Goal: Task Accomplishment & Management: Use online tool/utility

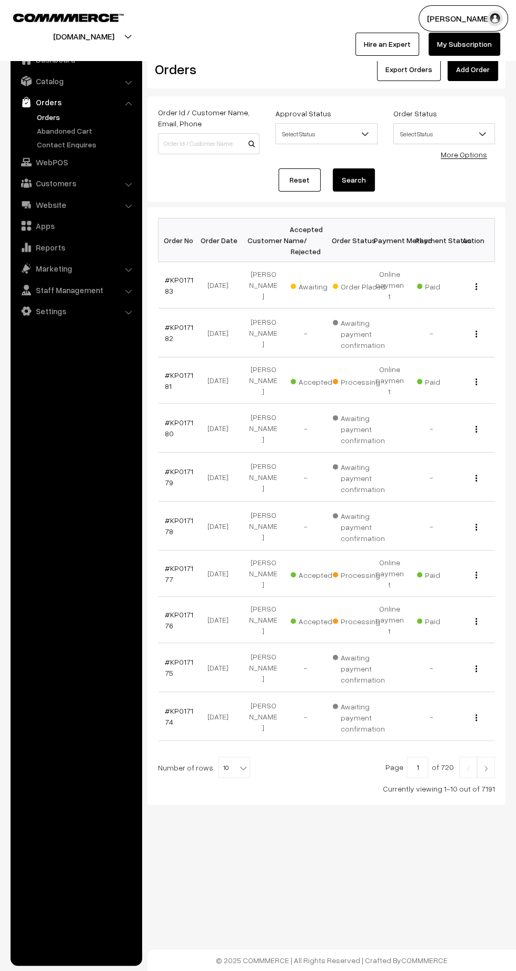
click at [489, 765] on img at bounding box center [485, 768] width 9 height 6
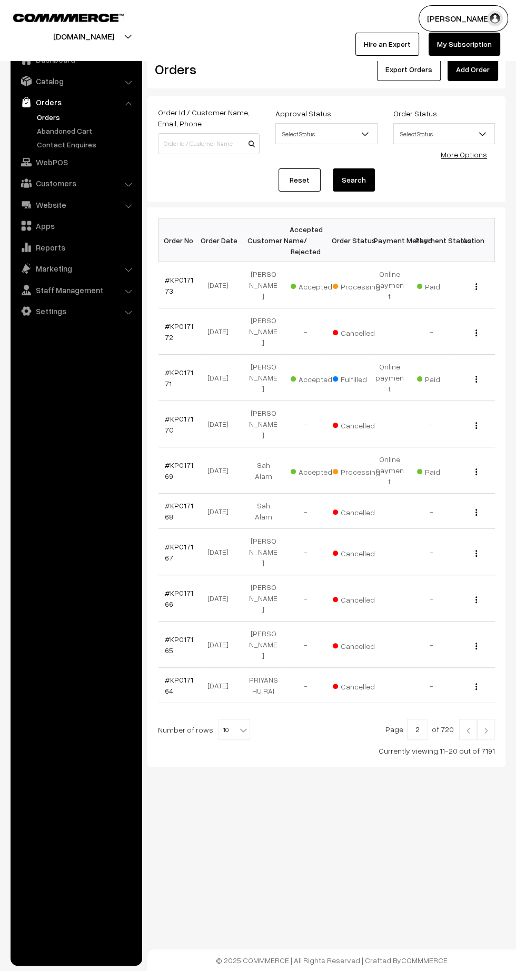
click at [486, 727] on img at bounding box center [485, 730] width 9 height 6
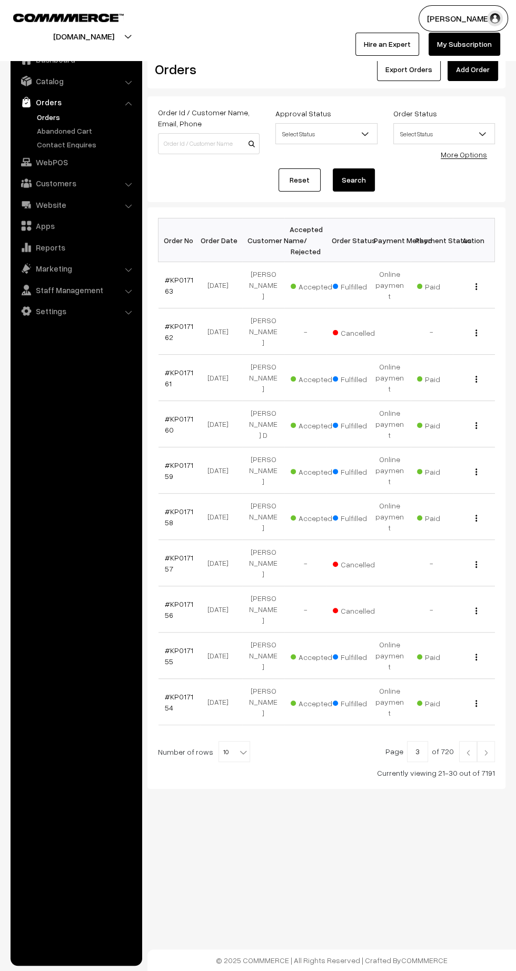
click at [486, 749] on img at bounding box center [485, 752] width 9 height 6
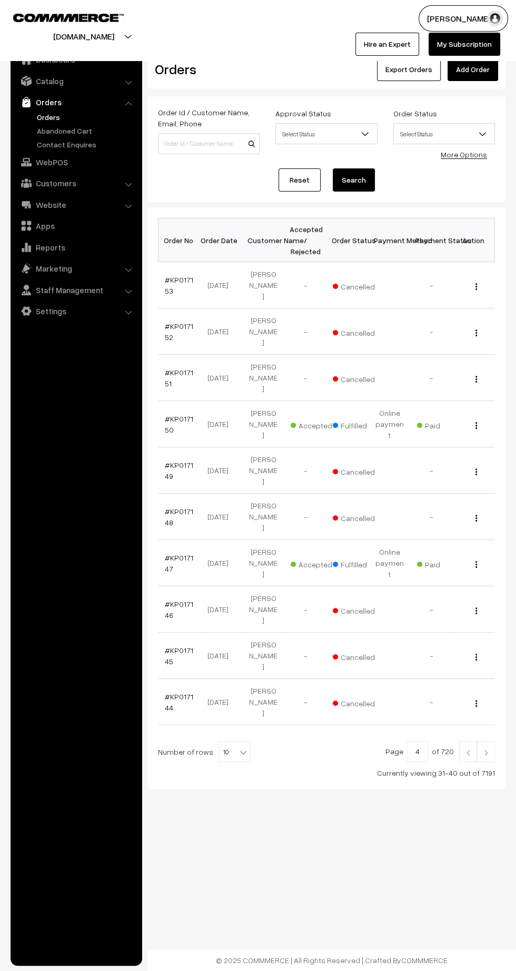
click at [486, 749] on img at bounding box center [485, 752] width 9 height 6
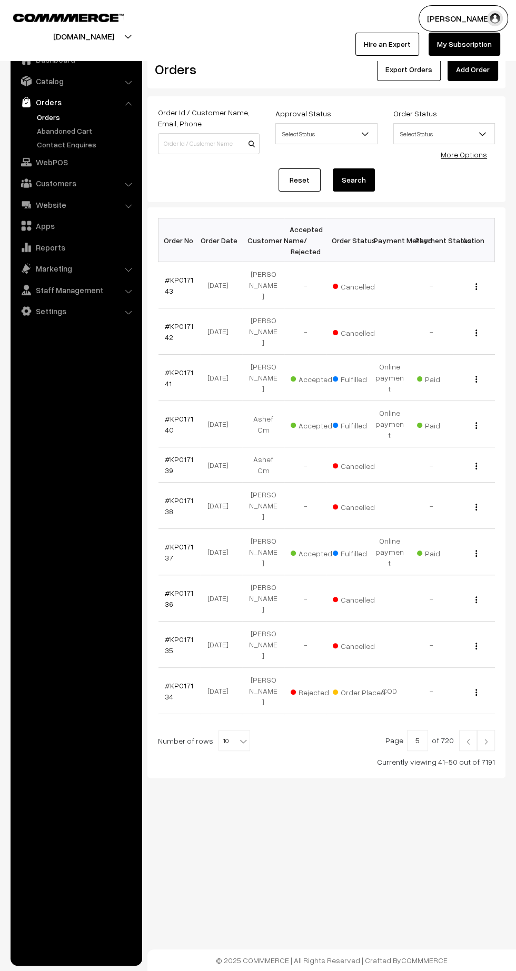
click at [165, 542] on link "#KP017137" at bounding box center [179, 552] width 28 height 20
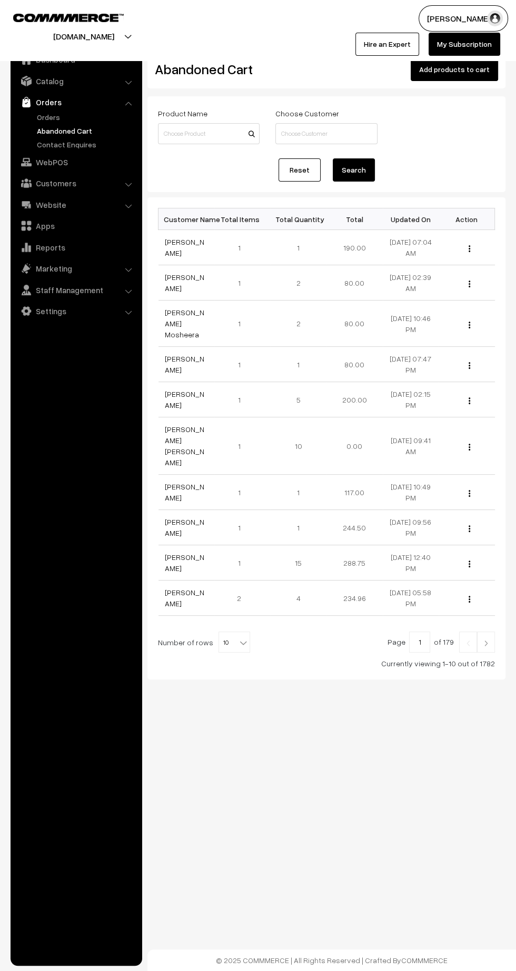
click at [44, 112] on link "Orders" at bounding box center [86, 117] width 104 height 11
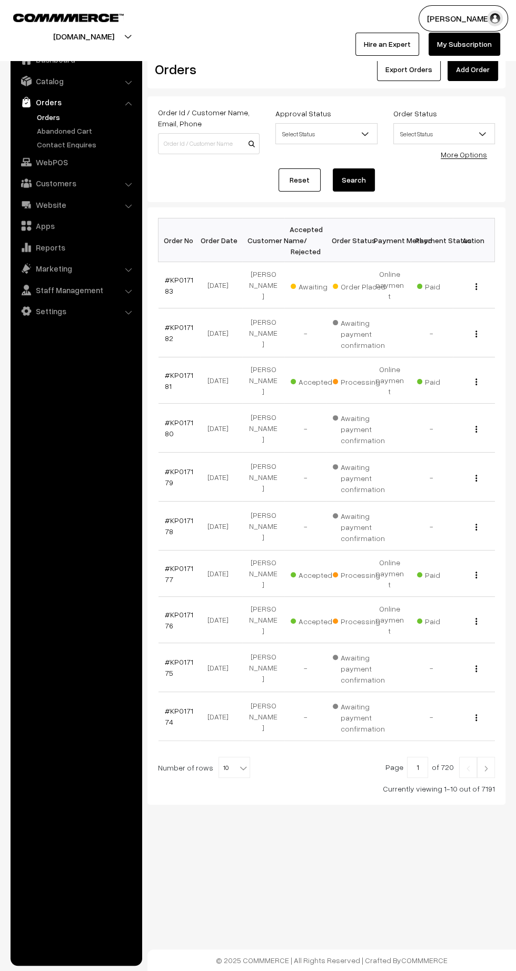
click at [168, 283] on link "#KP017183" at bounding box center [179, 285] width 28 height 20
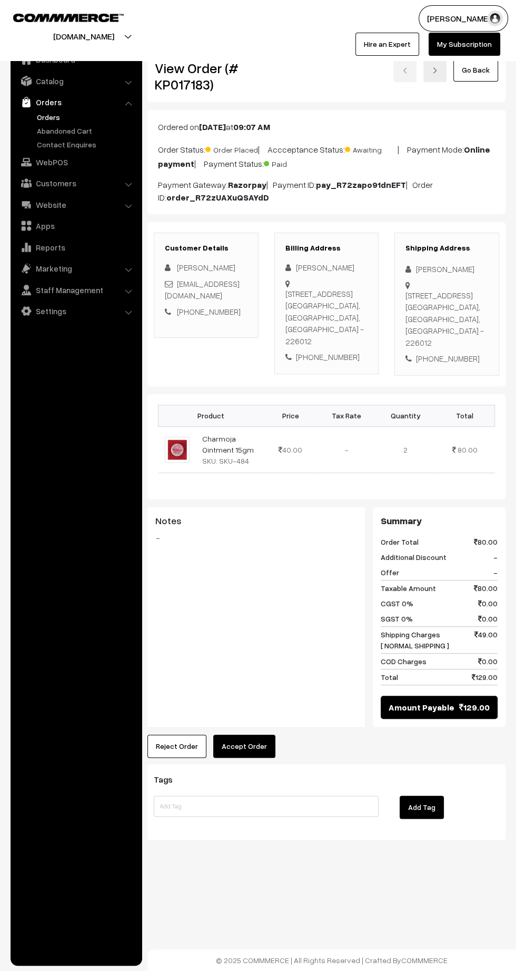
click at [245, 734] on button "Accept Order" at bounding box center [244, 745] width 62 height 23
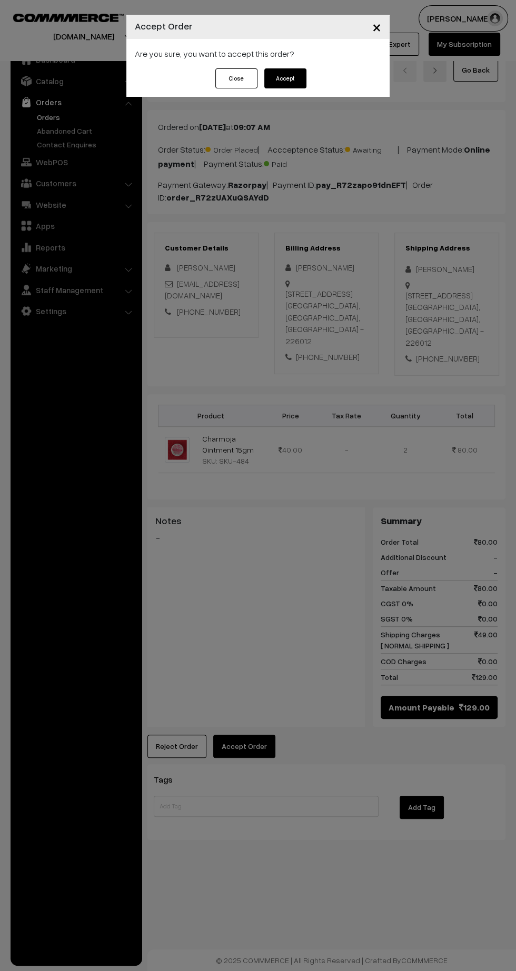
click at [293, 79] on button "Accept" at bounding box center [285, 78] width 42 height 20
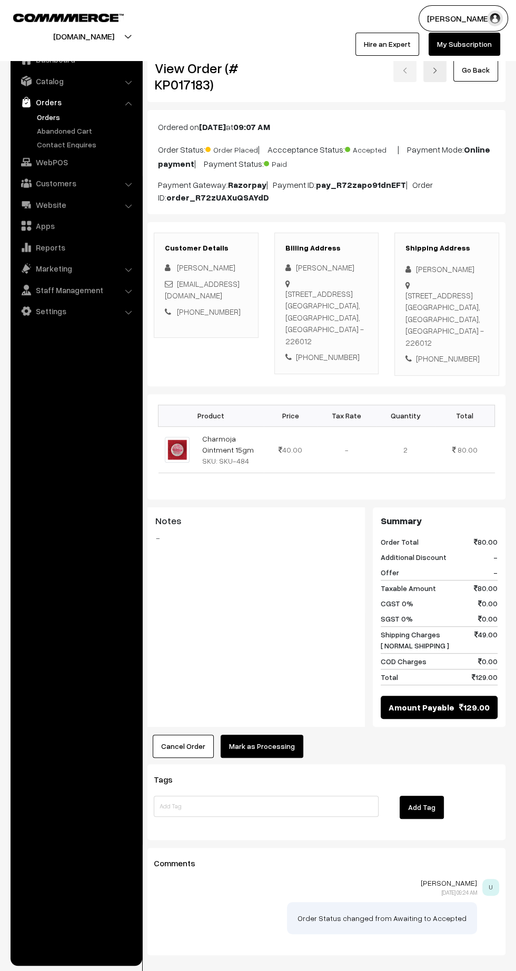
click at [276, 736] on button "Mark as Processing" at bounding box center [261, 745] width 83 height 23
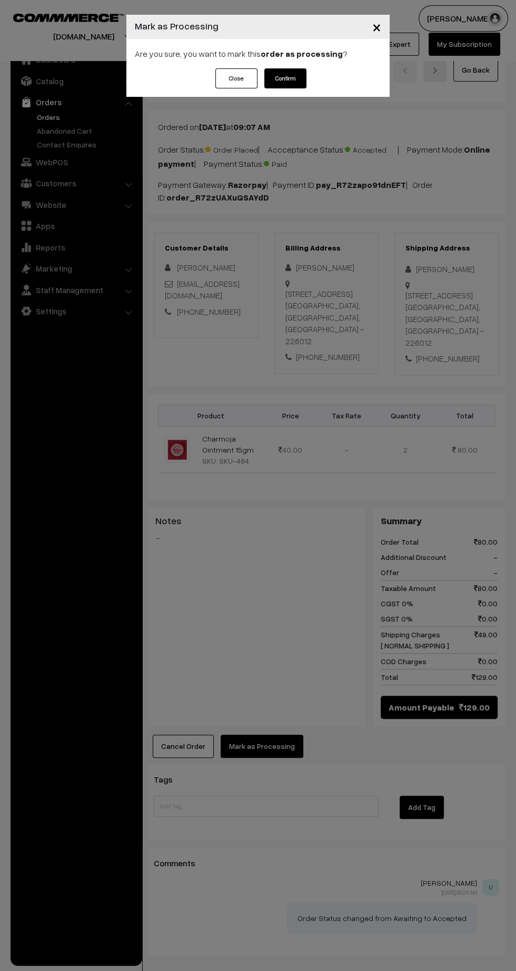
click at [284, 73] on button "Confirm" at bounding box center [285, 78] width 42 height 20
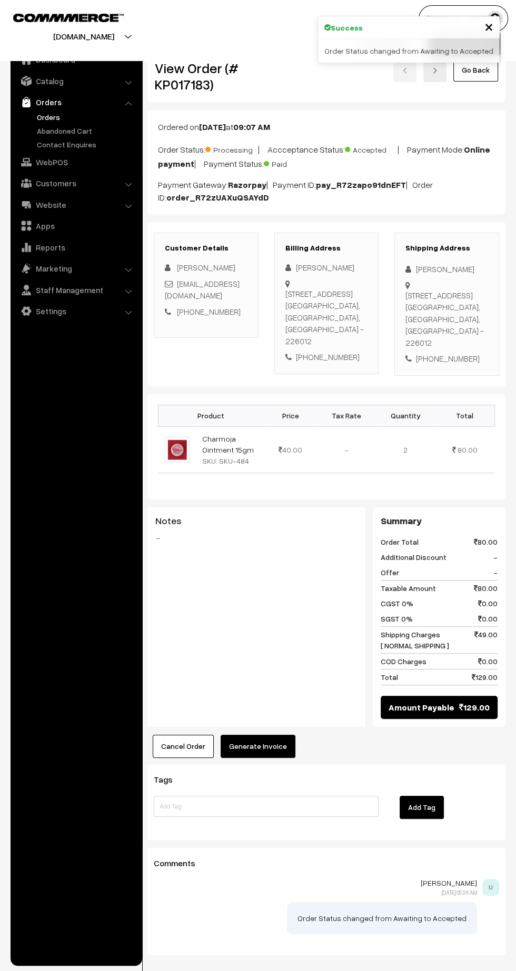
click at [272, 734] on button "Generate Invoice" at bounding box center [257, 745] width 75 height 23
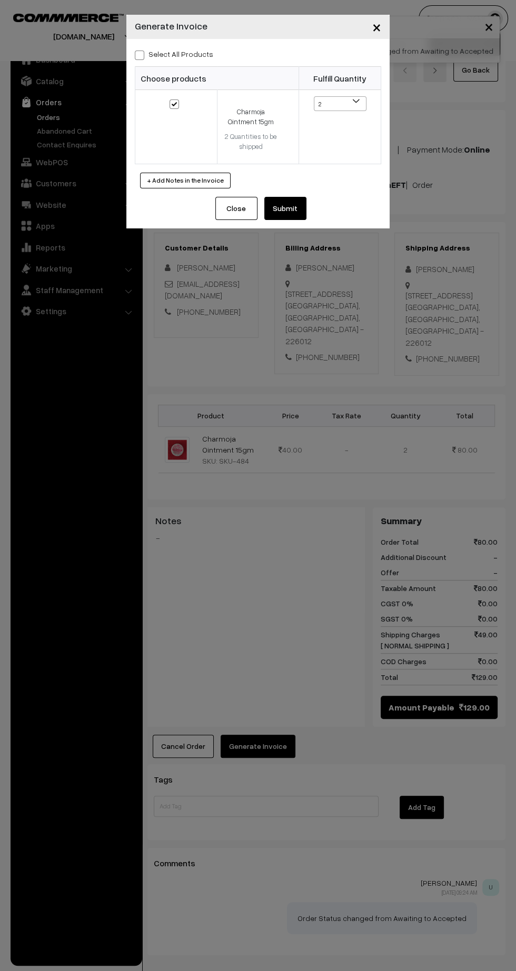
click at [299, 217] on button "Submit" at bounding box center [285, 208] width 42 height 23
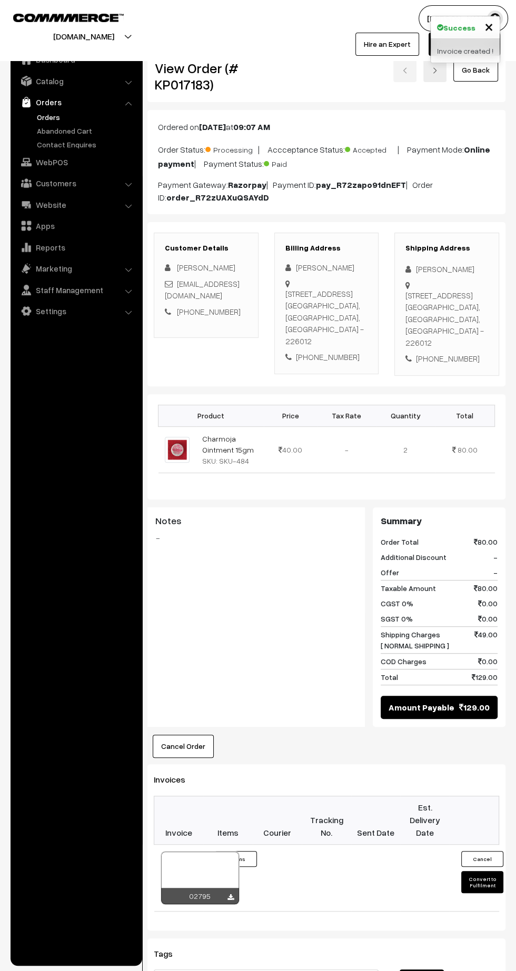
click at [230, 894] on icon at bounding box center [230, 897] width 6 height 7
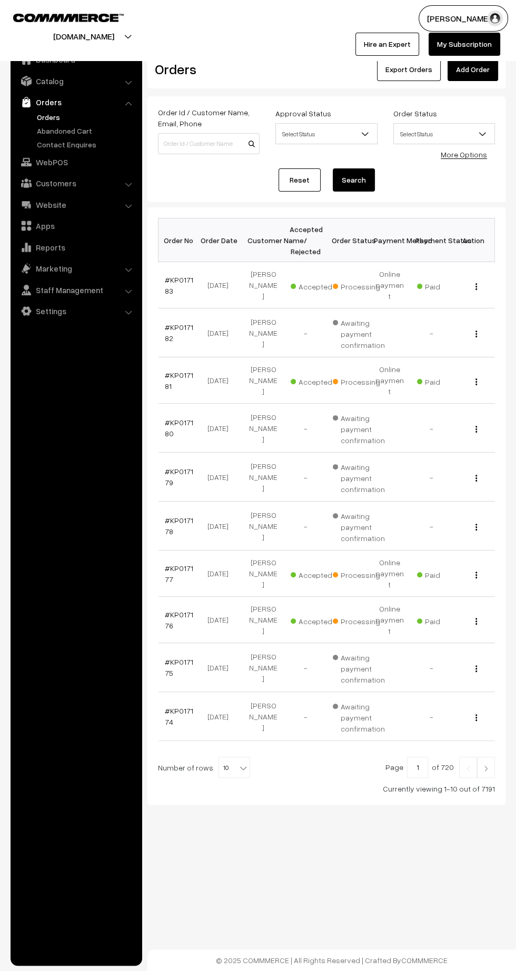
click at [170, 370] on link "#KP017181" at bounding box center [179, 380] width 28 height 20
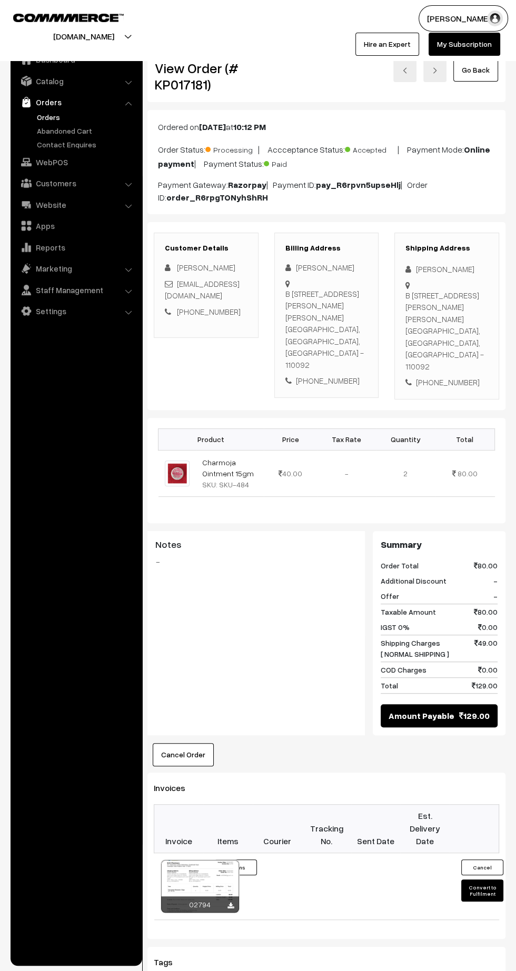
click at [230, 902] on icon at bounding box center [230, 905] width 6 height 7
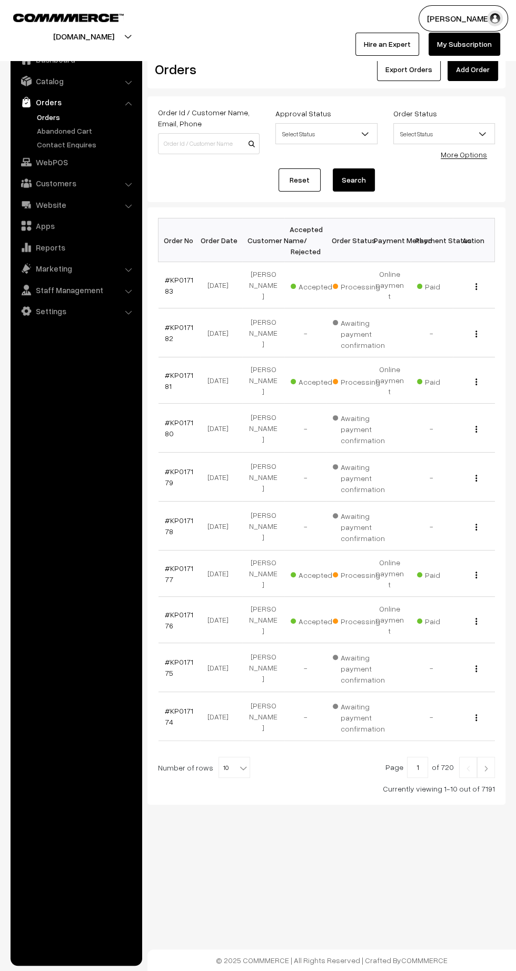
click at [168, 563] on link "#KP017177" at bounding box center [179, 573] width 28 height 20
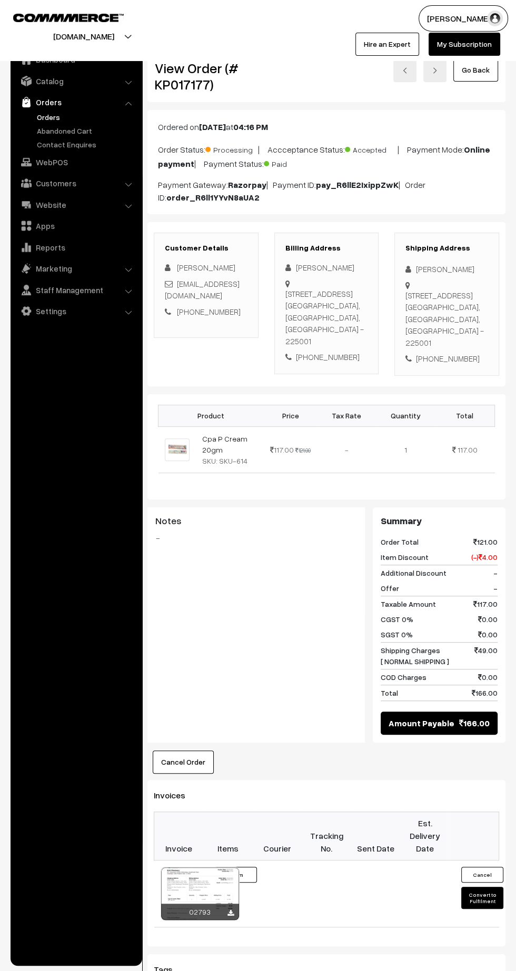
click at [230, 916] on icon at bounding box center [230, 913] width 6 height 7
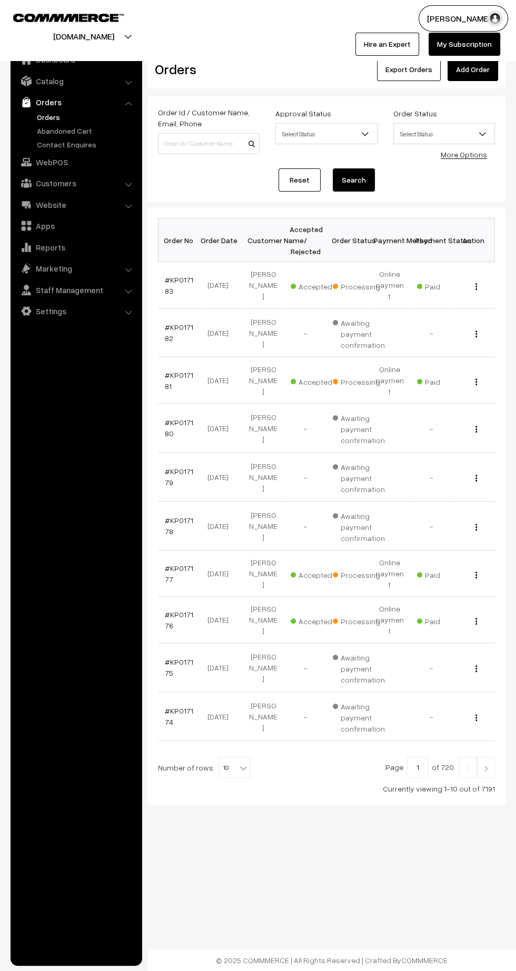
click at [173, 610] on link "#KP017176" at bounding box center [179, 620] width 28 height 20
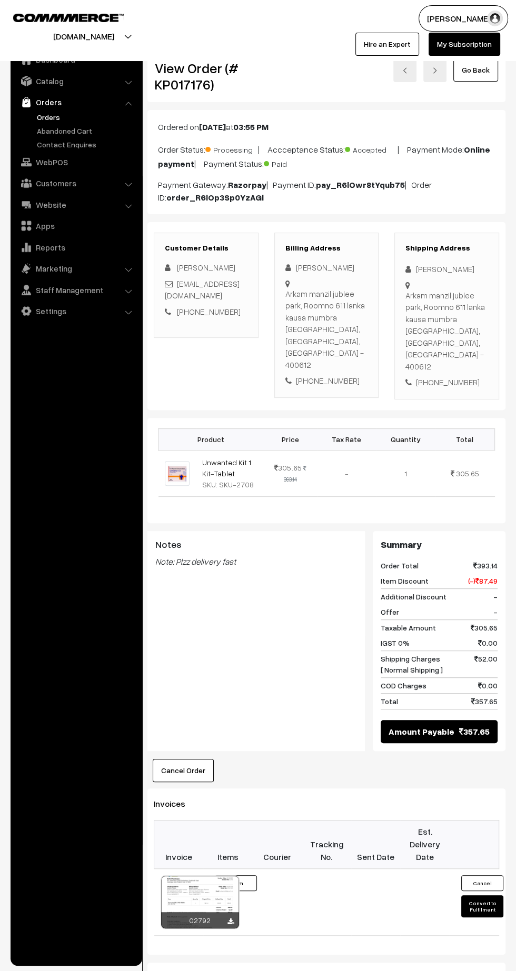
click at [230, 918] on icon at bounding box center [230, 921] width 6 height 7
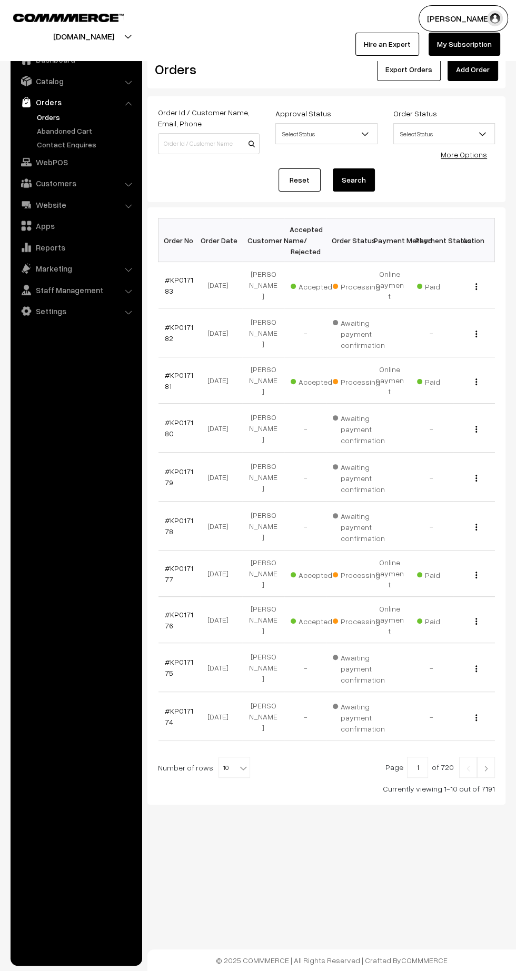
click at [168, 610] on link "#KP017176" at bounding box center [179, 620] width 28 height 20
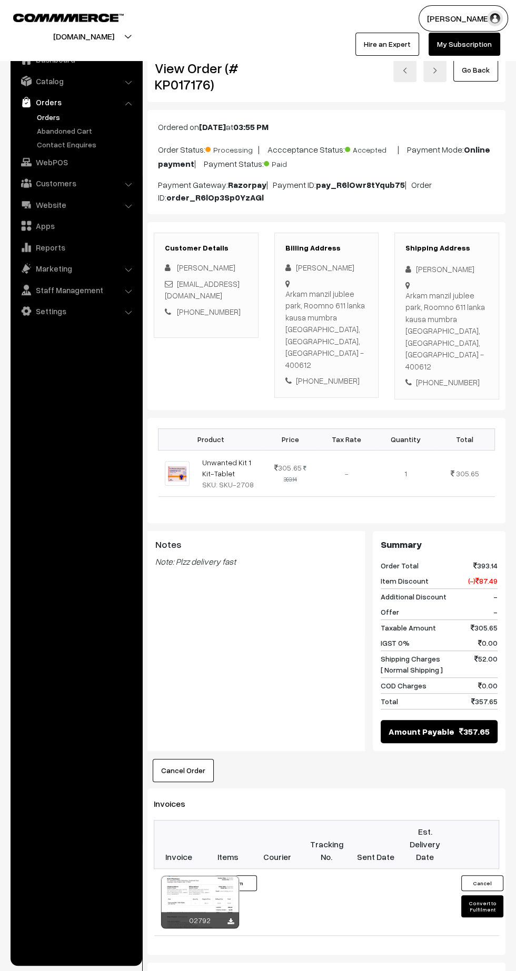
click at [227, 918] on icon at bounding box center [230, 921] width 6 height 7
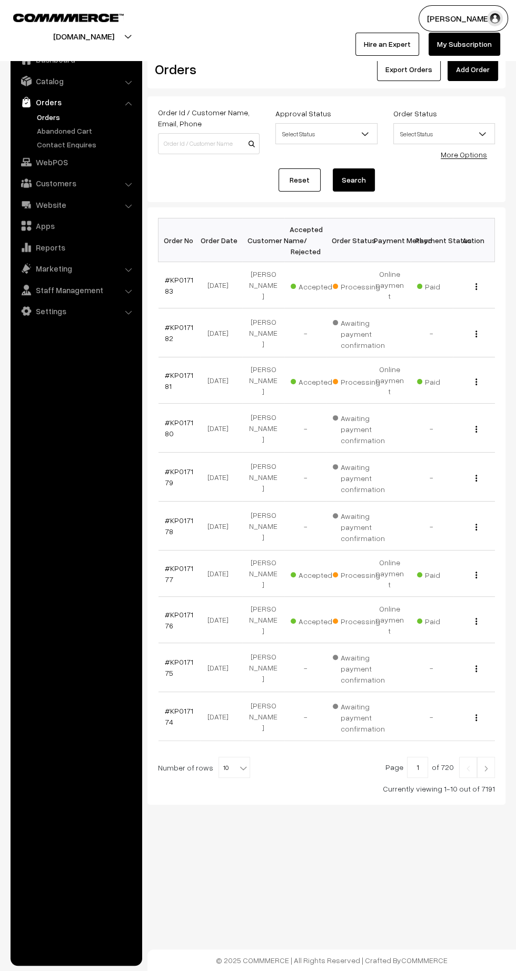
click at [490, 765] on img at bounding box center [485, 768] width 9 height 6
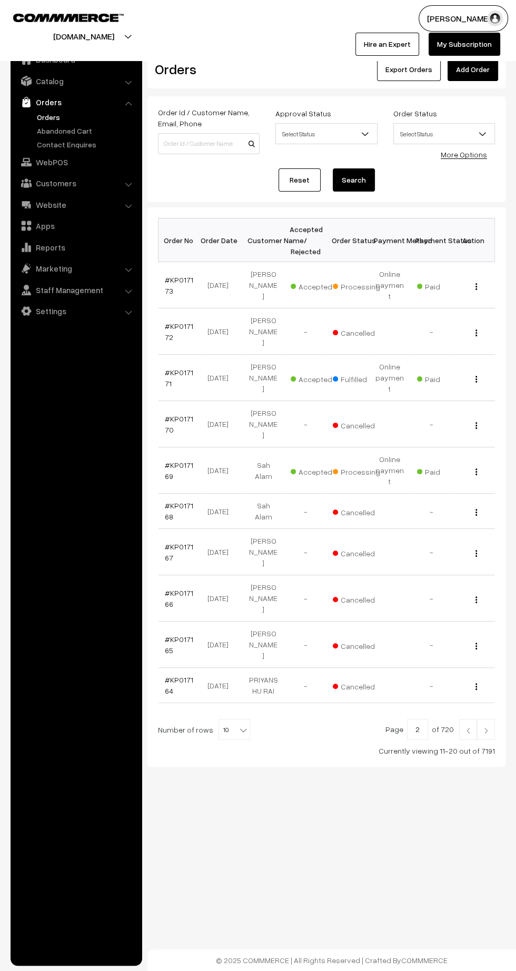
click at [181, 281] on link "#KP017173" at bounding box center [179, 285] width 28 height 20
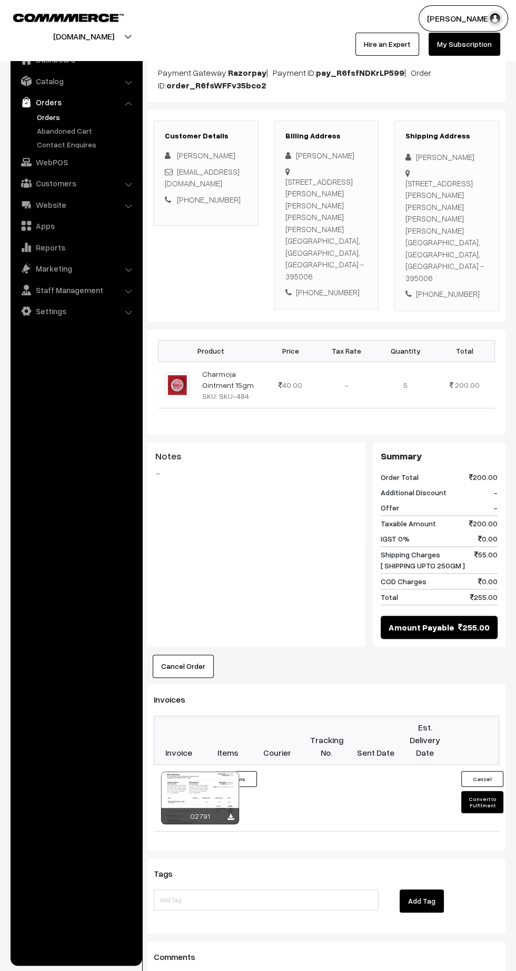
scroll to position [112, 0]
click at [229, 814] on icon at bounding box center [230, 817] width 6 height 7
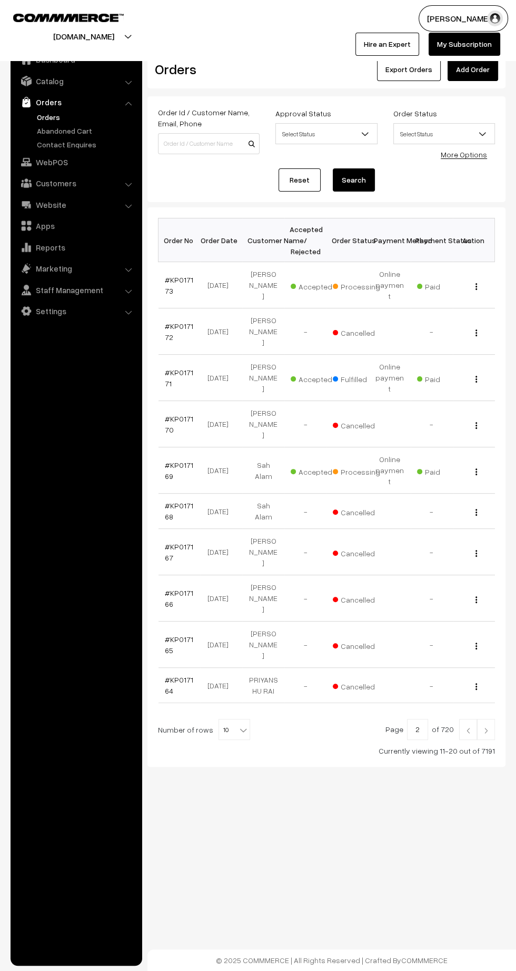
click at [167, 460] on link "#KP017169" at bounding box center [179, 470] width 28 height 20
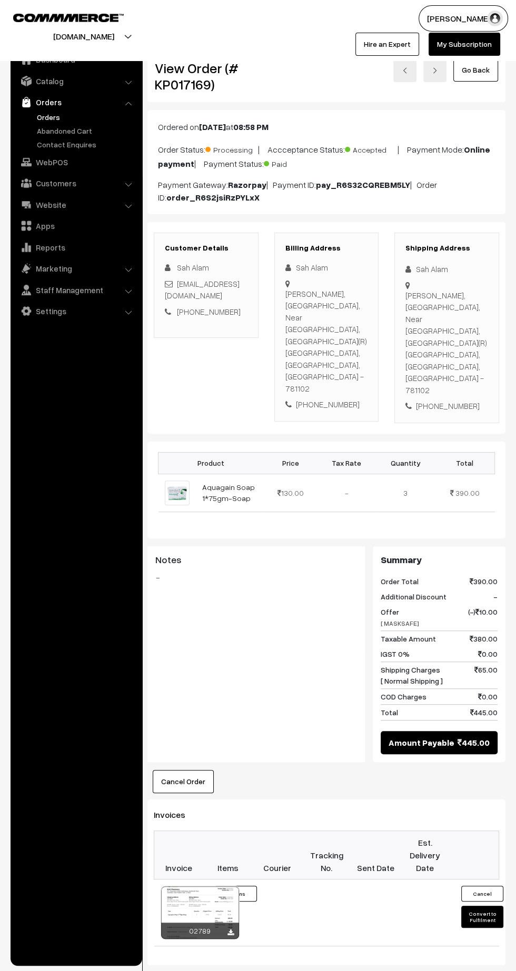
click at [227, 929] on icon at bounding box center [230, 932] width 6 height 7
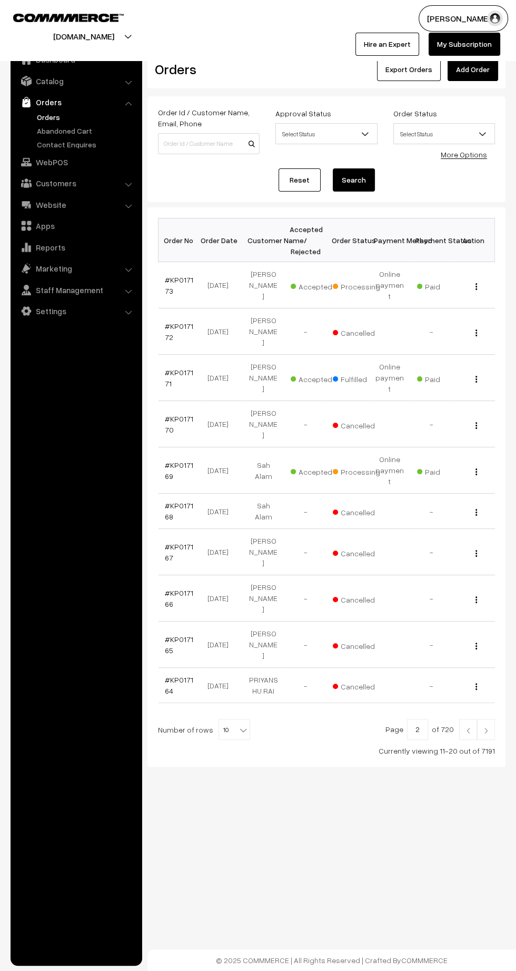
click at [486, 727] on img at bounding box center [485, 730] width 9 height 6
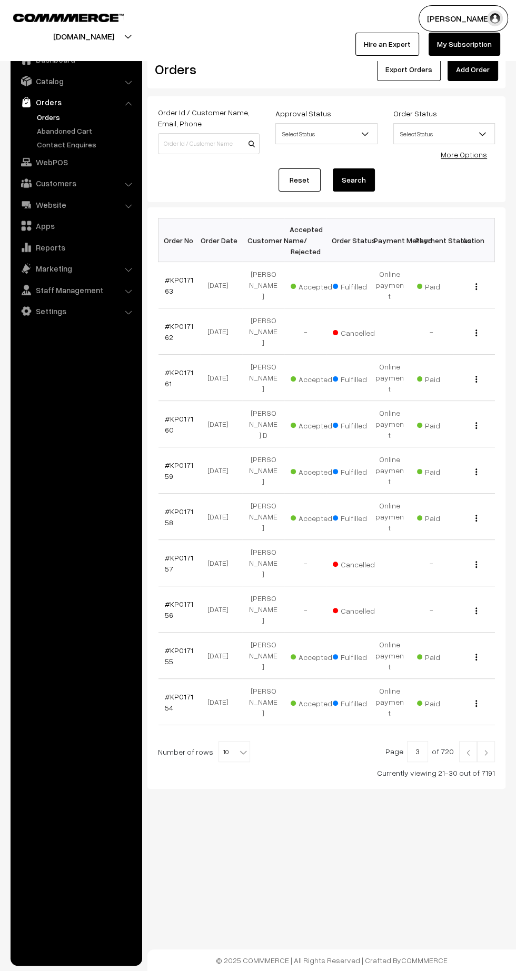
click at [488, 749] on img at bounding box center [485, 752] width 9 height 6
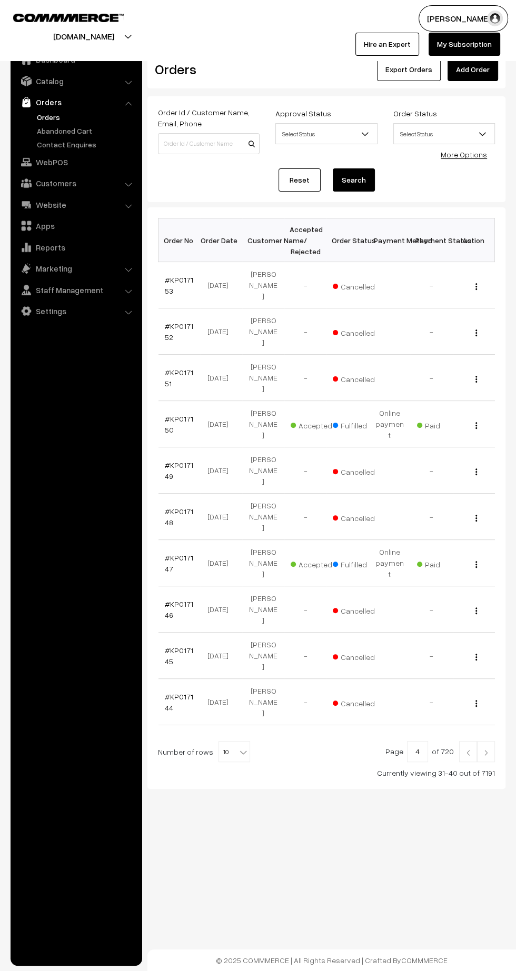
click at [487, 749] on img at bounding box center [485, 752] width 9 height 6
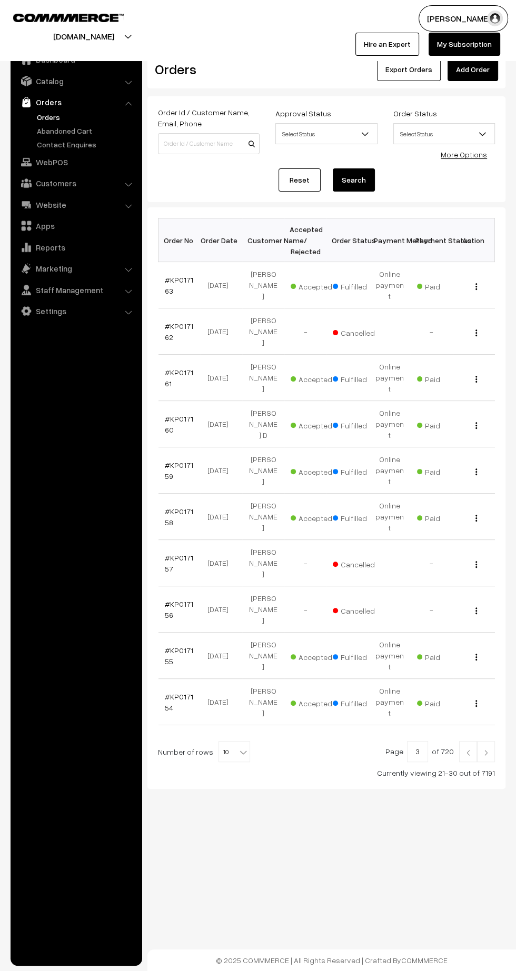
click at [467, 749] on img at bounding box center [467, 752] width 9 height 6
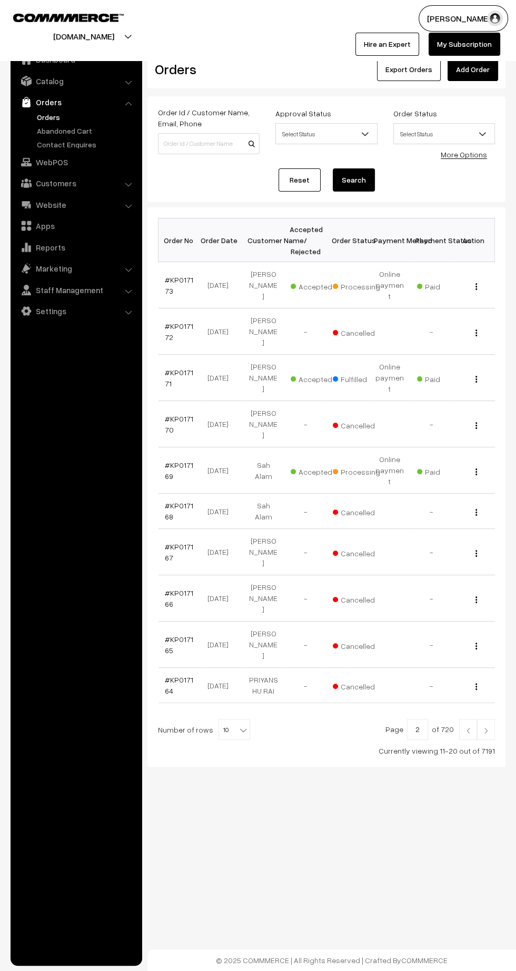
click at [168, 460] on link "#KP017169" at bounding box center [179, 470] width 28 height 20
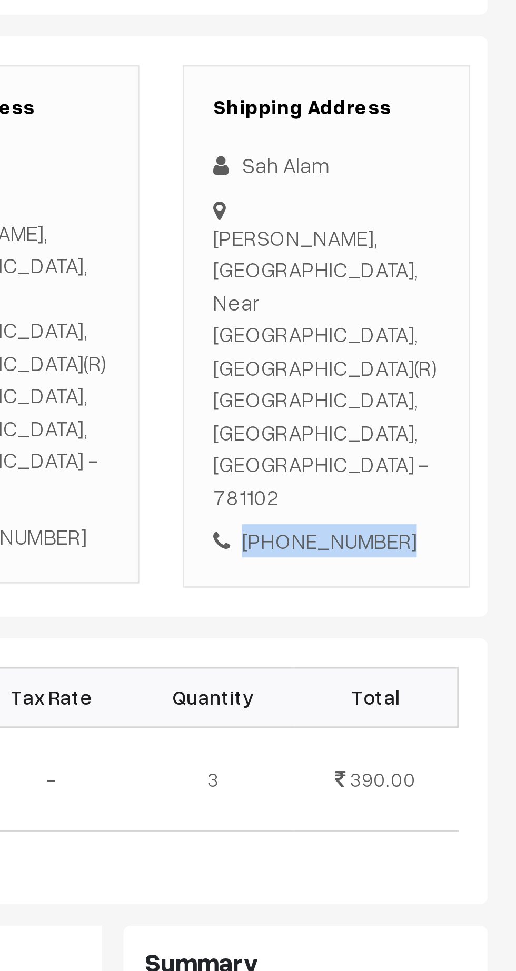
click at [455, 400] on div "[PHONE_NUMBER]" at bounding box center [446, 406] width 83 height 12
copy div "8399098363"
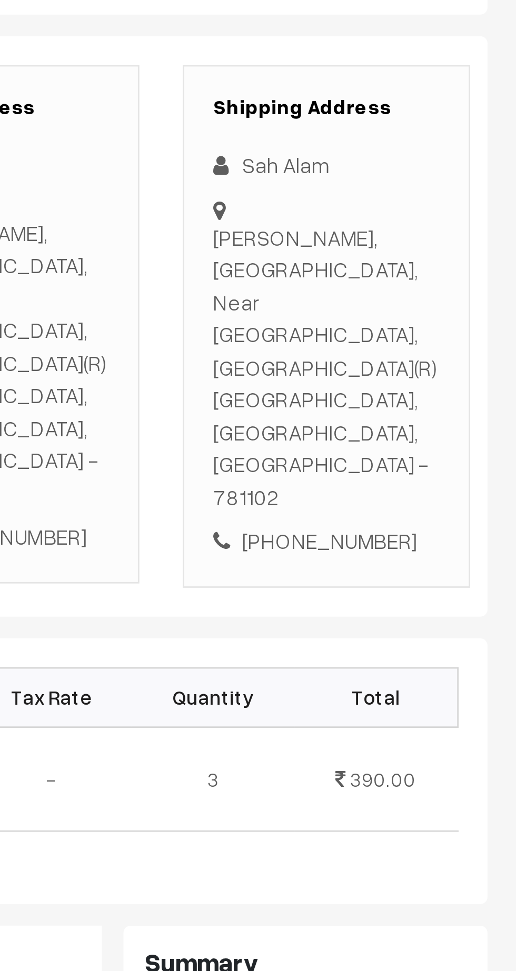
copy div "Niz Hajo, barni, Near Barni High School, District Kamrup(R) ASSAM, Assam, India…"
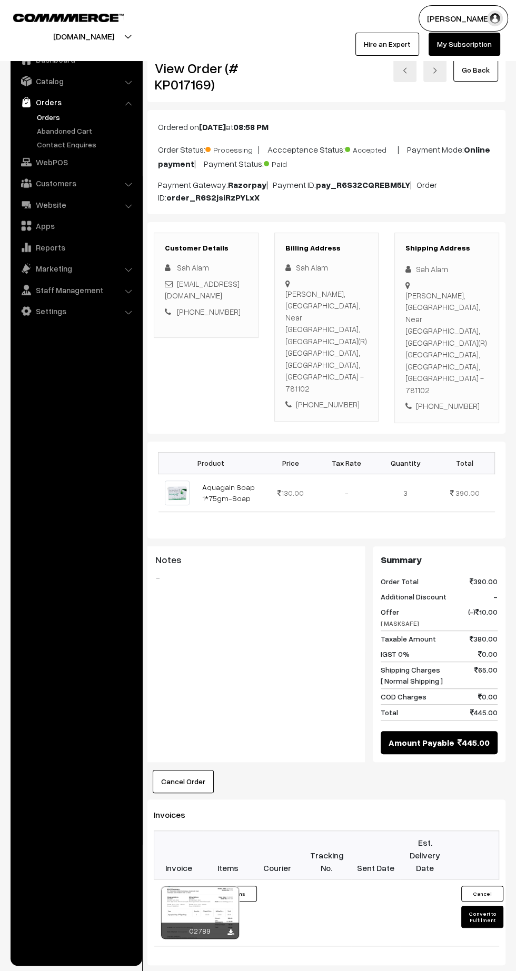
click at [481, 905] on button "Convert to Fulfilment" at bounding box center [482, 916] width 42 height 22
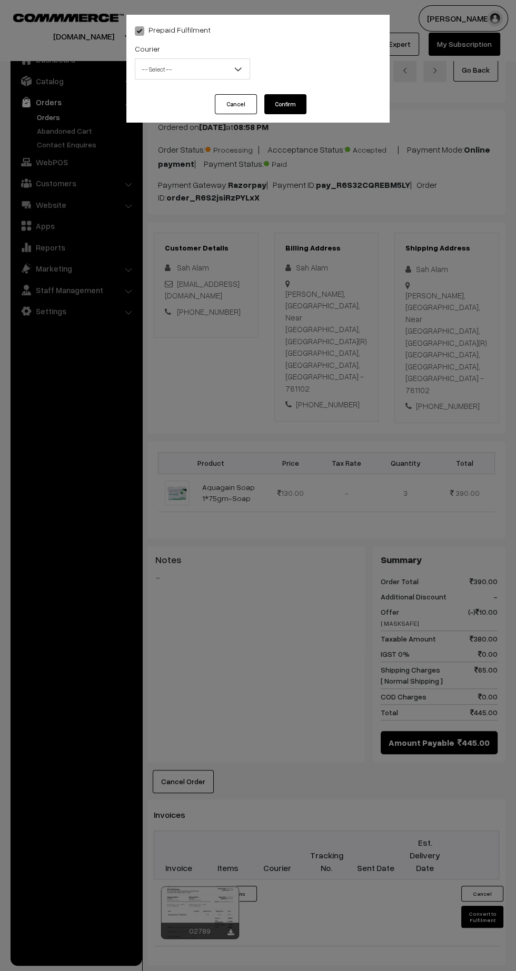
click at [177, 69] on span "-- Select --" at bounding box center [192, 69] width 114 height 18
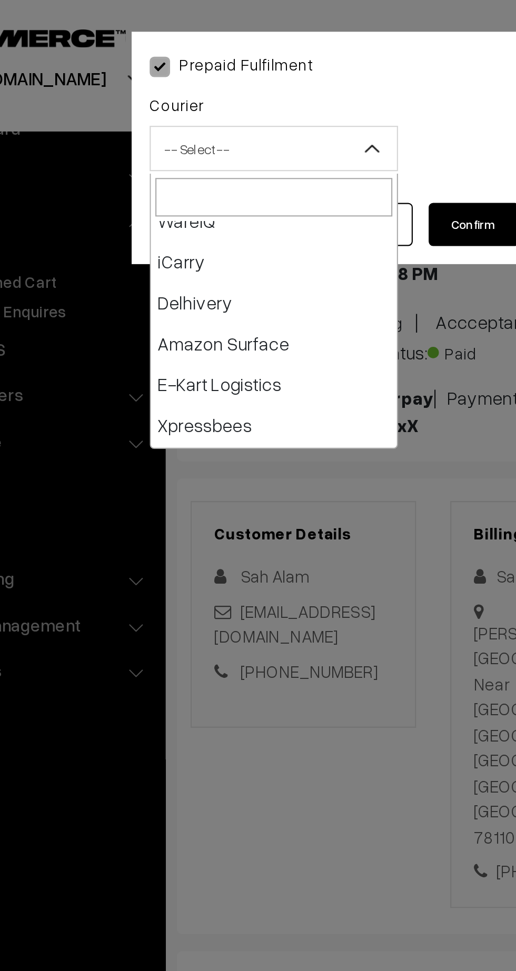
scroll to position [48, 0]
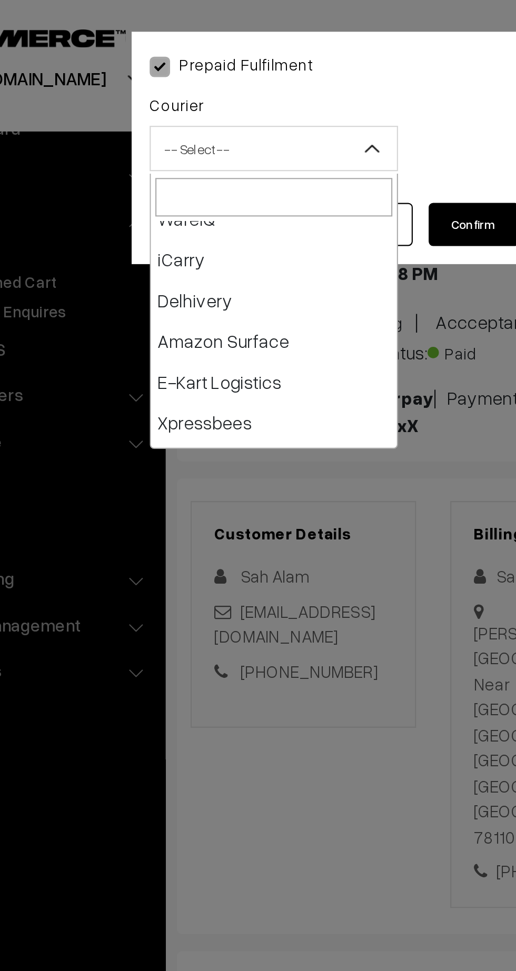
select select "6"
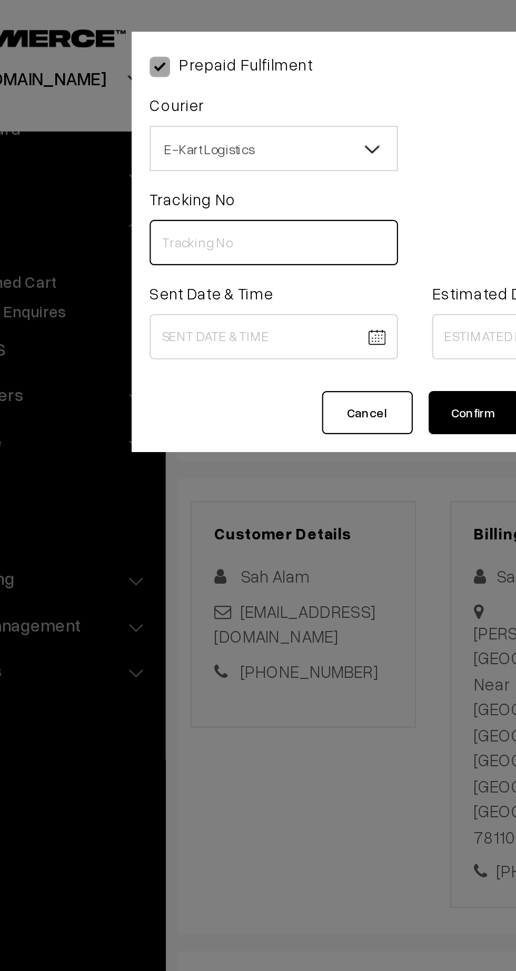
paste input "PAXP9000198869"
type input "PAXP9000198869"
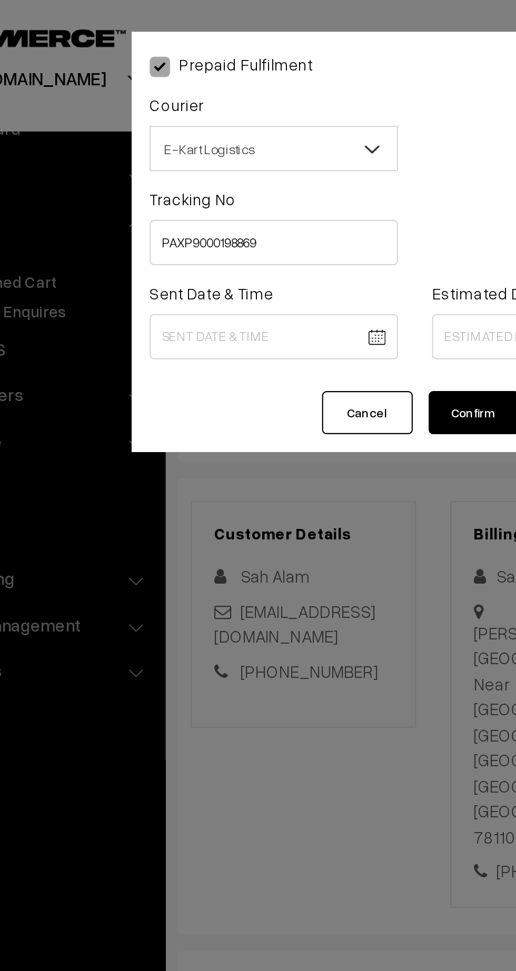
click at [176, 155] on body "Thank you for showing interest. Our team will call you shortly. Close [DOMAIN_N…" at bounding box center [258, 648] width 516 height 1297
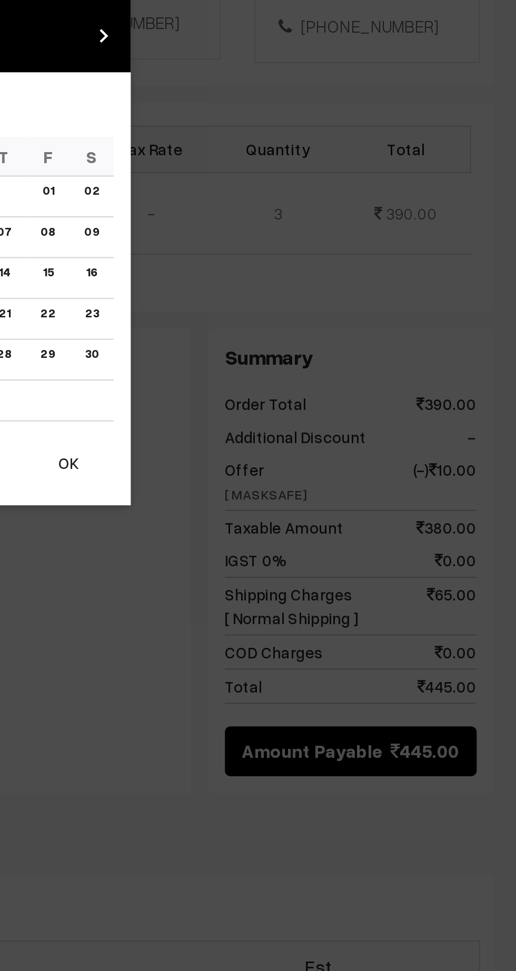
scroll to position [0, 0]
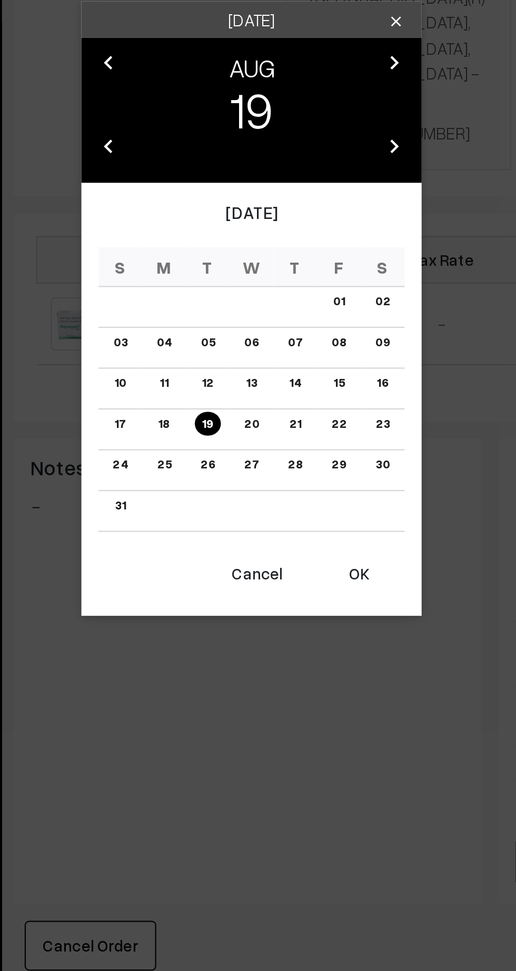
click at [312, 608] on button "OK" at bounding box center [308, 608] width 42 height 23
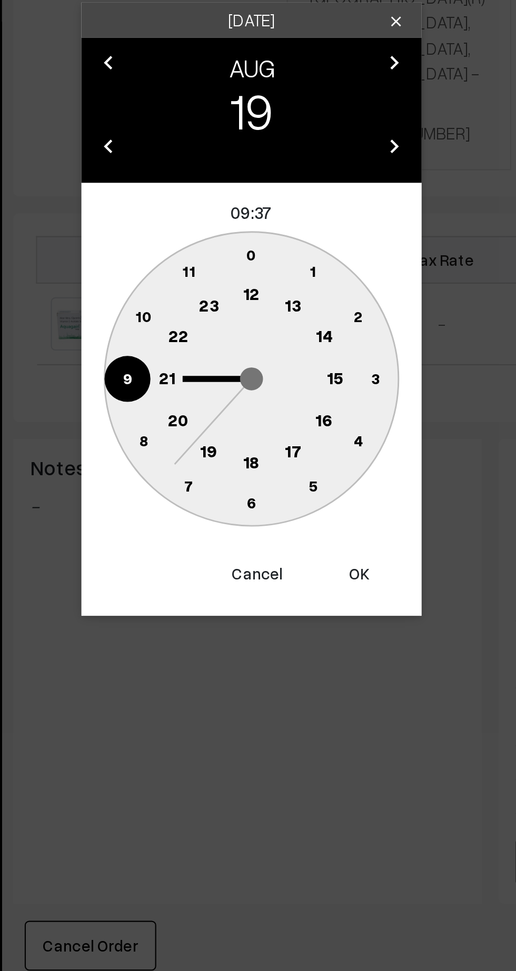
click at [259, 478] on text "12" at bounding box center [258, 477] width 8 height 9
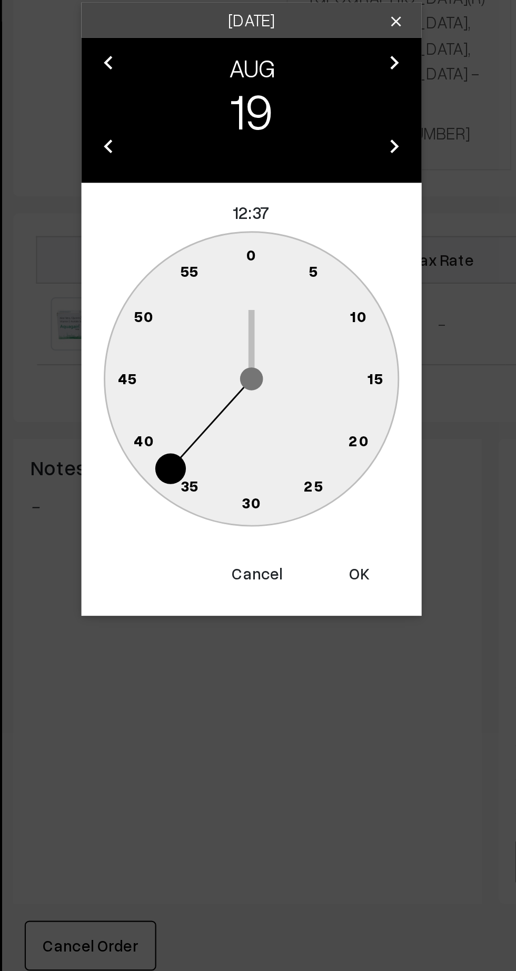
click at [199, 517] on text "45" at bounding box center [200, 517] width 9 height 9
type input "19-08-2025 12:45"
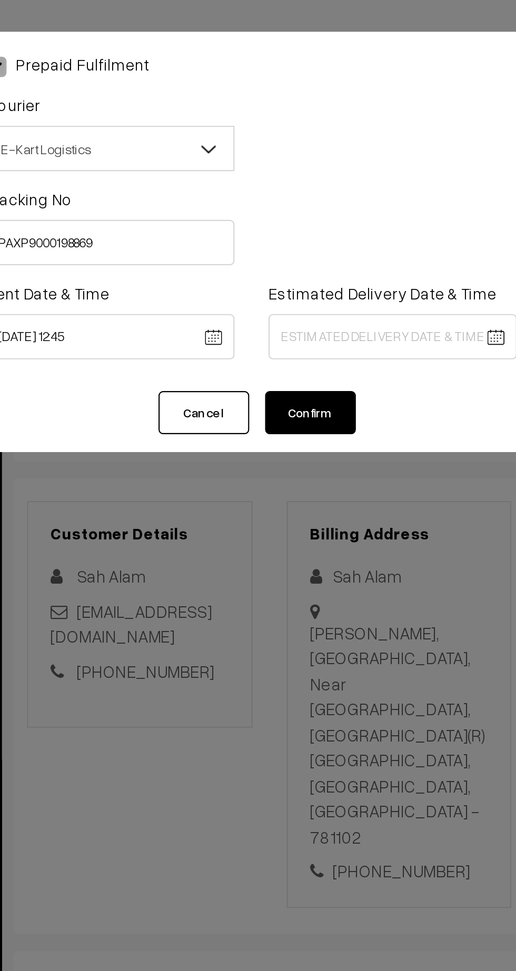
click at [341, 158] on body "Thank you for showing interest. Our team will call you shortly. Close kirtiphar…" at bounding box center [258, 648] width 516 height 1297
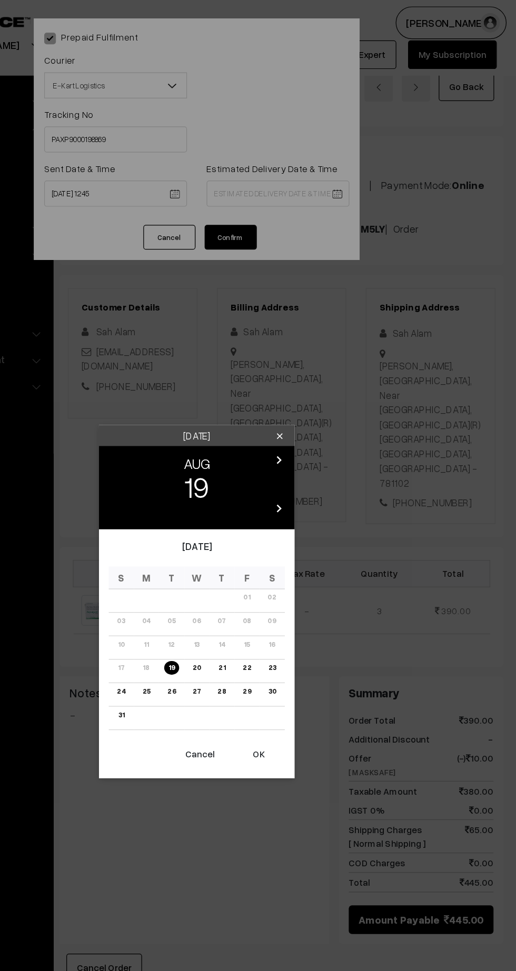
click at [197, 558] on link "24" at bounding box center [196, 557] width 13 height 11
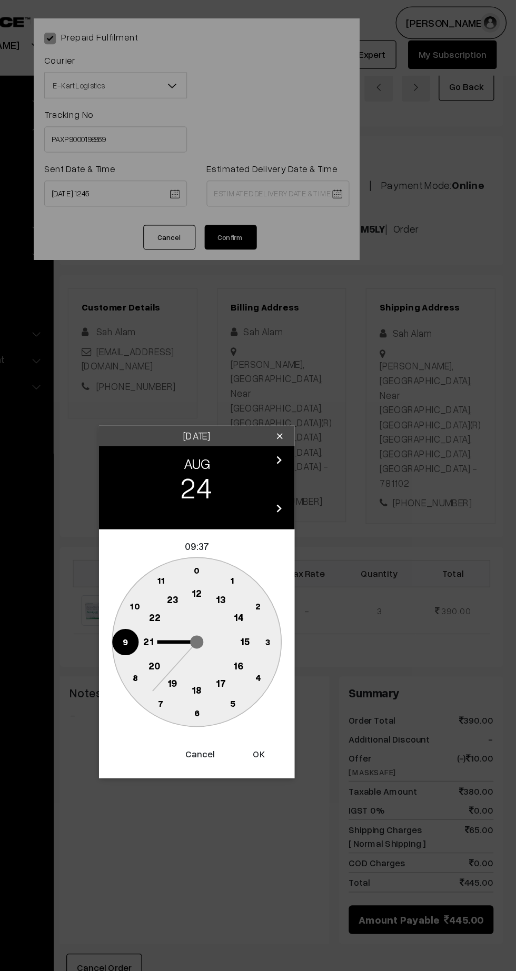
click at [216, 519] on text "21" at bounding box center [219, 516] width 8 height 9
click at [257, 576] on text "30" at bounding box center [258, 575] width 9 height 9
type input "24-08-2025 21:30"
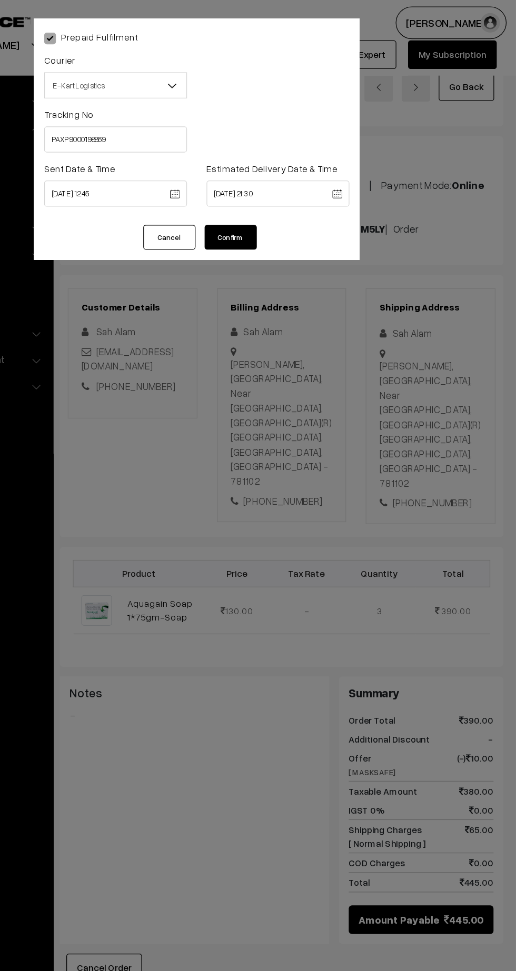
click at [289, 201] on button "Confirm" at bounding box center [285, 191] width 42 height 20
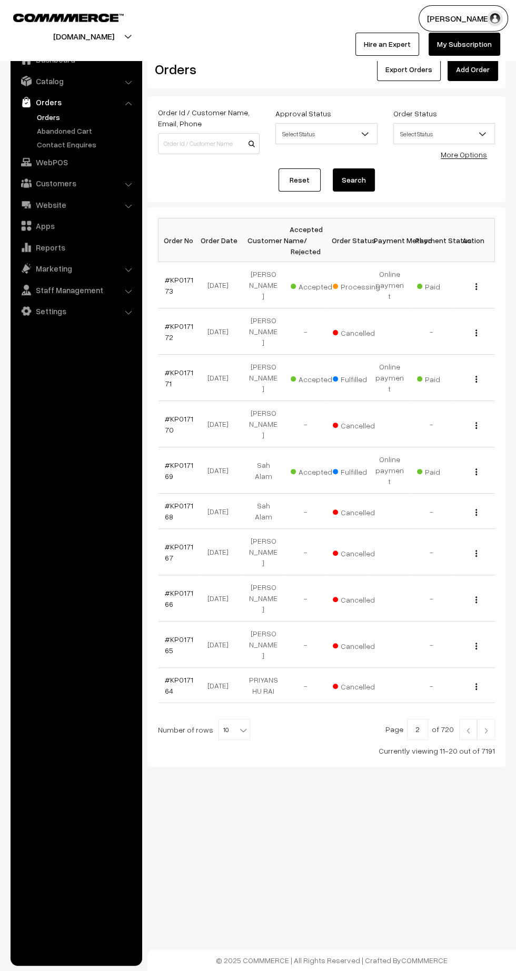
click at [168, 289] on link "#KP017173" at bounding box center [179, 285] width 28 height 20
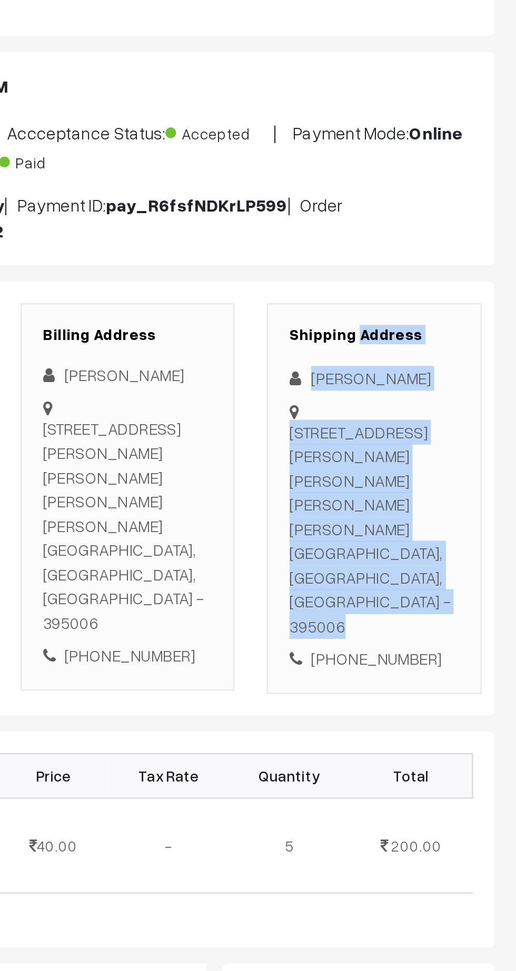
click at [455, 345] on div "120, Prabhu Nagar, Jagdish Nagar, Varachha, Surat, Gujarat 395006, 120, Prabhu …" at bounding box center [446, 342] width 83 height 107
copy div "Sanju Kushwaha"
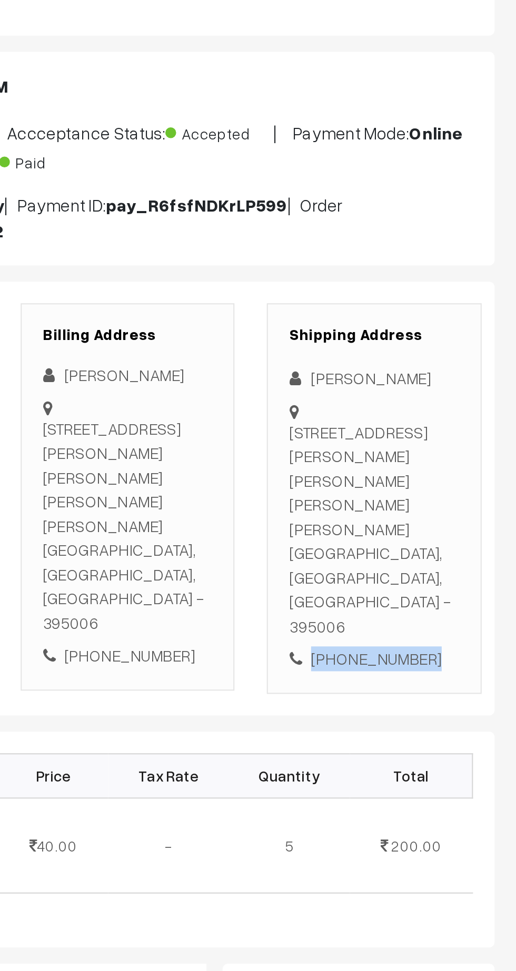
click at [459, 400] on div "+91 9016950409" at bounding box center [446, 406] width 83 height 12
copy div "9016950409"
copy div "120, Prabhu Nagar, Jagdish Nagar, Varachha, Surat, Gujarat 395006,"
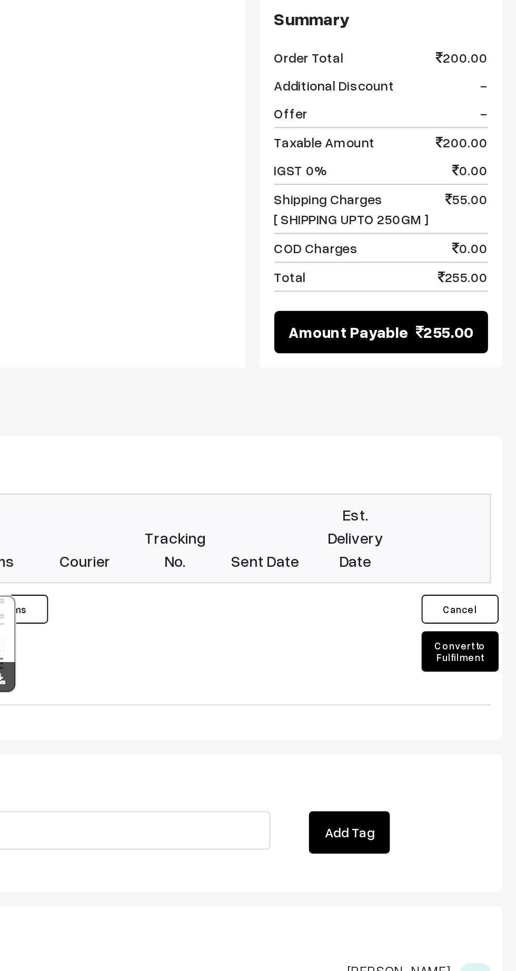
scroll to position [308, 0]
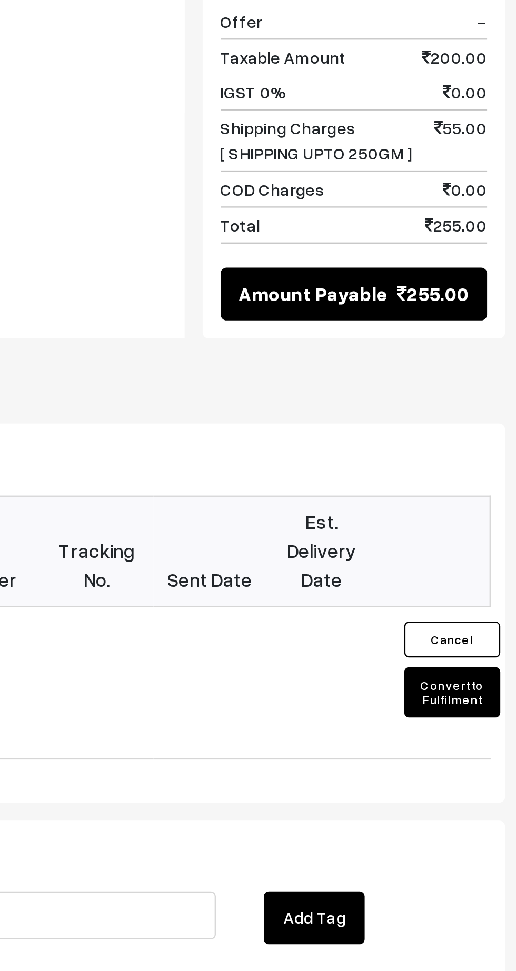
click at [483, 595] on button "Convert to Fulfilment" at bounding box center [482, 606] width 42 height 22
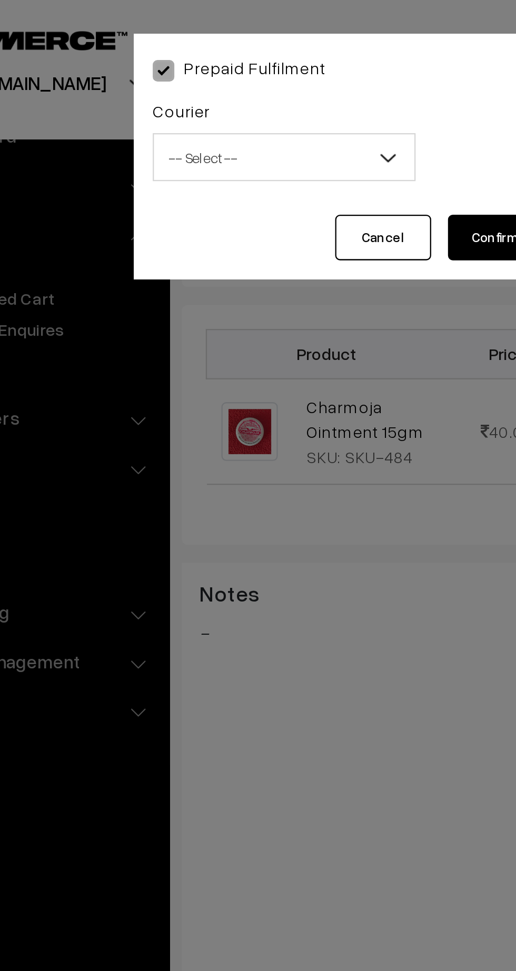
click at [177, 66] on span "-- Select --" at bounding box center [192, 69] width 114 height 18
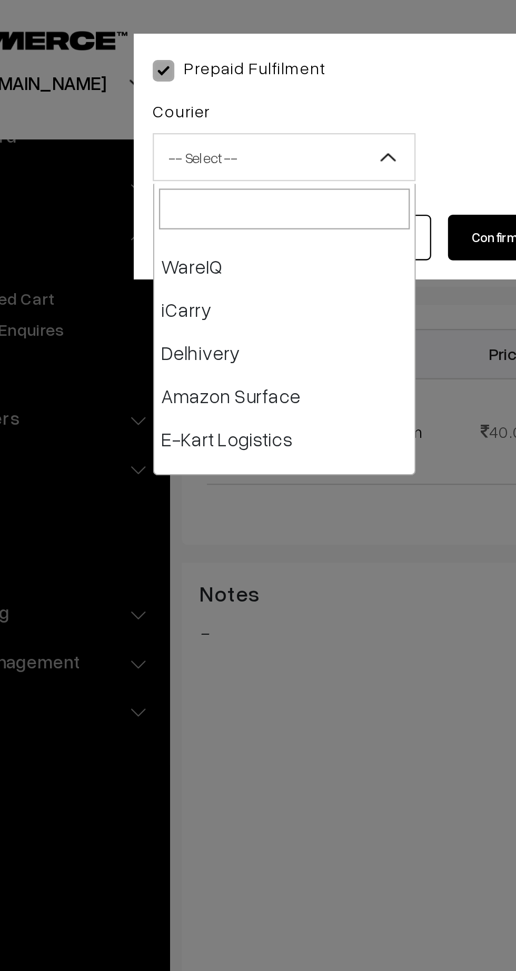
scroll to position [40, 0]
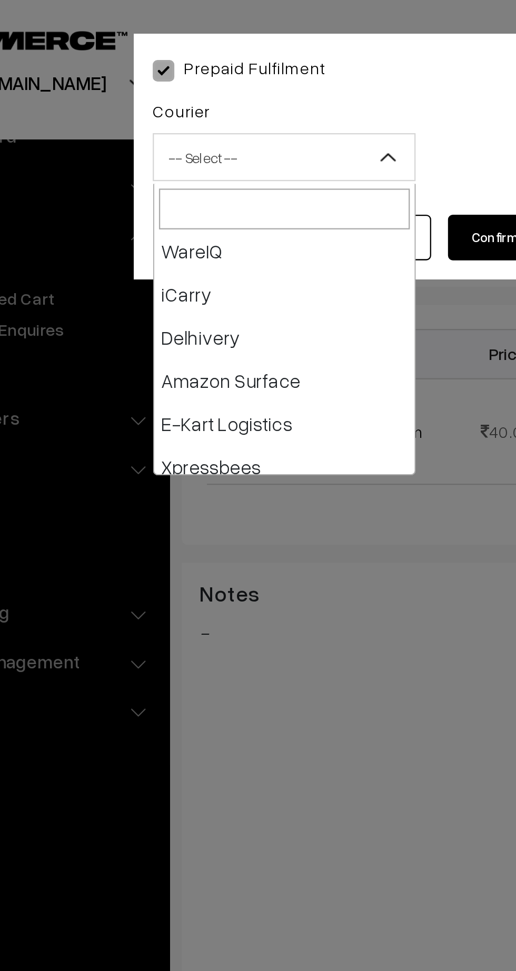
select select "5"
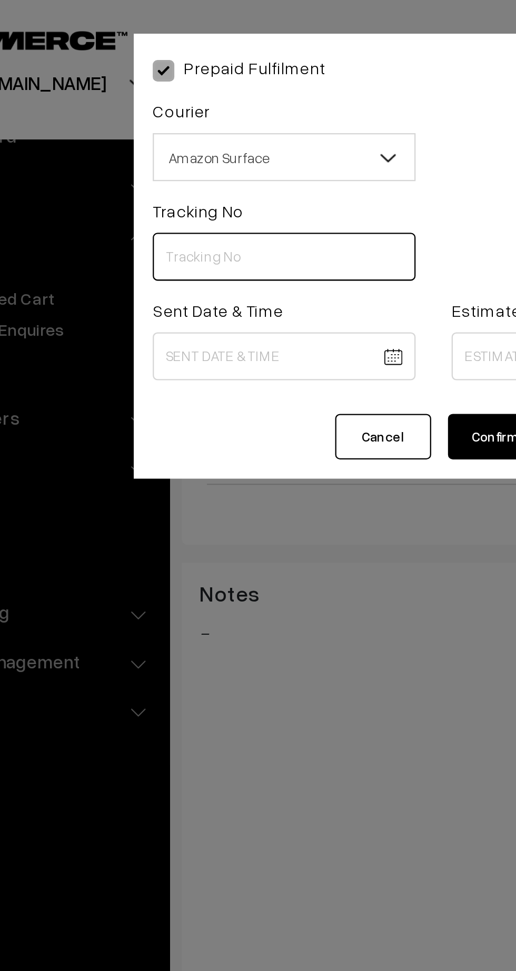
paste input "362873000199"
type input "362873000199"
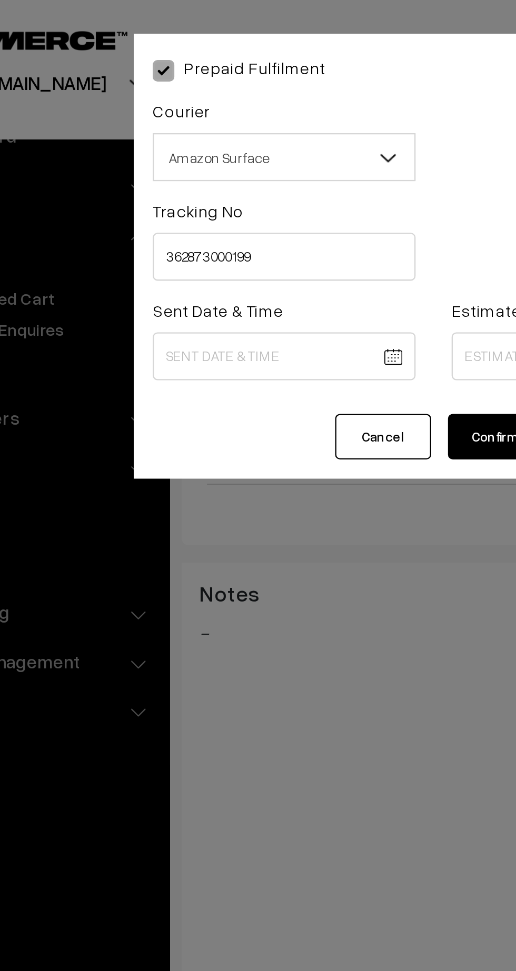
click at [194, 156] on body "Thank you for showing interest. Our team will call you shortly. Close kirtiphar…" at bounding box center [258, 339] width 516 height 1295
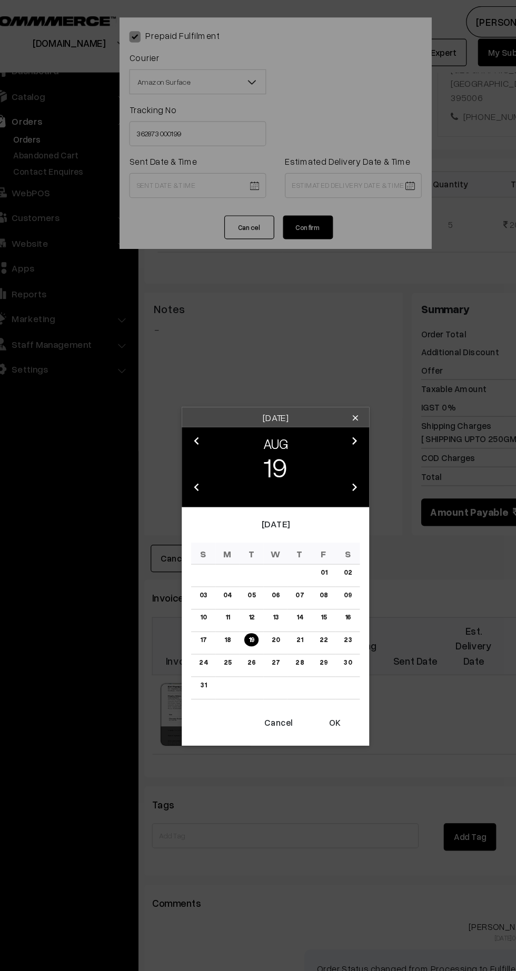
click at [309, 618] on button "OK" at bounding box center [308, 608] width 42 height 23
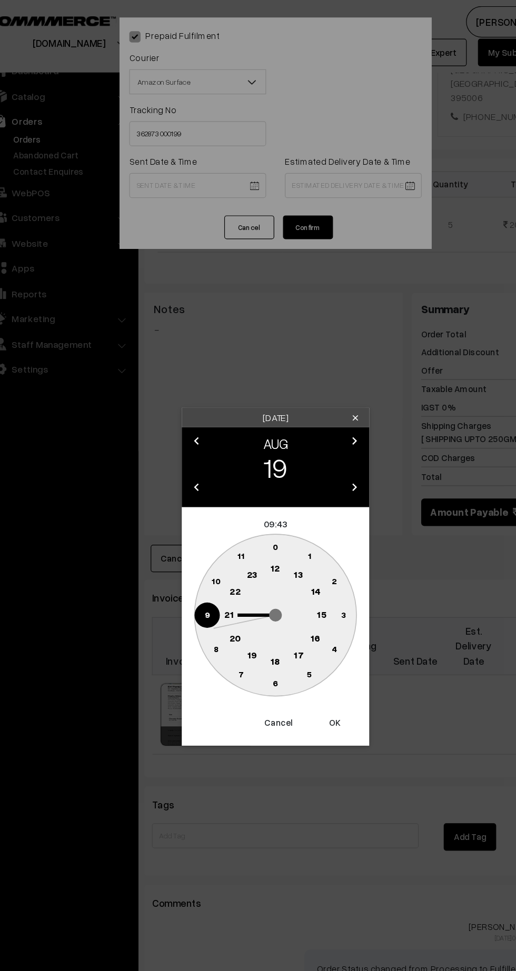
click at [257, 479] on text "12" at bounding box center [258, 477] width 8 height 9
click at [200, 517] on text "45" at bounding box center [200, 517] width 9 height 9
type input "19-08-2025 12:45"
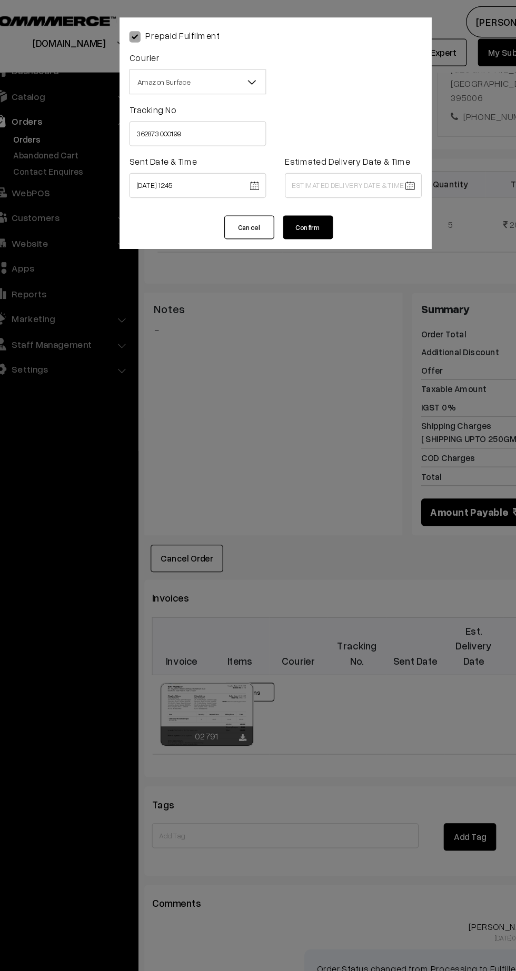
click at [336, 157] on body "Thank you for showing interest. Our team will call you shortly. Close kirtiphar…" at bounding box center [258, 339] width 516 height 1295
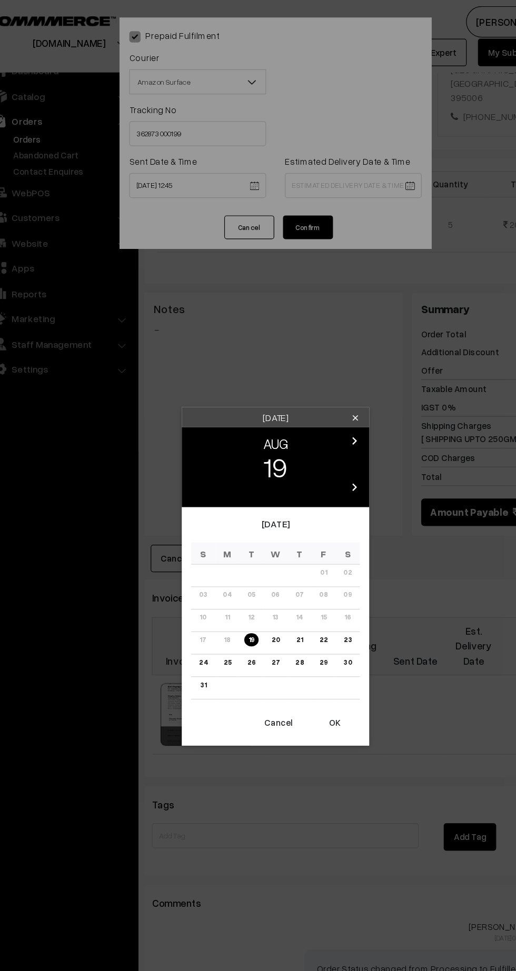
click at [214, 558] on link "25" at bounding box center [217, 557] width 13 height 11
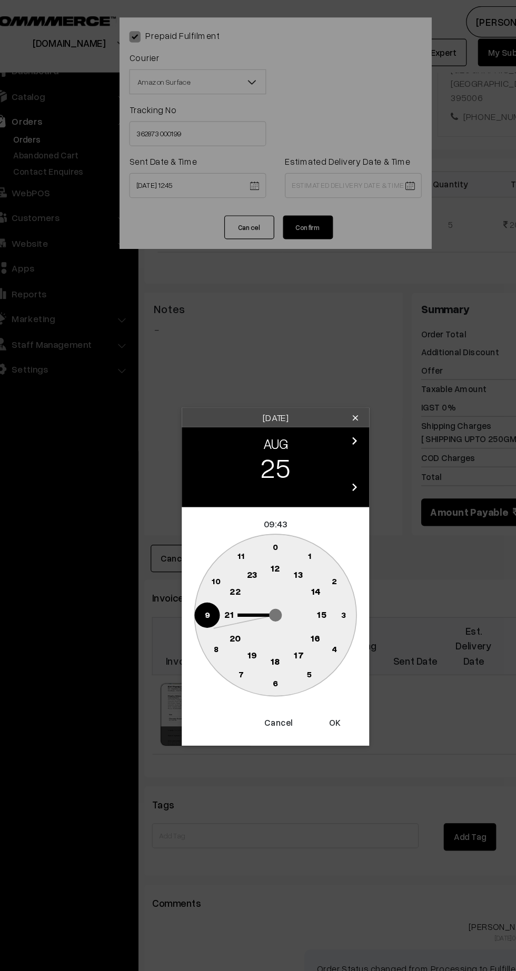
click at [218, 517] on text "21" at bounding box center [219, 516] width 8 height 9
click at [258, 576] on text "30" at bounding box center [258, 575] width 9 height 9
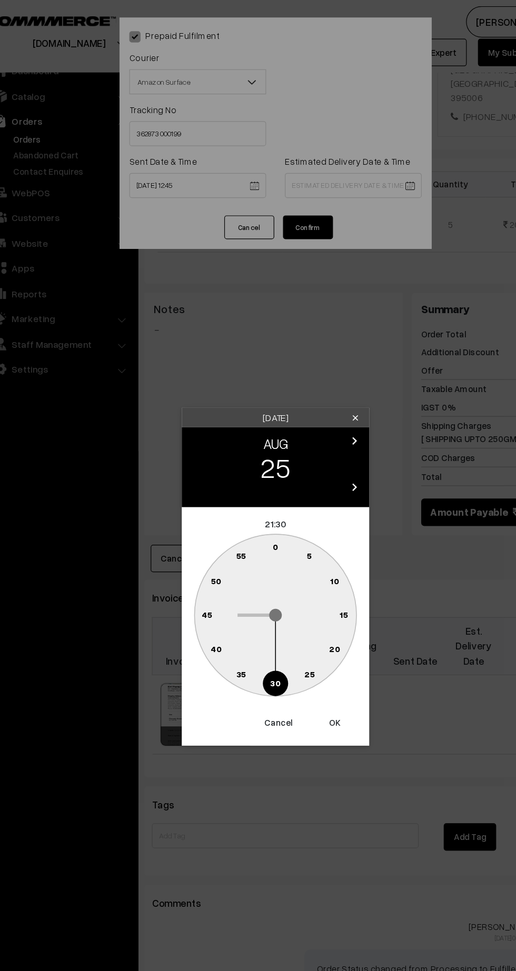
type input "25-08-2025 21:30"
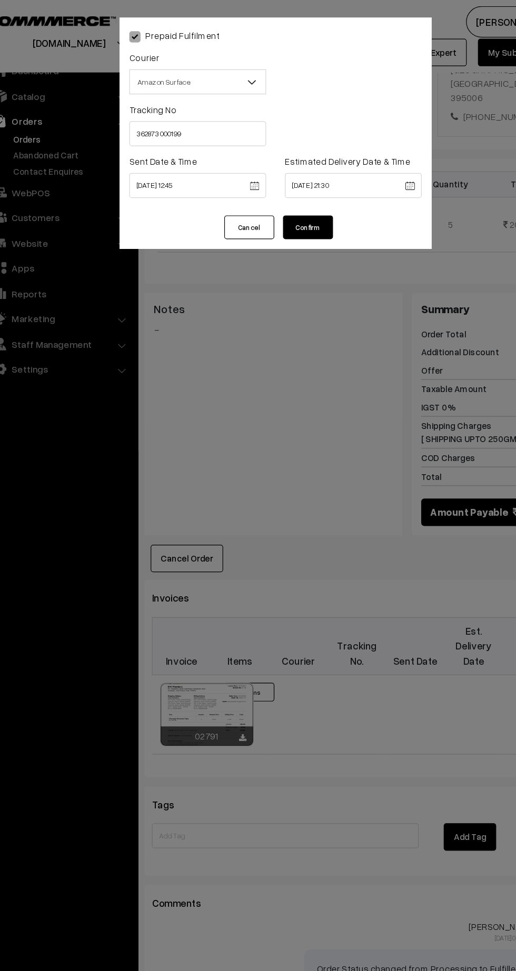
click at [286, 193] on button "Confirm" at bounding box center [285, 191] width 42 height 20
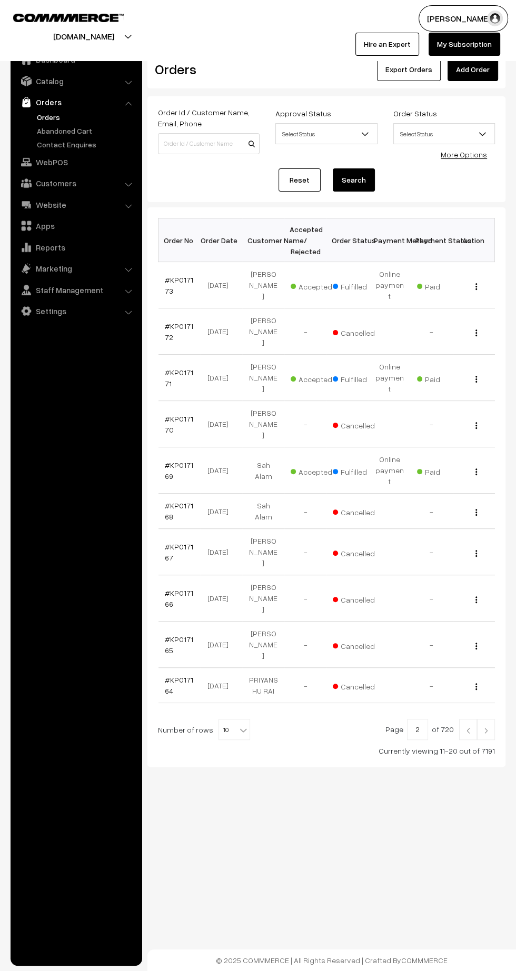
click at [463, 727] on img at bounding box center [467, 730] width 9 height 6
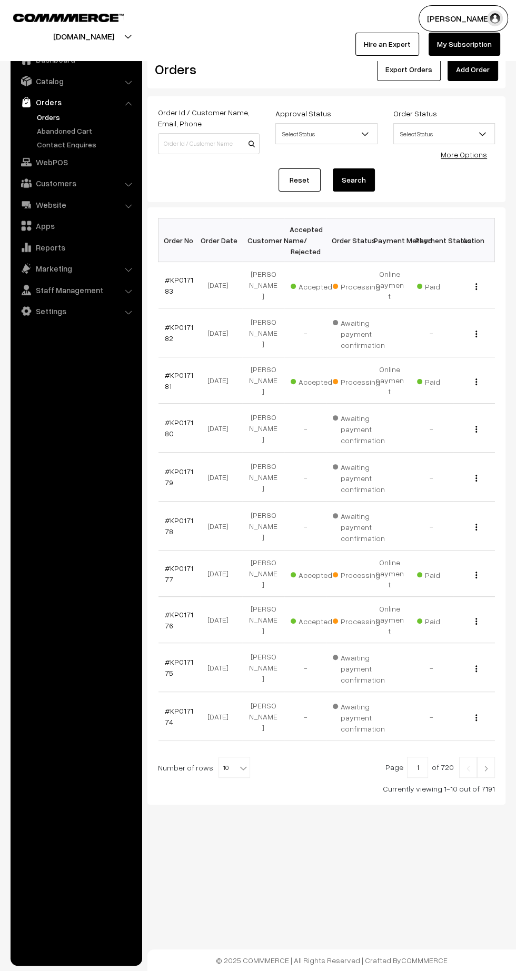
click at [168, 610] on link "#KP017176" at bounding box center [179, 620] width 28 height 20
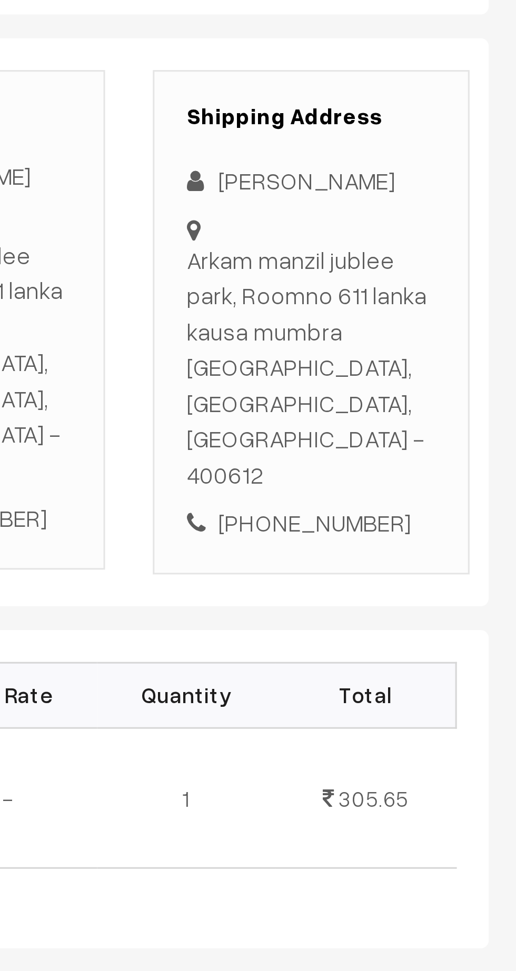
scroll to position [1, 0]
click at [438, 267] on div "Nadeem Shaikh" at bounding box center [446, 268] width 83 height 12
copy div "Nadeem Shaikh"
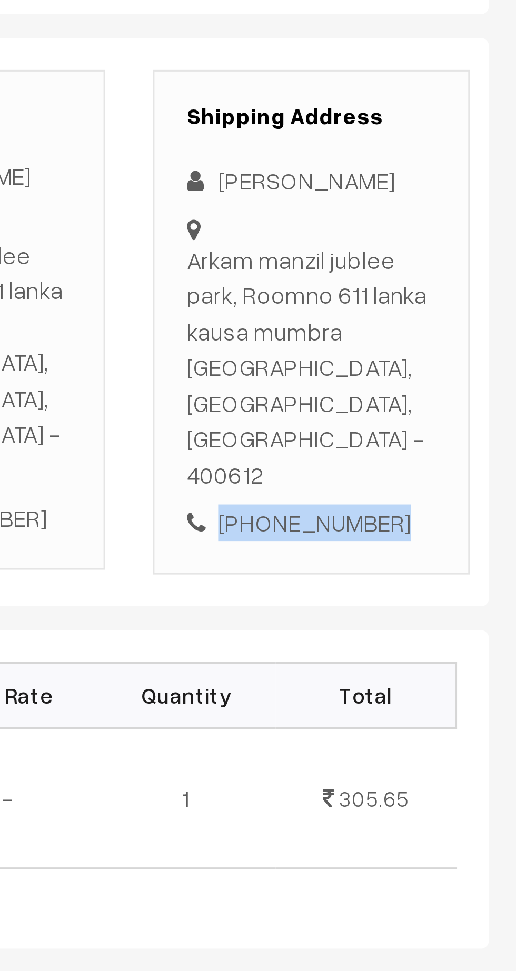
click at [457, 375] on div "+91 8424898072" at bounding box center [446, 381] width 83 height 12
copy div "8424898072"
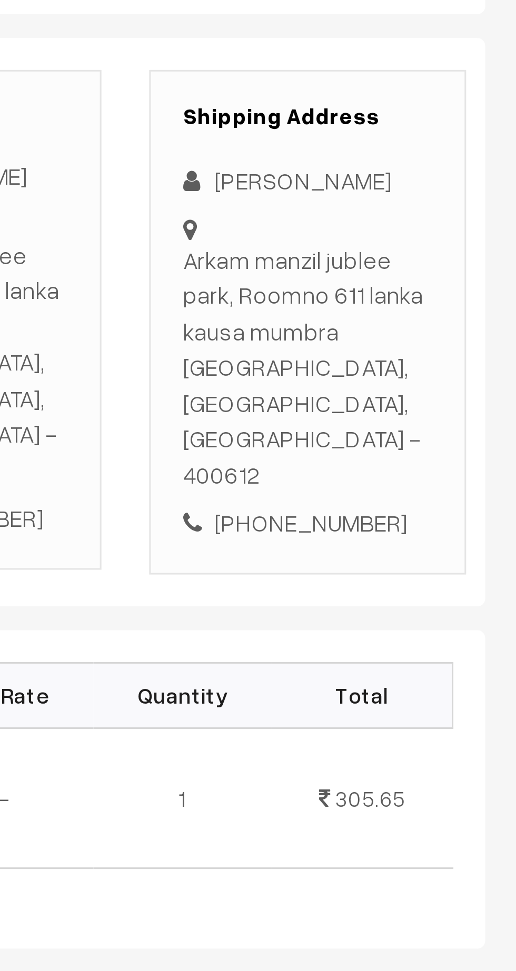
copy div "Arkam manzil jublee park, Roomno 611 lanka kausa mumbra Thane, Maharashtra, Ind…"
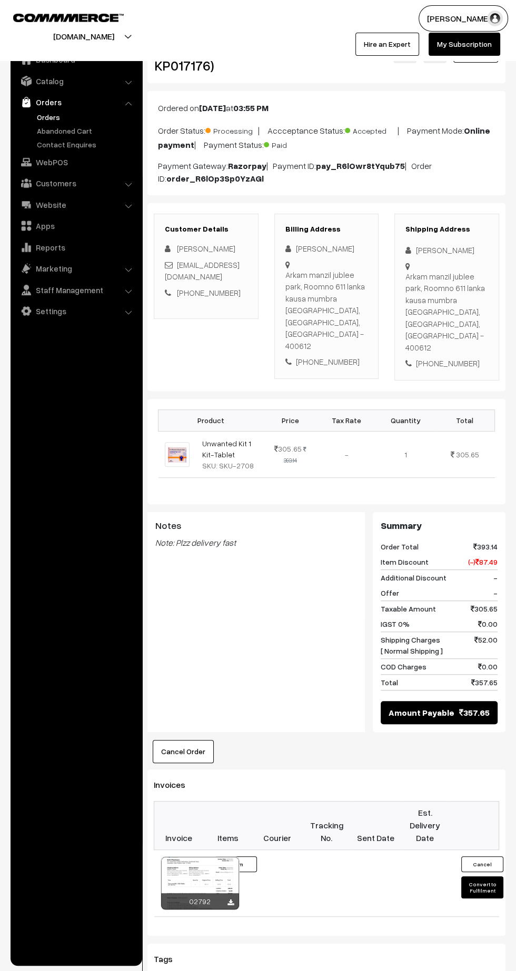
scroll to position [43, 0]
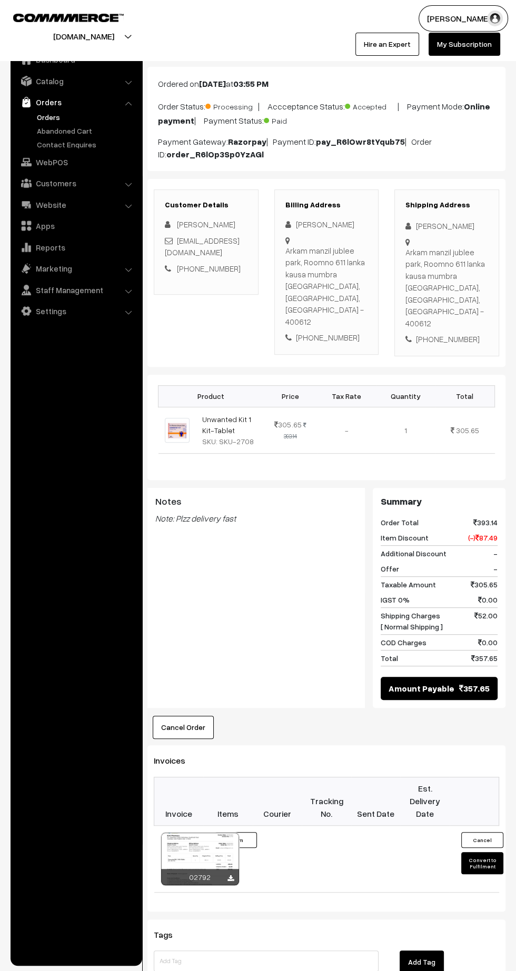
click at [481, 852] on button "Convert to Fulfilment" at bounding box center [482, 863] width 42 height 22
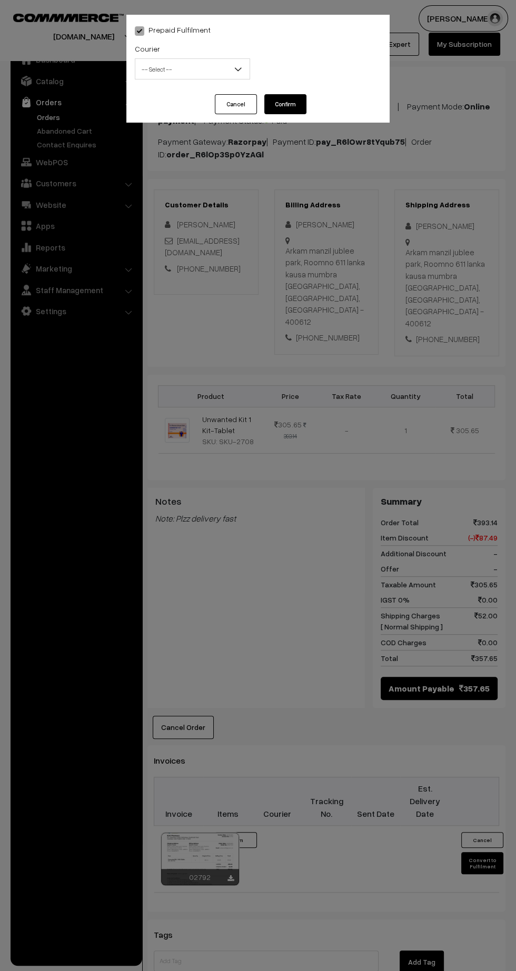
click at [162, 76] on span "-- Select --" at bounding box center [192, 69] width 114 height 18
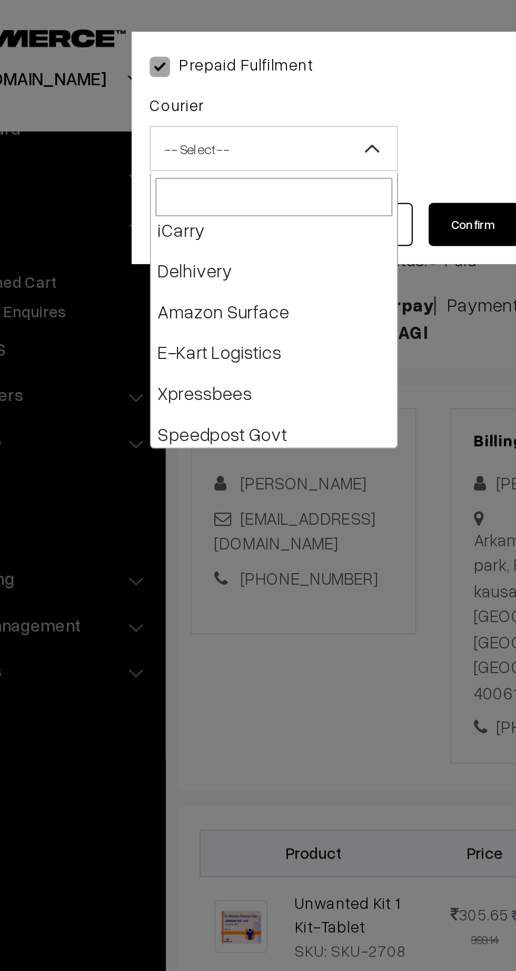
scroll to position [63, 0]
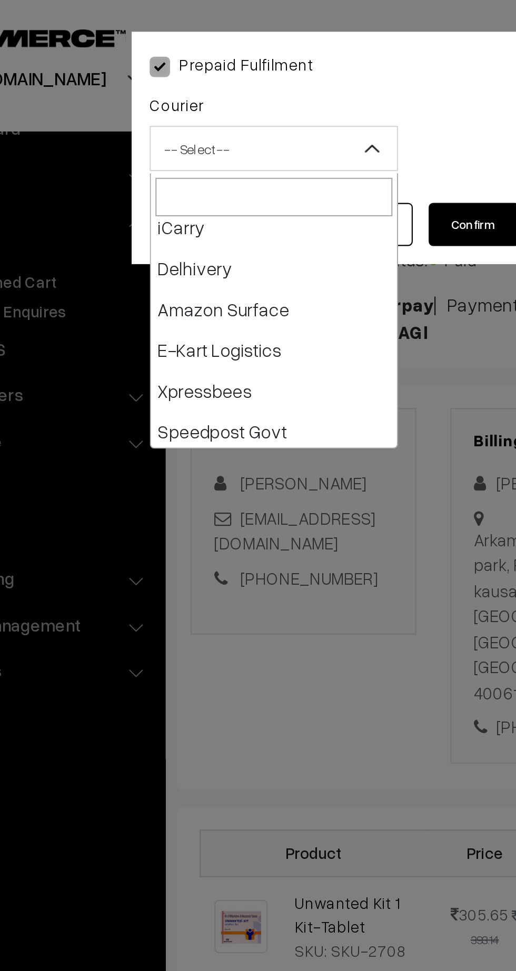
select select "6"
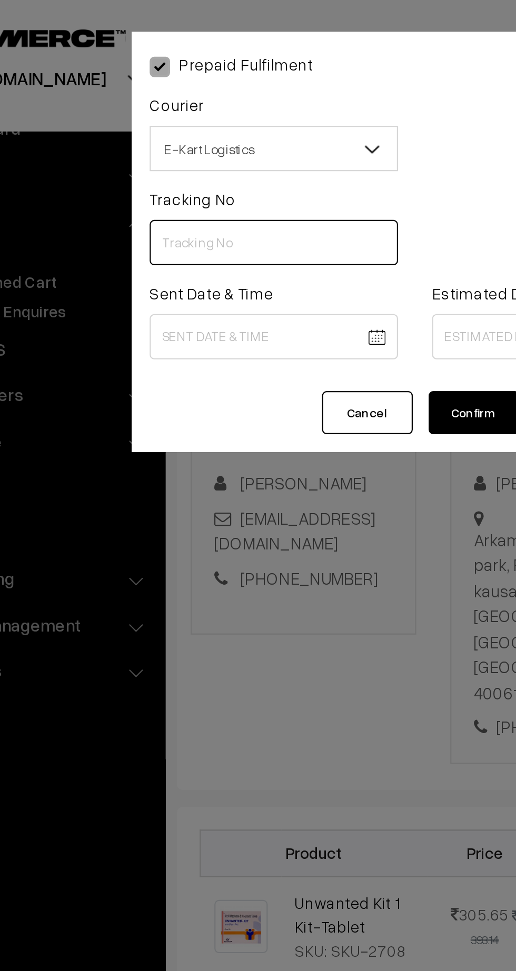
paste input "PAXP9000198874"
type input "PAXP9000198874"
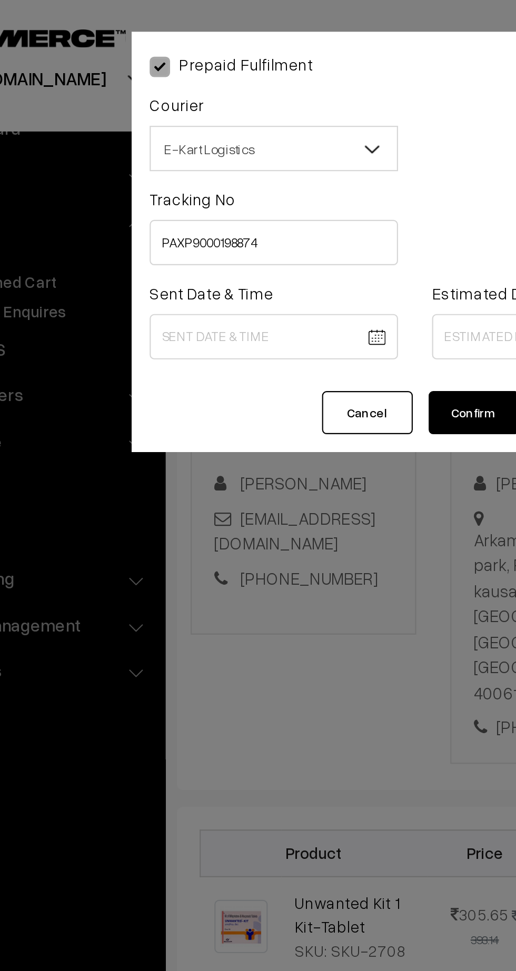
click at [195, 158] on body "Thank you for showing interest. Our team will call you shortly. Close [DOMAIN_N…" at bounding box center [258, 600] width 516 height 1287
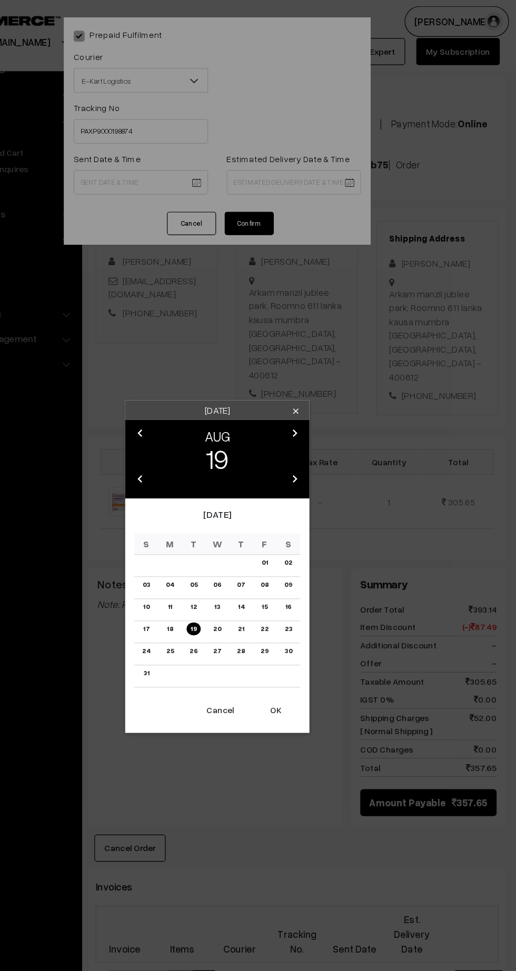
scroll to position [43, 0]
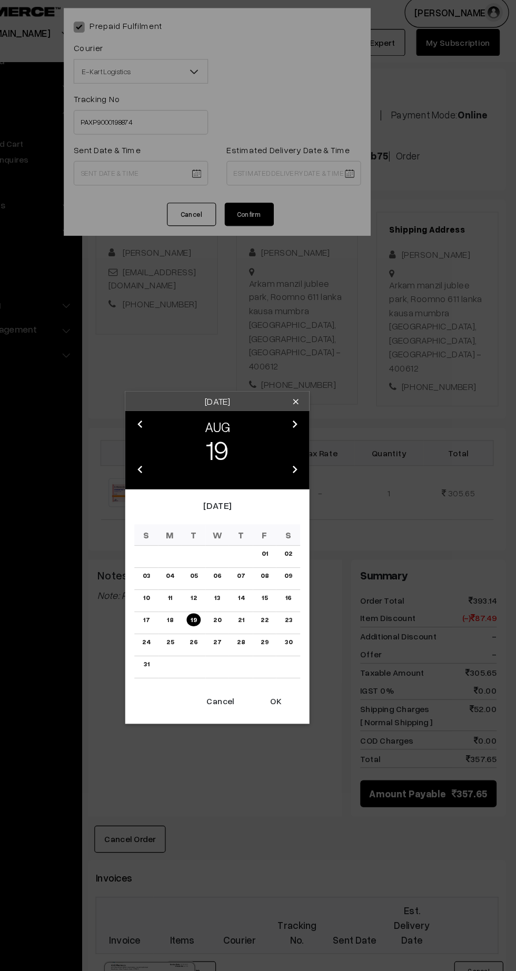
click at [308, 612] on button "OK" at bounding box center [308, 608] width 42 height 23
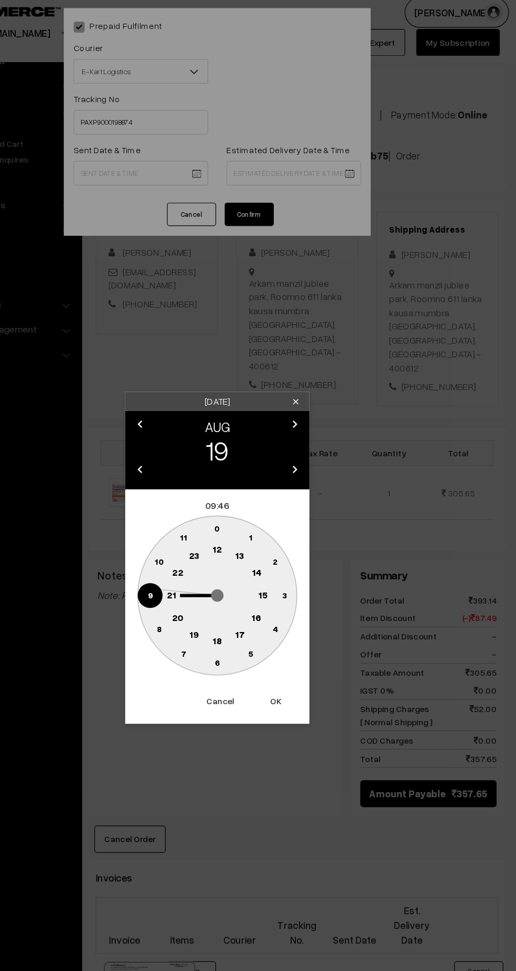
click at [256, 480] on text "12" at bounding box center [258, 477] width 8 height 9
click at [200, 517] on text "45" at bounding box center [200, 517] width 9 height 9
type input "[DATE] 12:45"
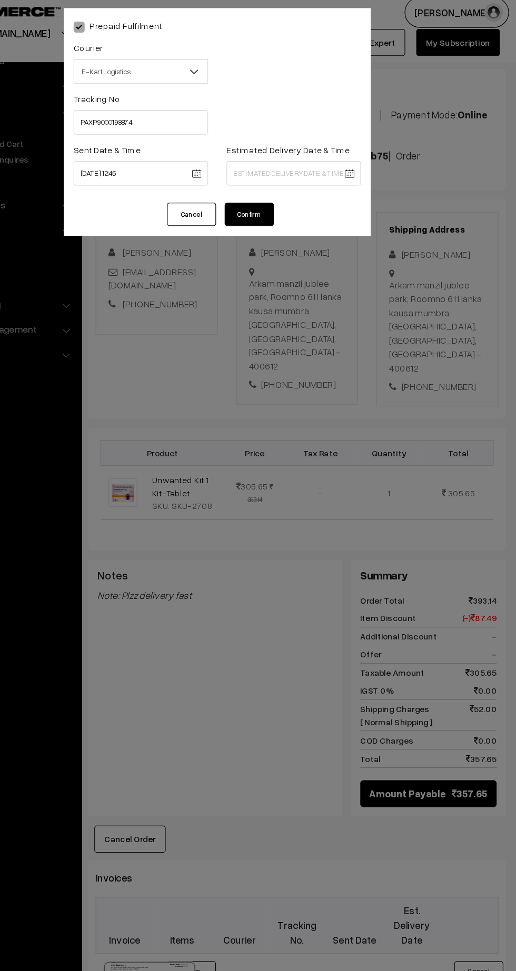
click at [336, 156] on body "Thank you for showing interest. Our team will call you shortly. Close [DOMAIN_N…" at bounding box center [258, 600] width 516 height 1287
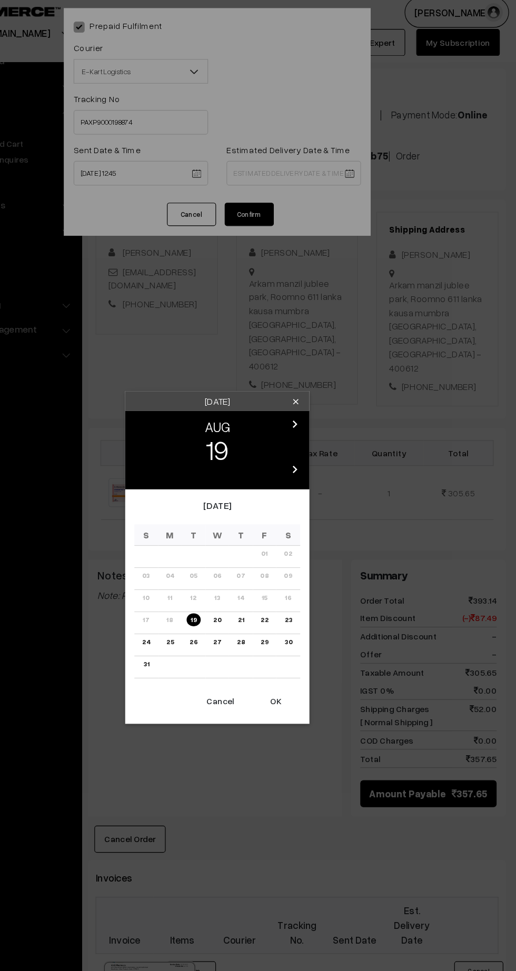
click at [220, 560] on link "25" at bounding box center [217, 557] width 13 height 11
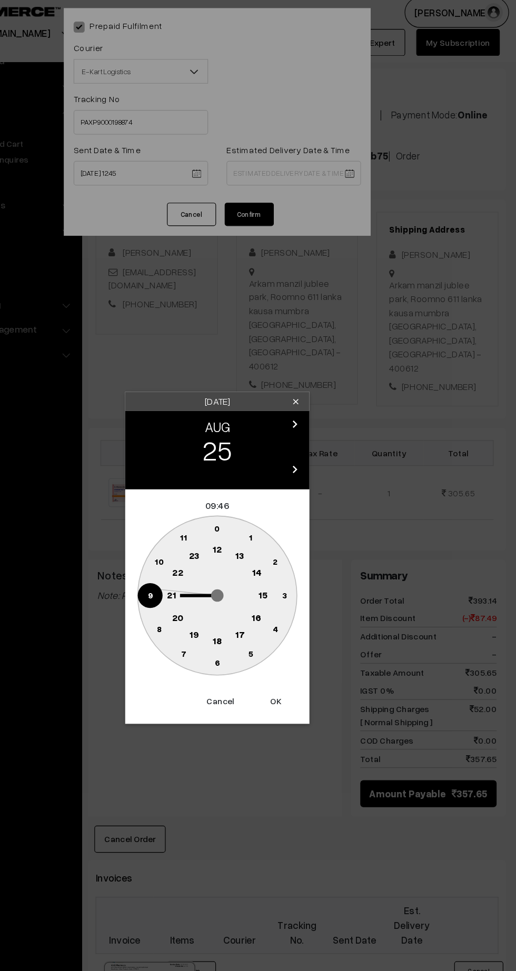
click at [216, 519] on text "21" at bounding box center [219, 516] width 8 height 9
click at [258, 578] on text "30" at bounding box center [258, 575] width 9 height 9
type input "25-08-2025 21:30"
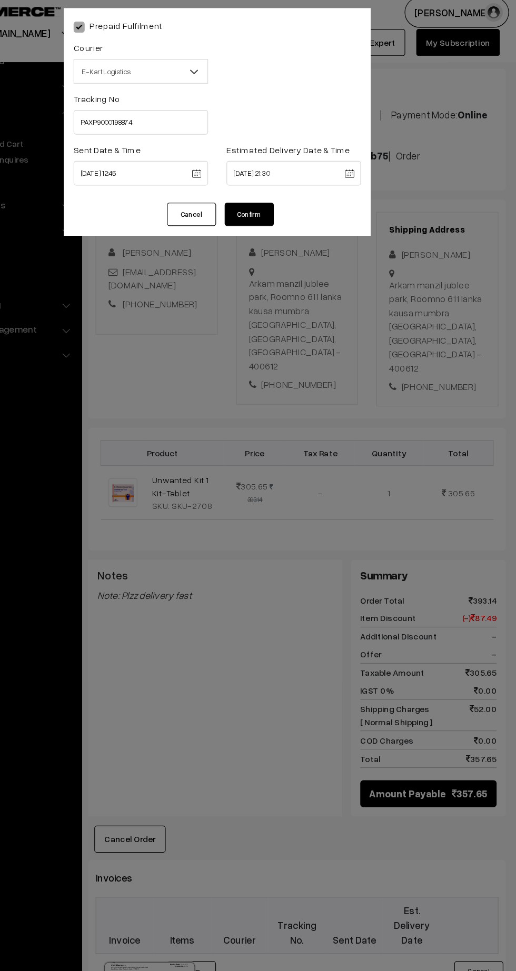
click at [302, 196] on button "Confirm" at bounding box center [285, 191] width 42 height 20
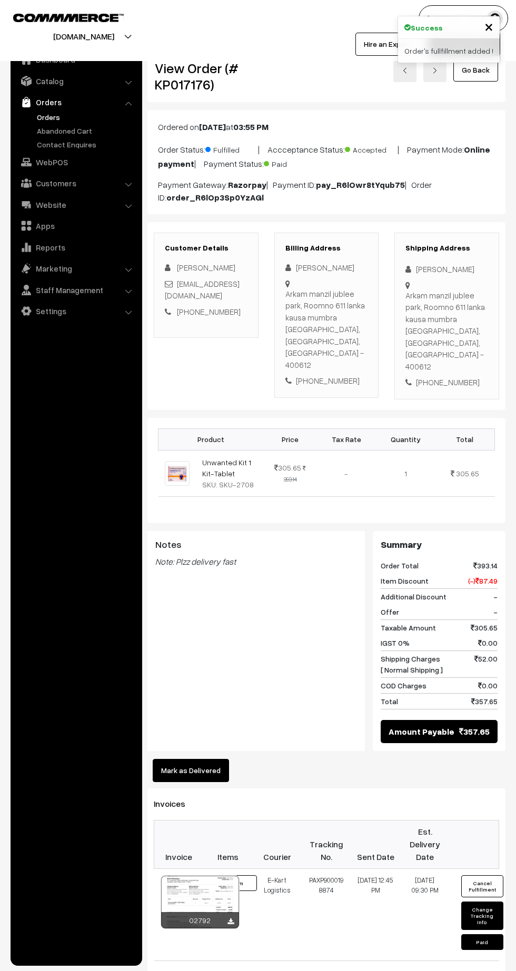
scroll to position [43, 0]
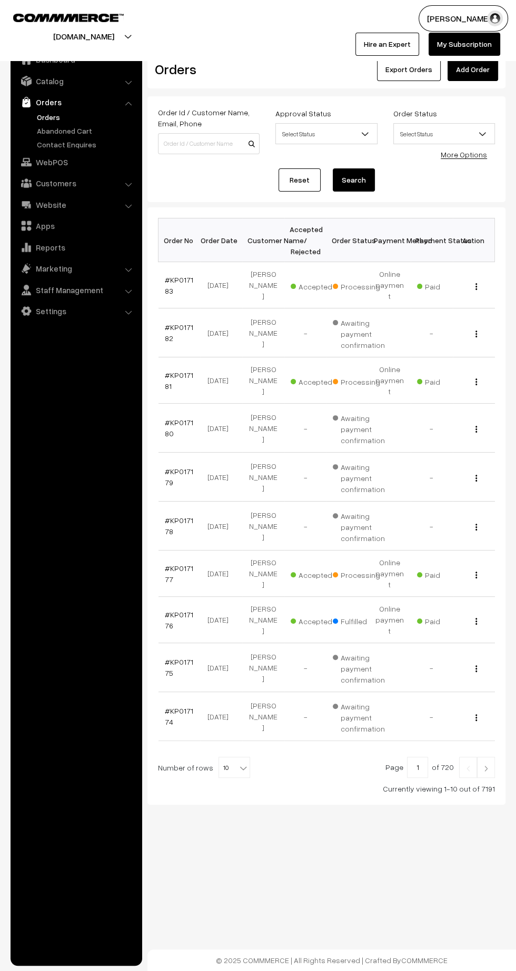
click at [171, 563] on link "#KP017177" at bounding box center [179, 573] width 28 height 20
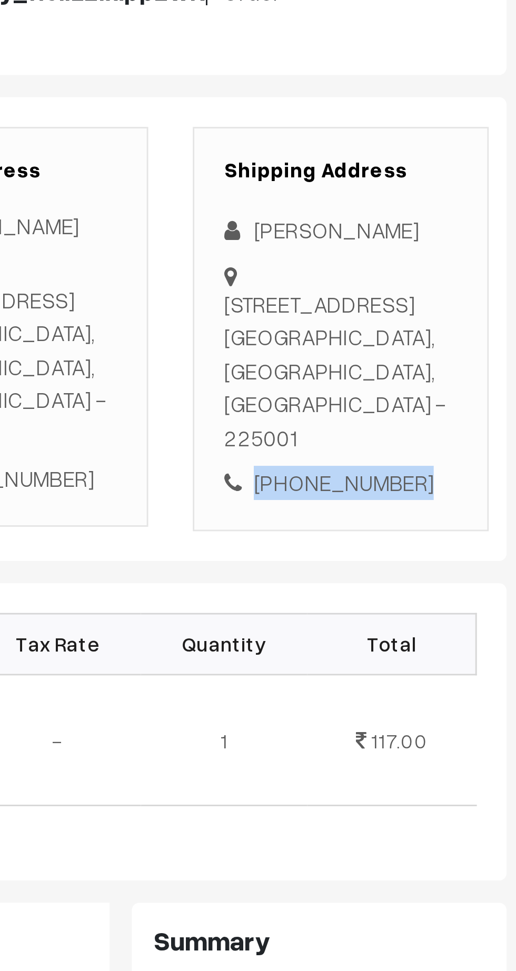
click at [456, 365] on div "[PHONE_NUMBER]" at bounding box center [446, 358] width 83 height 12
copy div "9026334603"
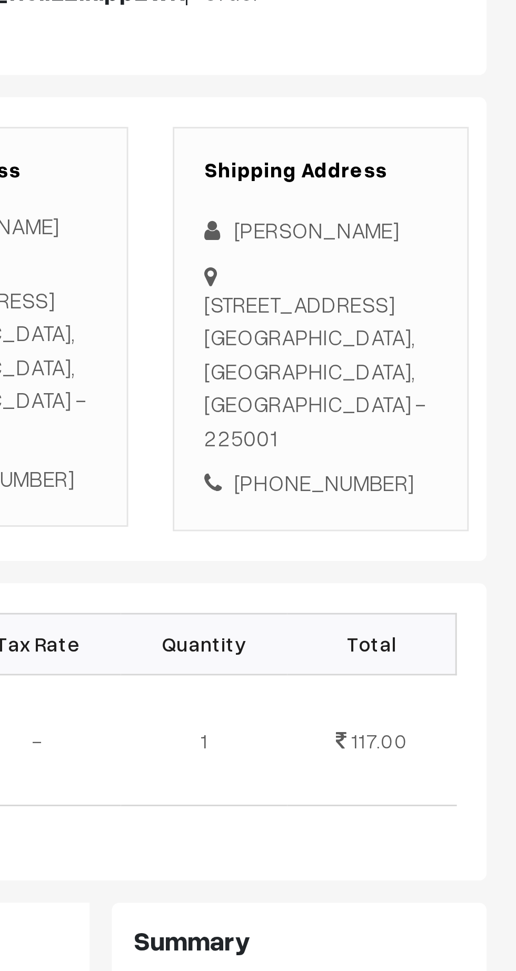
copy div "[STREET_ADDRESS]"
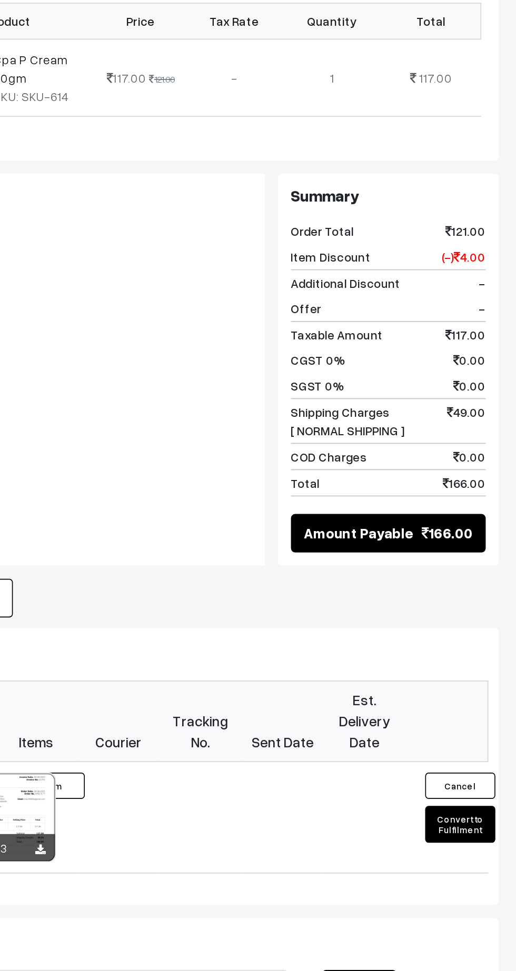
scroll to position [33, 0]
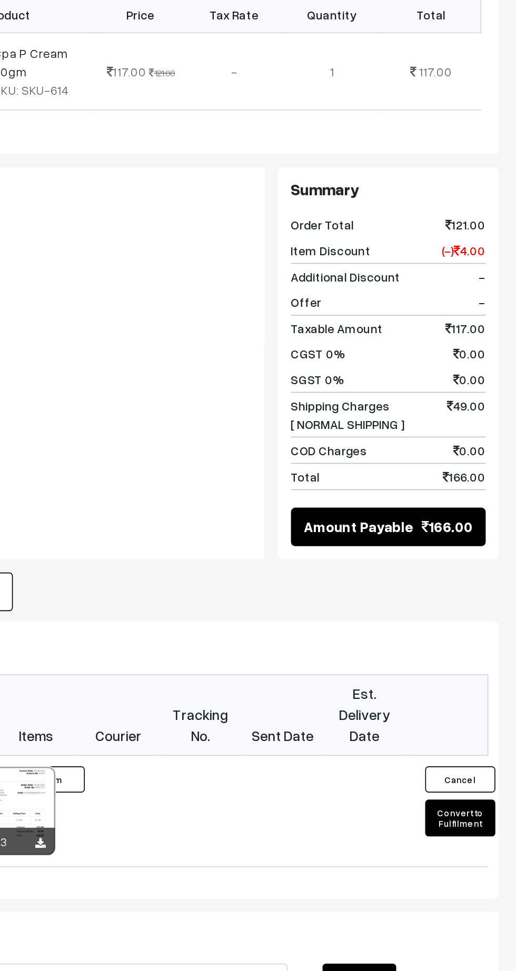
click at [483, 876] on button "Convert to Fulfilment" at bounding box center [482, 865] width 42 height 22
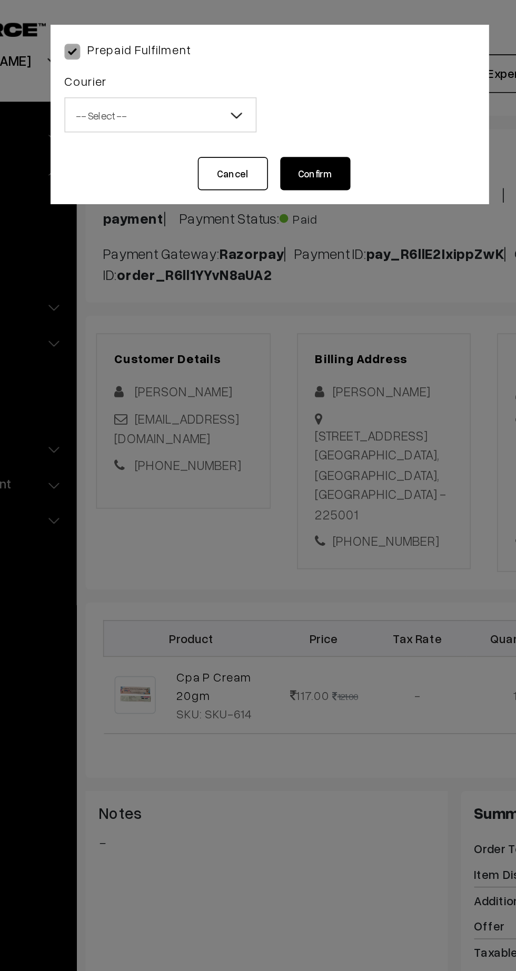
click at [191, 67] on span "-- Select --" at bounding box center [192, 69] width 114 height 18
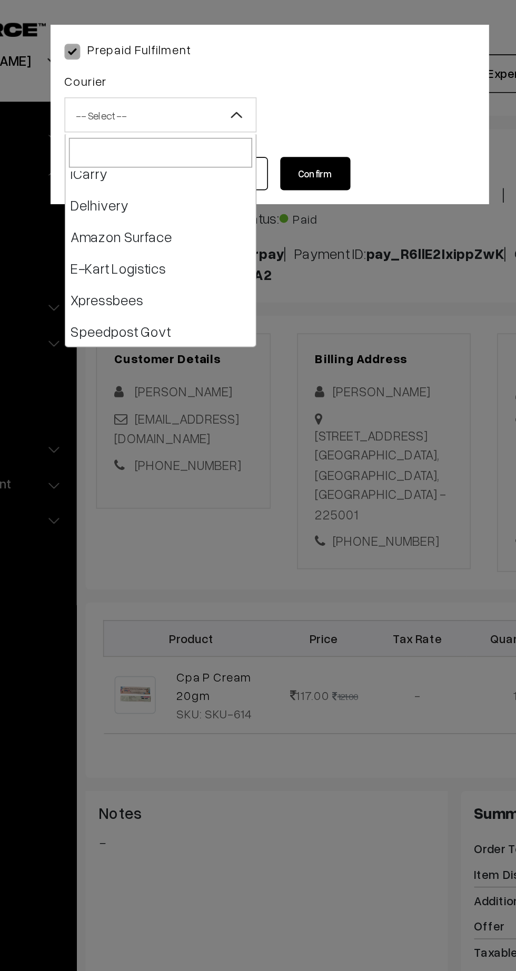
scroll to position [66, 0]
select select "6"
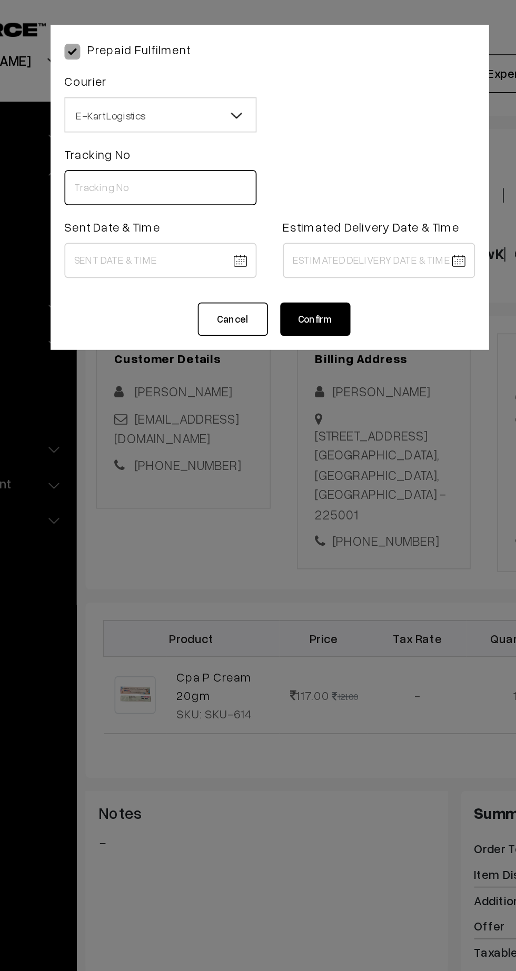
paste input "PAXP9000198881"
type input "PAXP9000198881"
click at [191, 154] on body "Thank you for showing interest. Our team will call you shortly. Close [DOMAIN_N…" at bounding box center [258, 606] width 516 height 1278
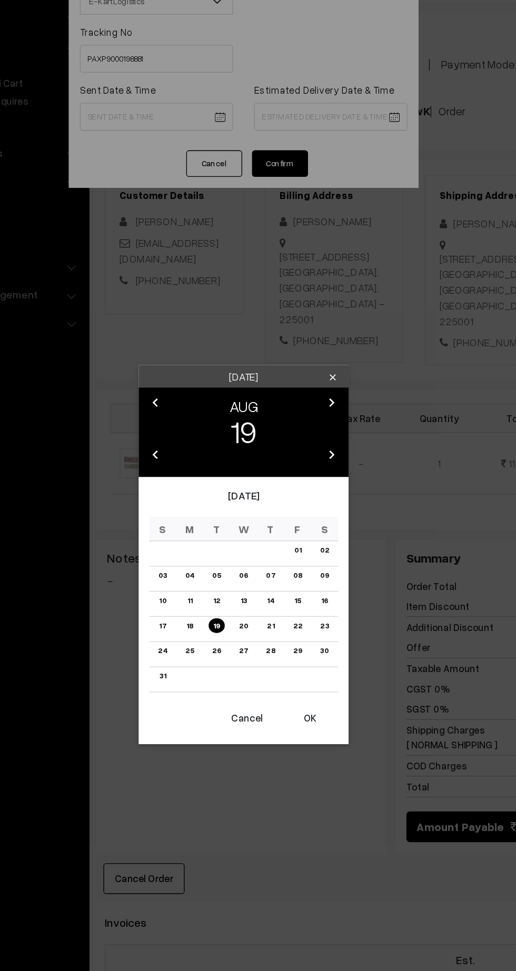
scroll to position [33, 0]
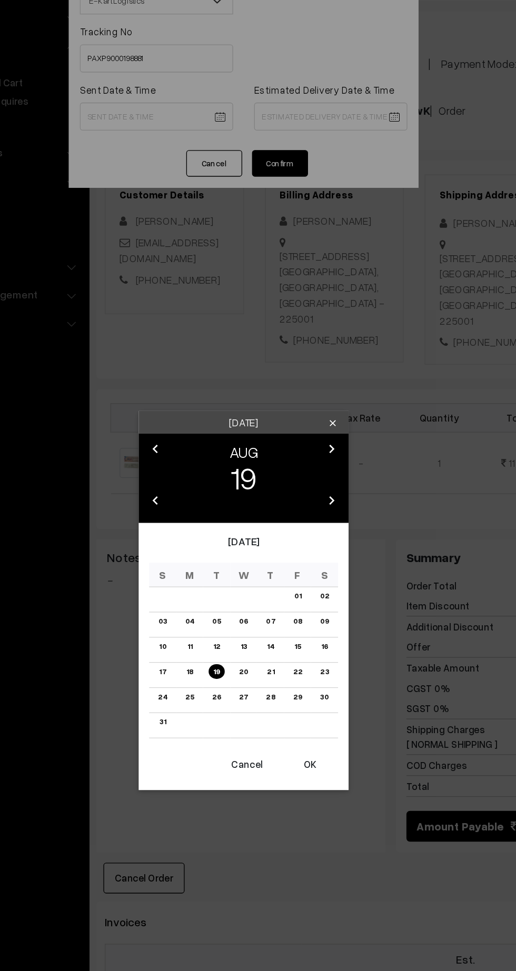
click at [313, 643] on button "OK" at bounding box center [308, 643] width 42 height 23
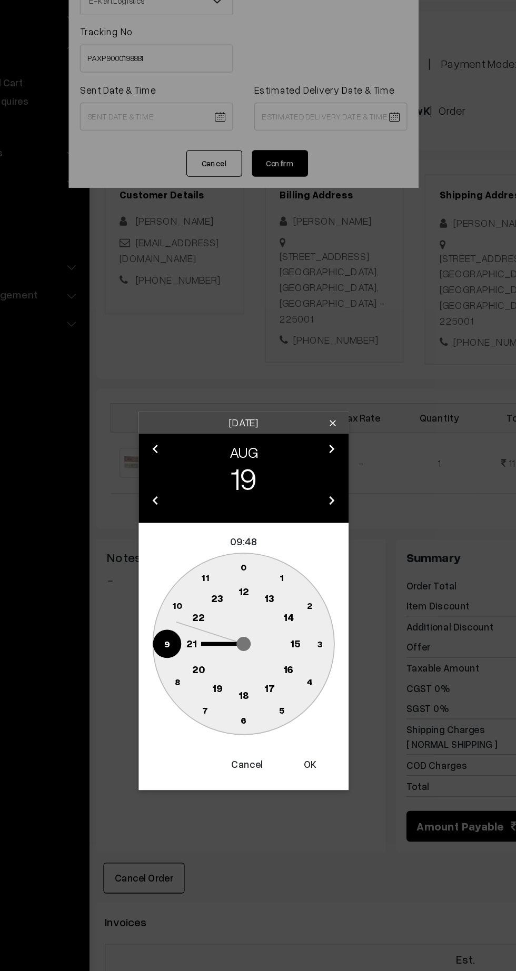
click at [218, 549] on text "21" at bounding box center [219, 551] width 8 height 9
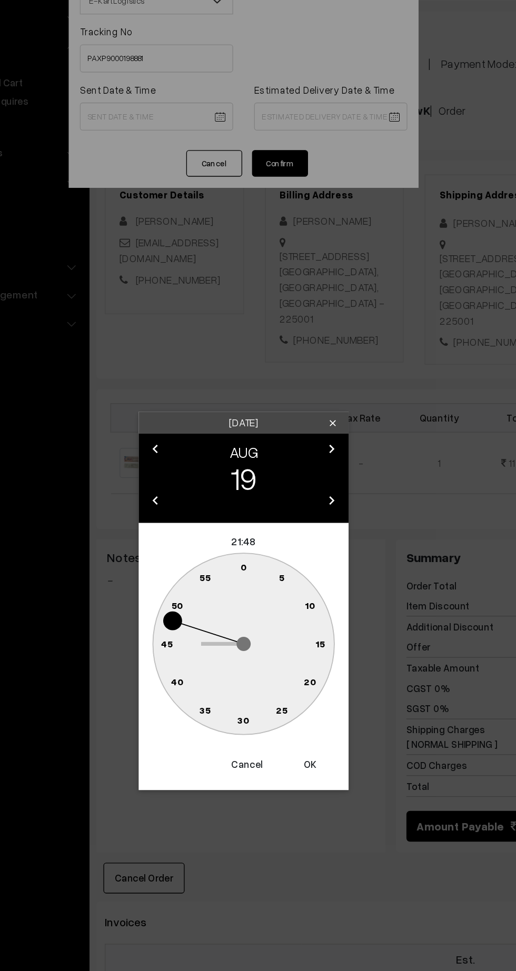
click at [257, 647] on button "Cancel" at bounding box center [260, 643] width 42 height 23
click at [259, 510] on text "12" at bounding box center [258, 512] width 8 height 9
click at [203, 554] on text "45" at bounding box center [200, 552] width 9 height 9
type input "[DATE] 12:45"
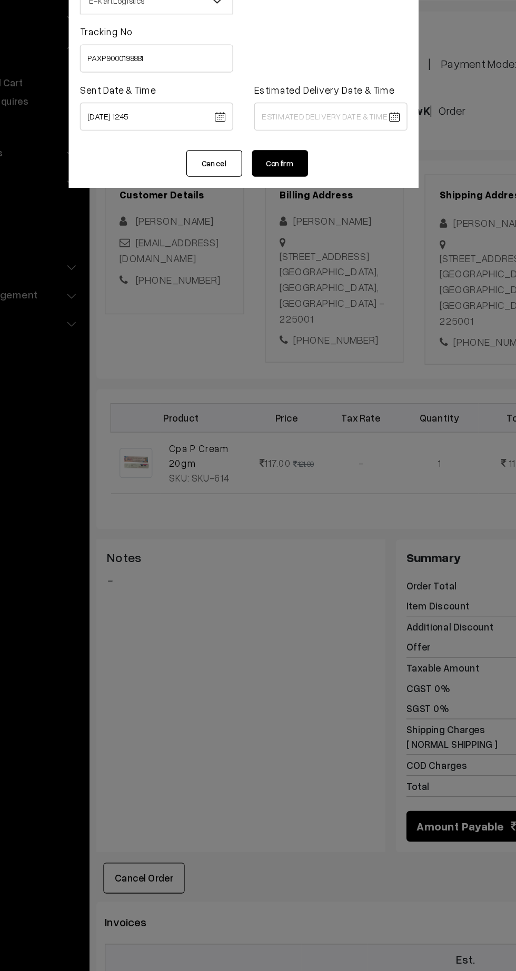
click at [346, 157] on body "Thank you for showing interest. Our team will call you shortly. Close [DOMAIN_N…" at bounding box center [258, 606] width 516 height 1278
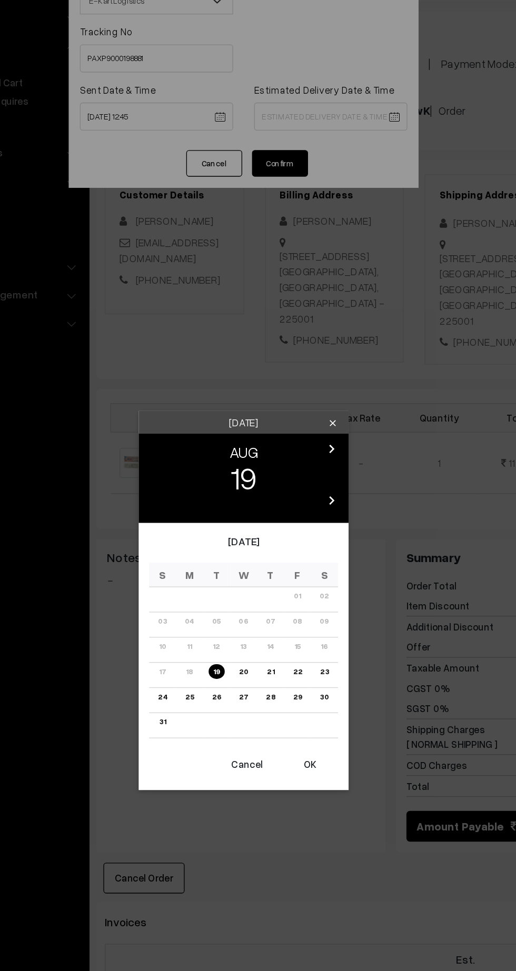
click at [217, 594] on link "25" at bounding box center [217, 592] width 13 height 11
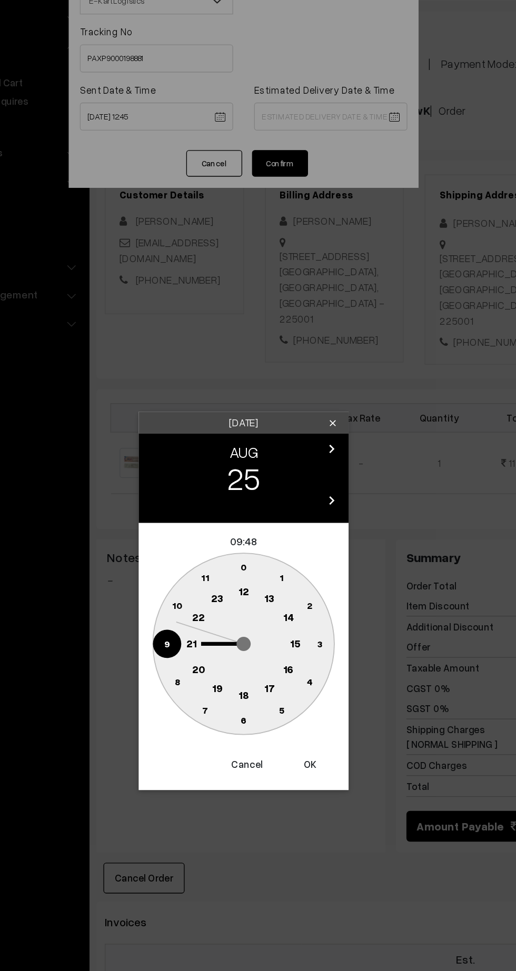
click at [258, 654] on button "Cancel" at bounding box center [260, 643] width 42 height 23
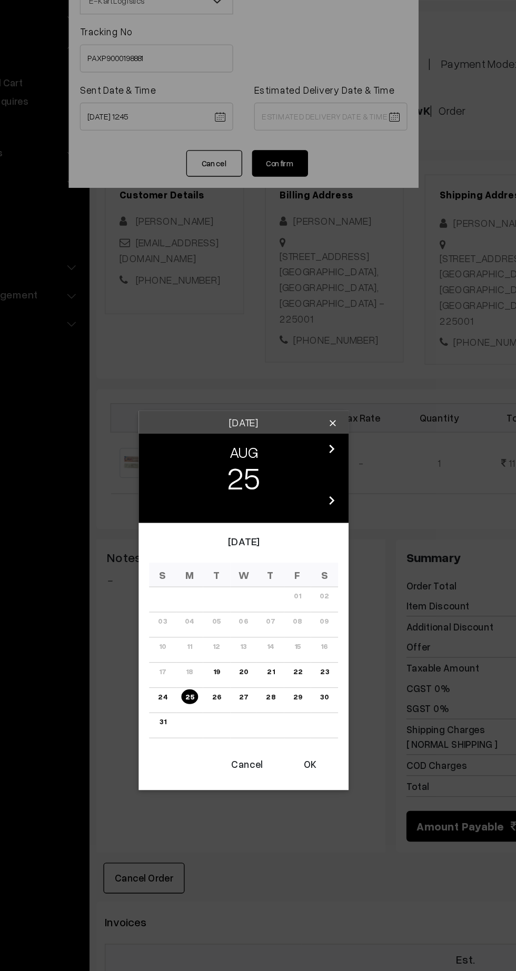
click at [319, 573] on link "23" at bounding box center [318, 573] width 13 height 11
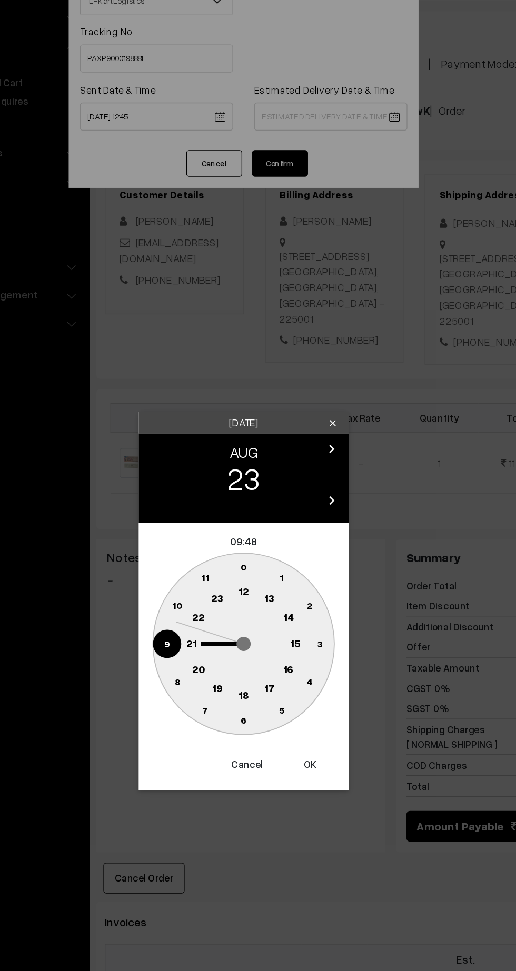
click at [212, 543] on circle at bounding box center [257, 553] width 136 height 136
click at [217, 555] on text "21" at bounding box center [219, 551] width 8 height 9
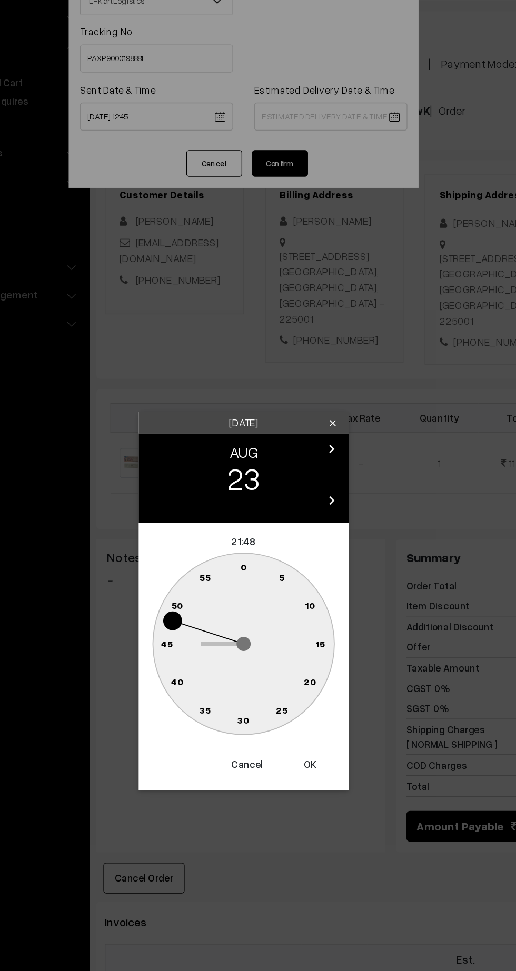
click at [257, 610] on text "30" at bounding box center [258, 610] width 9 height 9
type input "23-08-2025 21:30"
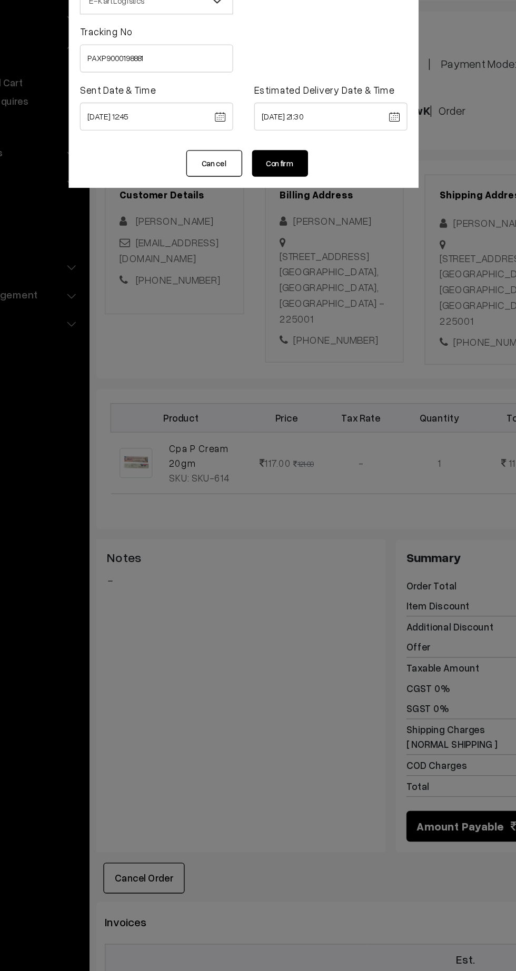
click at [297, 200] on button "Confirm" at bounding box center [285, 191] width 42 height 20
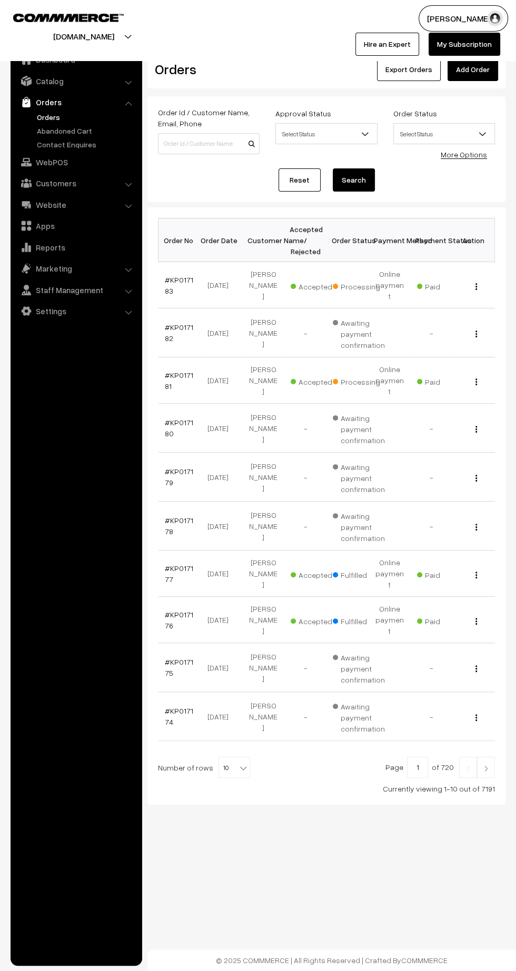
click at [167, 370] on link "#KP017181" at bounding box center [179, 380] width 28 height 20
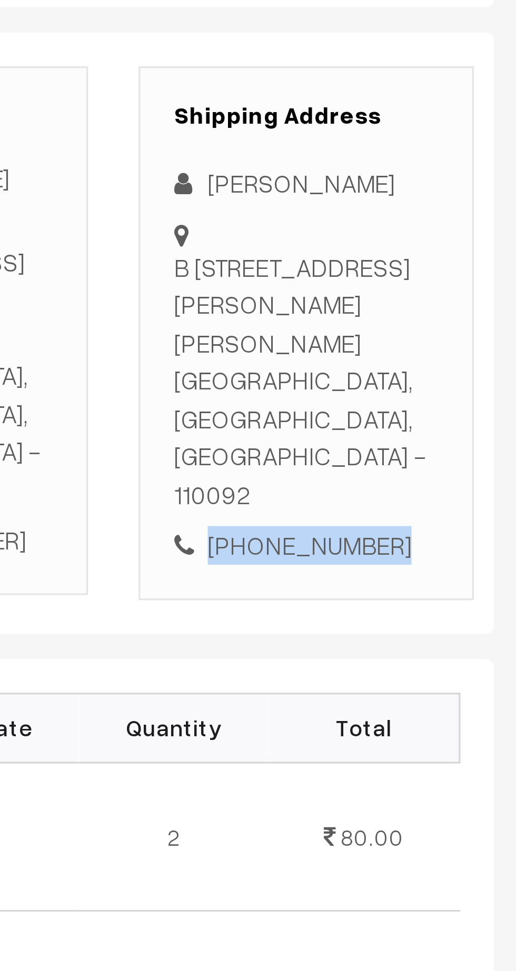
click at [452, 376] on div "[PHONE_NUMBER]" at bounding box center [446, 382] width 83 height 12
copy div "8271993173"
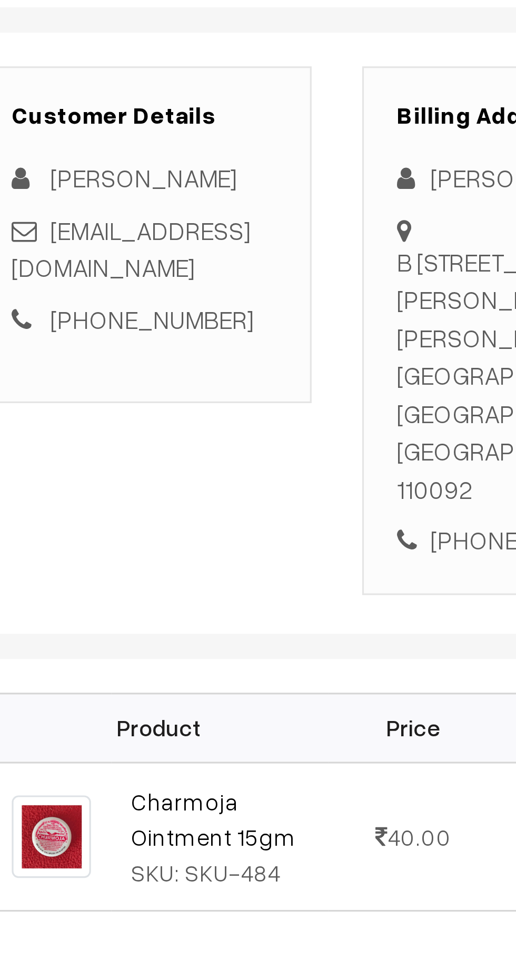
click at [226, 297] on link "[EMAIL_ADDRESS][DOMAIN_NAME]" at bounding box center [202, 290] width 75 height 22
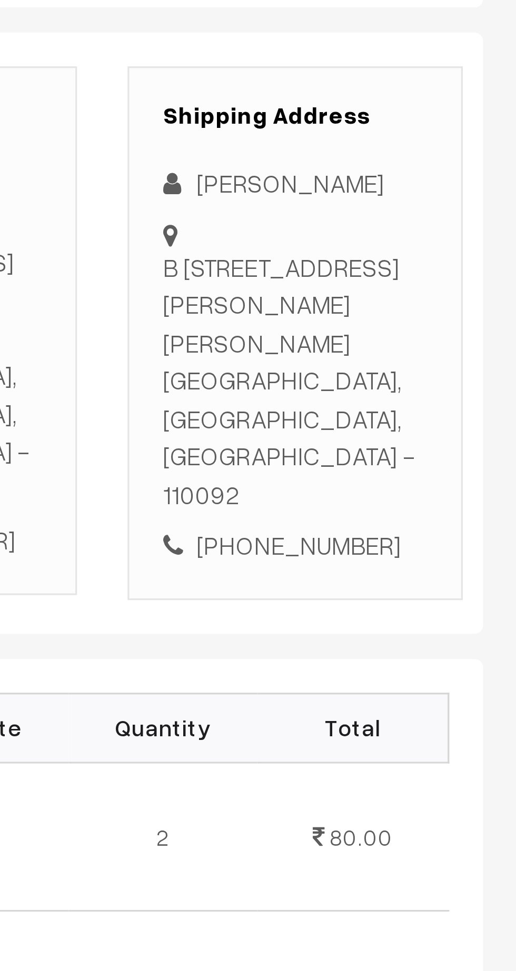
copy div "[STREET_ADDRESS][PERSON_NAME][PERSON_NAME]"
click at [431, 387] on div "Customer Details Pitush Chauhan [EMAIL_ADDRESS][DOMAIN_NAME] [PHONE_NUMBER] Bil…" at bounding box center [326, 315] width 358 height 187
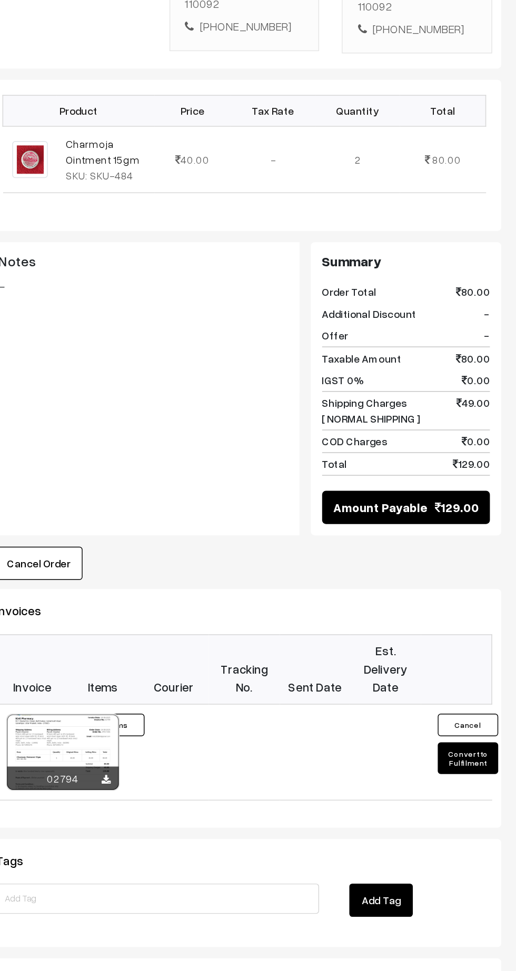
scroll to position [78, 0]
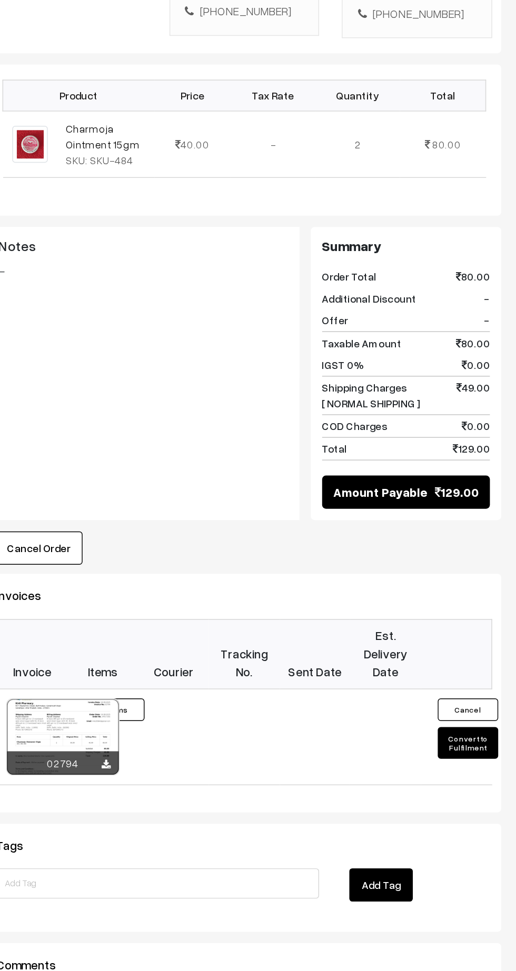
click at [485, 801] on button "Convert to Fulfilment" at bounding box center [482, 812] width 42 height 22
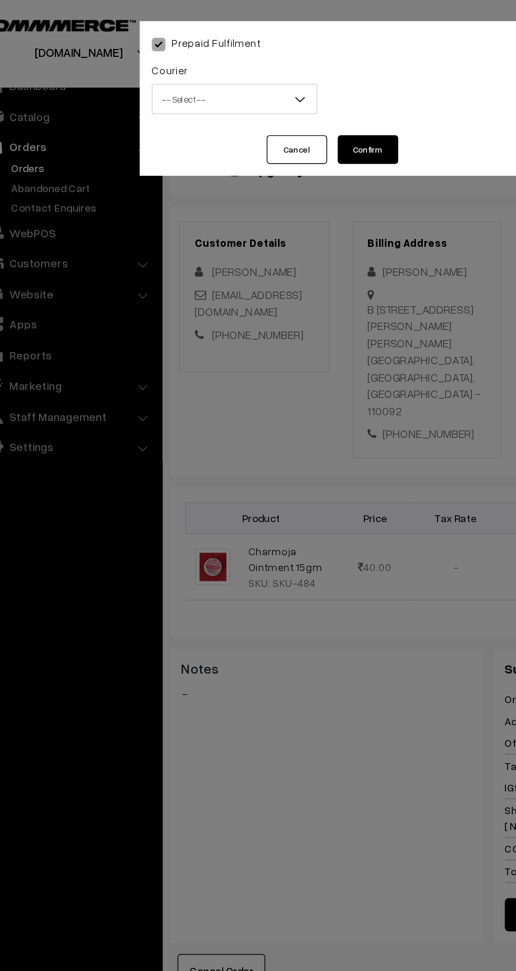
click at [173, 70] on span "-- Select --" at bounding box center [192, 69] width 114 height 18
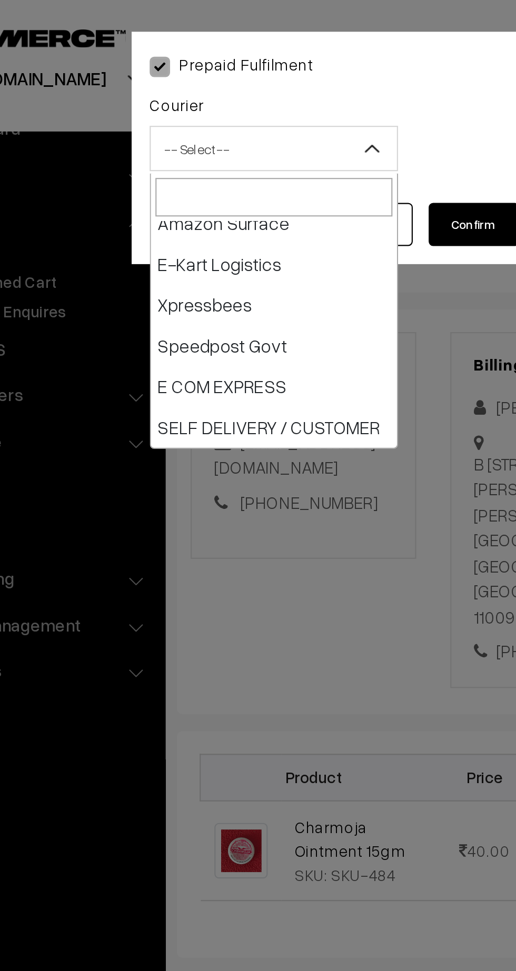
scroll to position [103, 0]
select select "6"
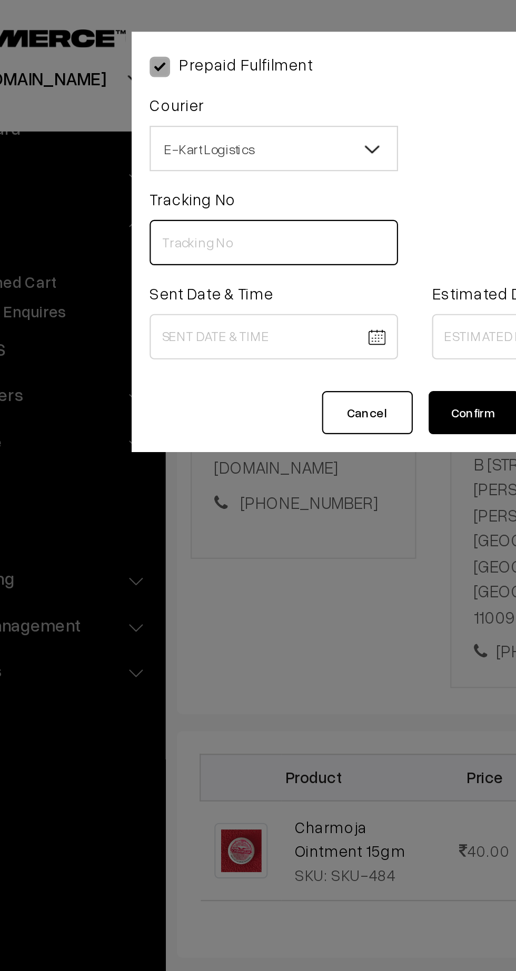
paste input "ICYP0003911067"
type input "ICYP0003911067"
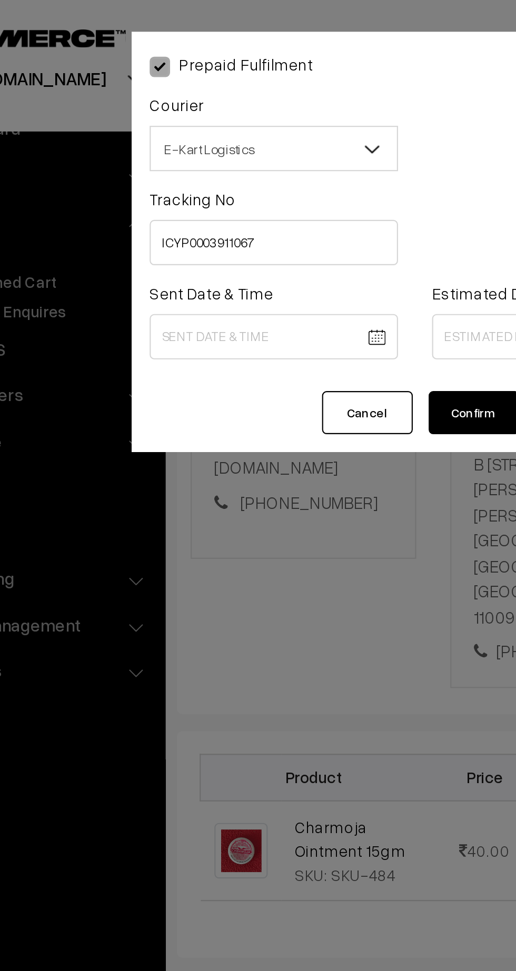
click at [187, 159] on body "Thank you for showing interest. Our team will call you shortly. Close [DOMAIN_N…" at bounding box center [258, 557] width 516 height 1271
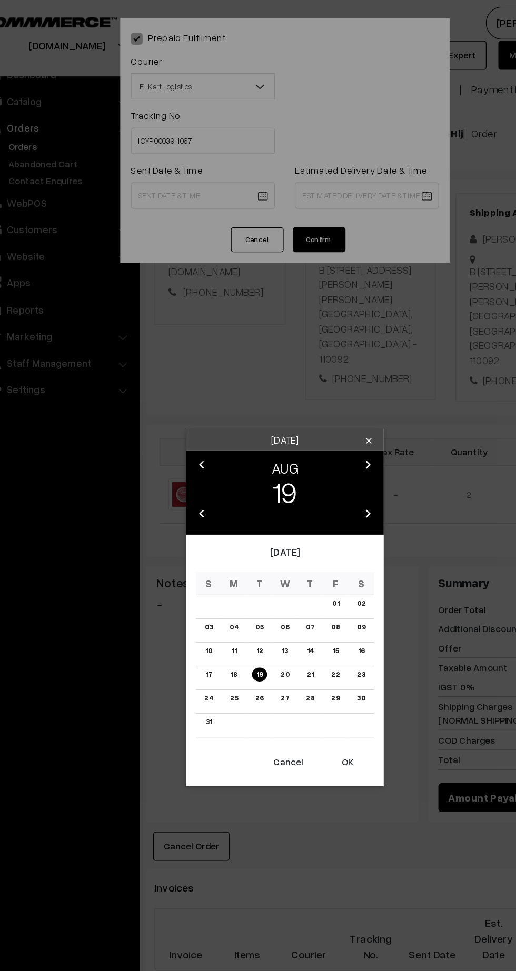
click at [306, 611] on button "OK" at bounding box center [308, 608] width 42 height 23
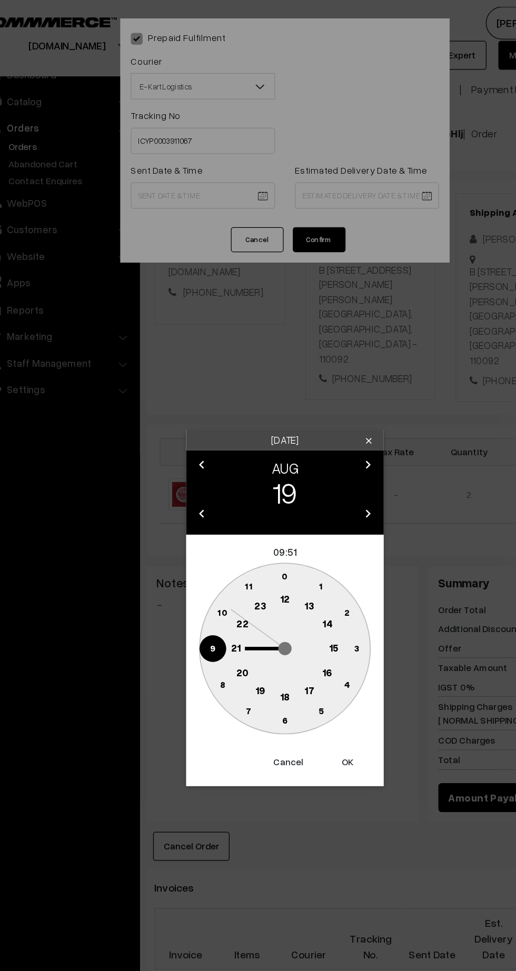
click at [259, 482] on text "12" at bounding box center [258, 477] width 8 height 9
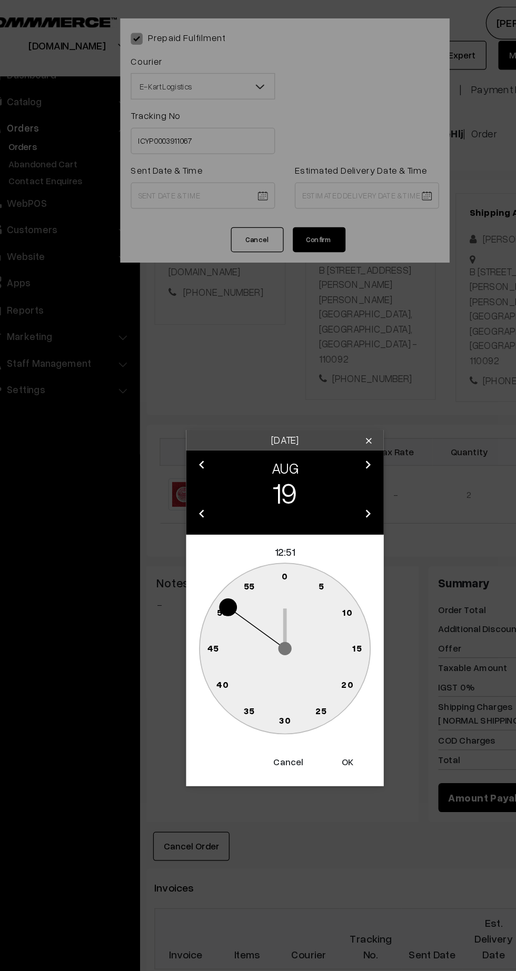
click at [198, 519] on text "45" at bounding box center [200, 517] width 9 height 9
type input "19-08-2025 12:45"
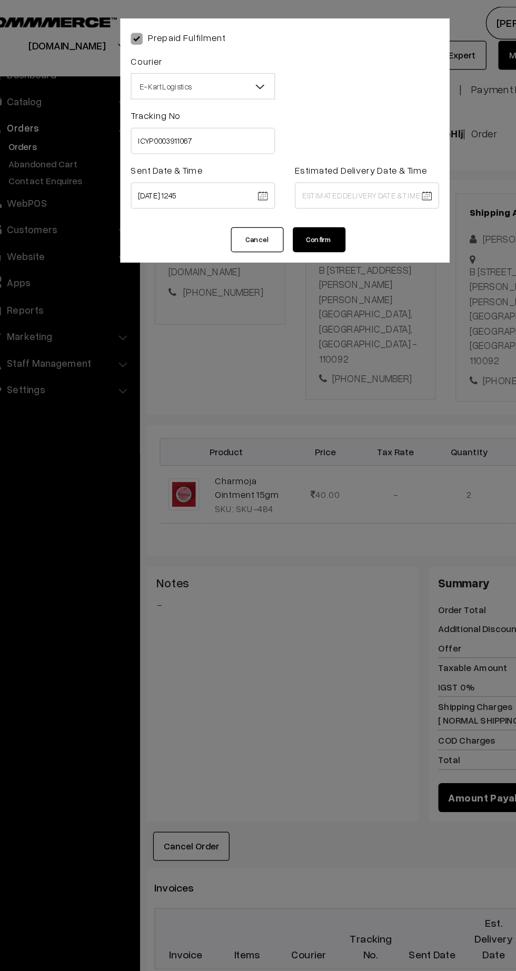
click at [340, 155] on body "Thank you for showing interest. Our team will call you shortly. Close kirtiphar…" at bounding box center [258, 557] width 516 height 1271
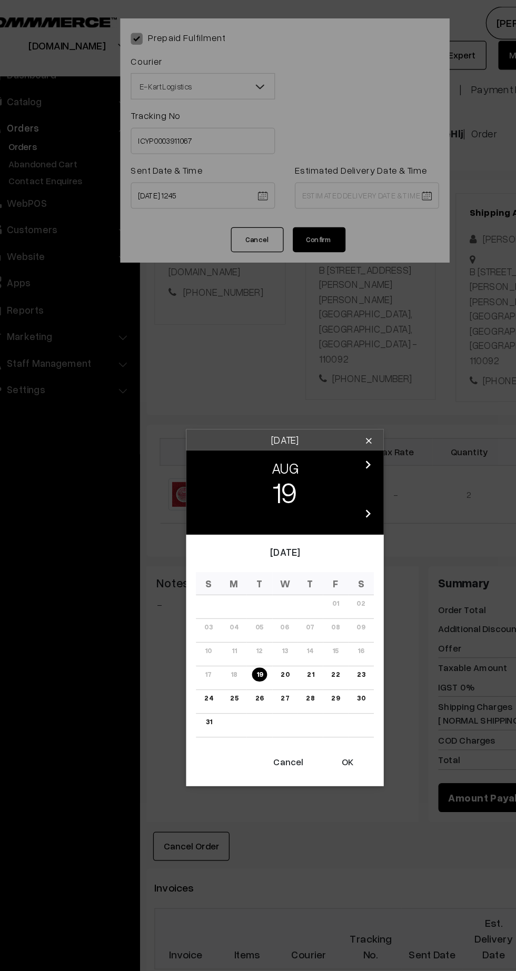
click at [217, 562] on link "25" at bounding box center [217, 557] width 13 height 11
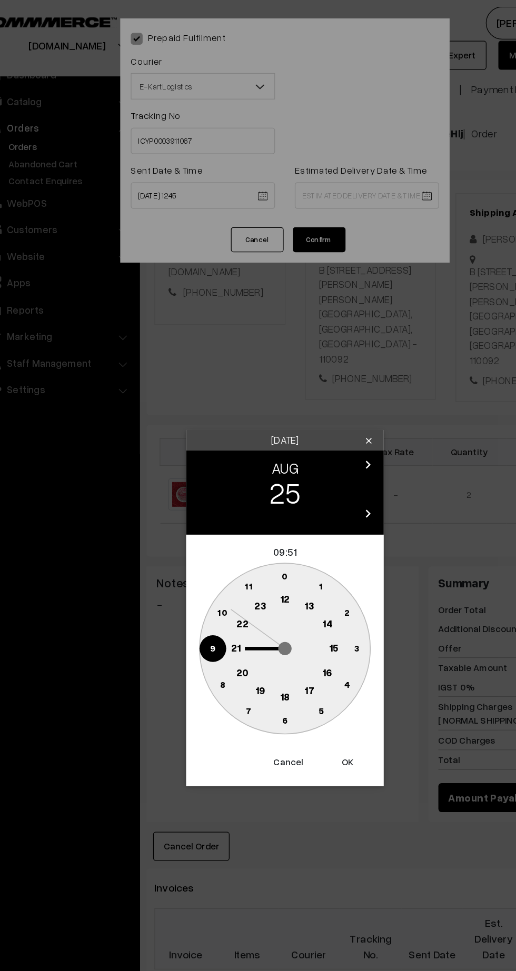
click at [219, 520] on text "21" at bounding box center [219, 516] width 8 height 9
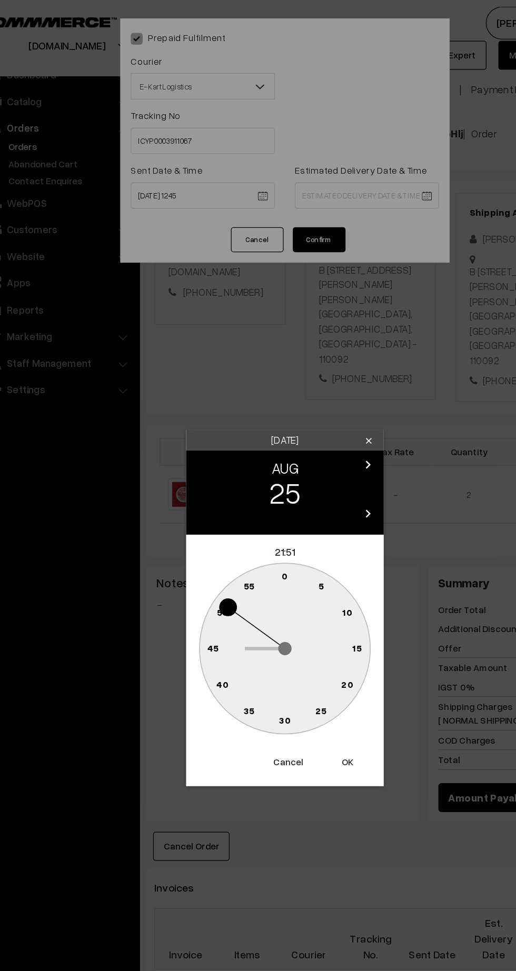
click at [263, 577] on circle at bounding box center [258, 576] width 22 height 22
type input "25-08-2025 21:30"
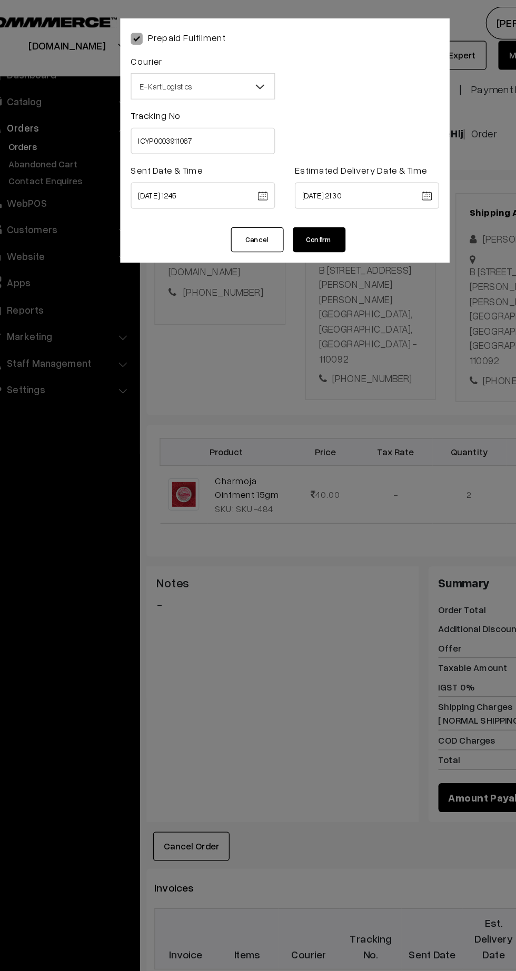
click at [299, 194] on button "Confirm" at bounding box center [285, 191] width 42 height 20
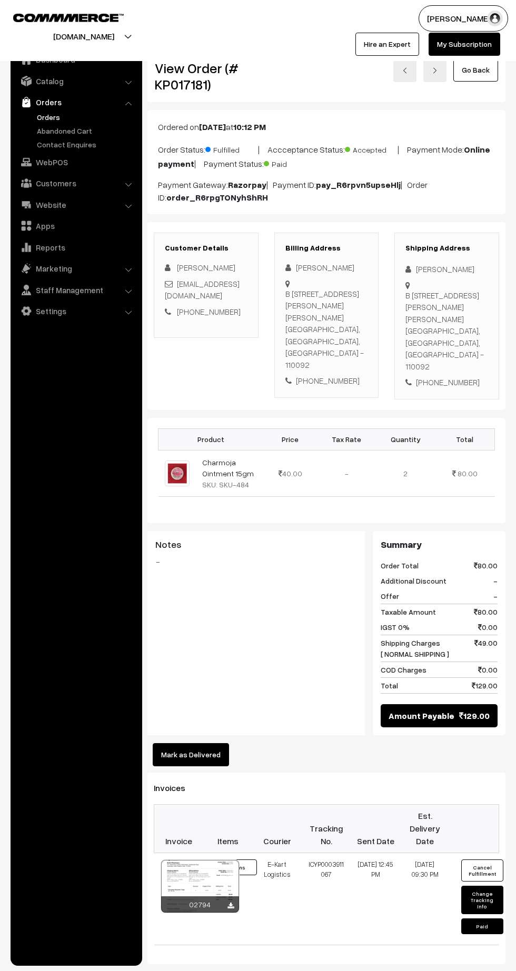
scroll to position [78, 0]
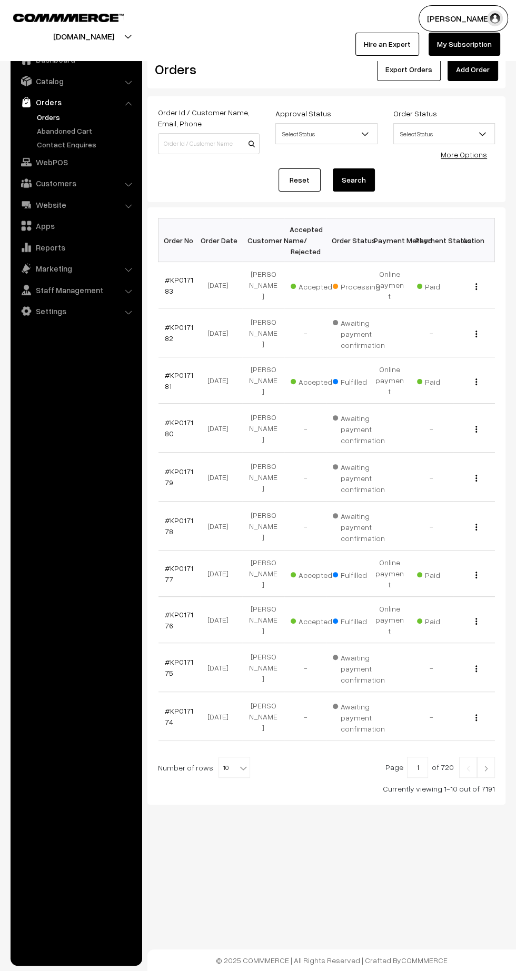
click at [168, 281] on link "#KP017183" at bounding box center [179, 285] width 28 height 20
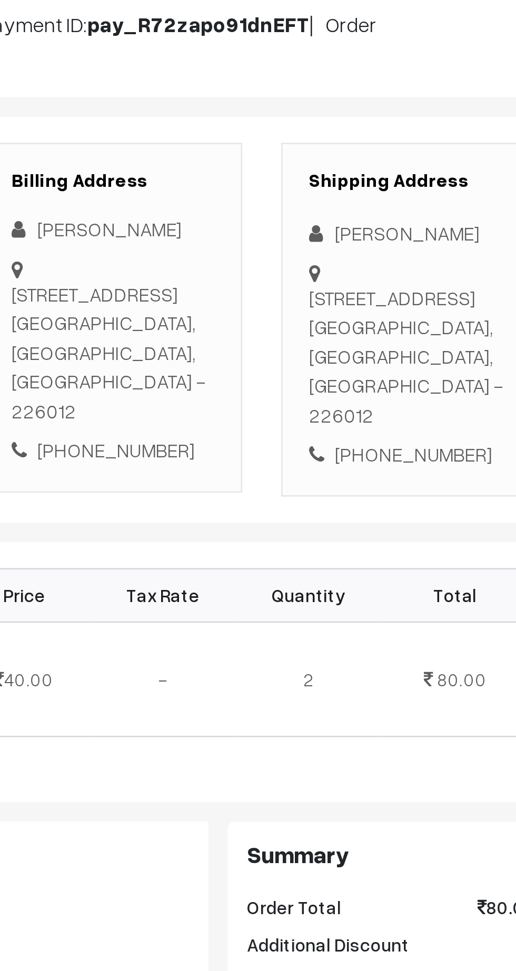
scroll to position [5, 0]
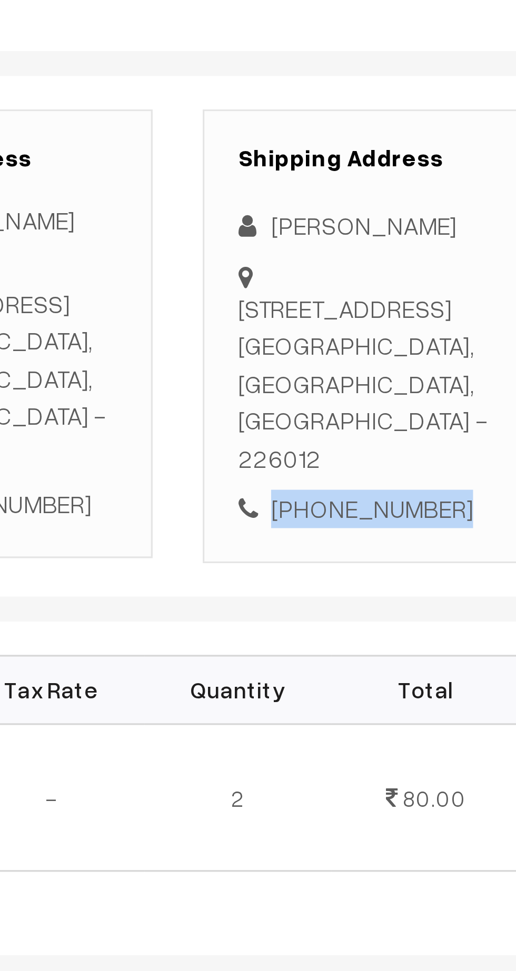
click at [456, 347] on div "[PHONE_NUMBER]" at bounding box center [446, 353] width 83 height 12
copy div "9452904106"
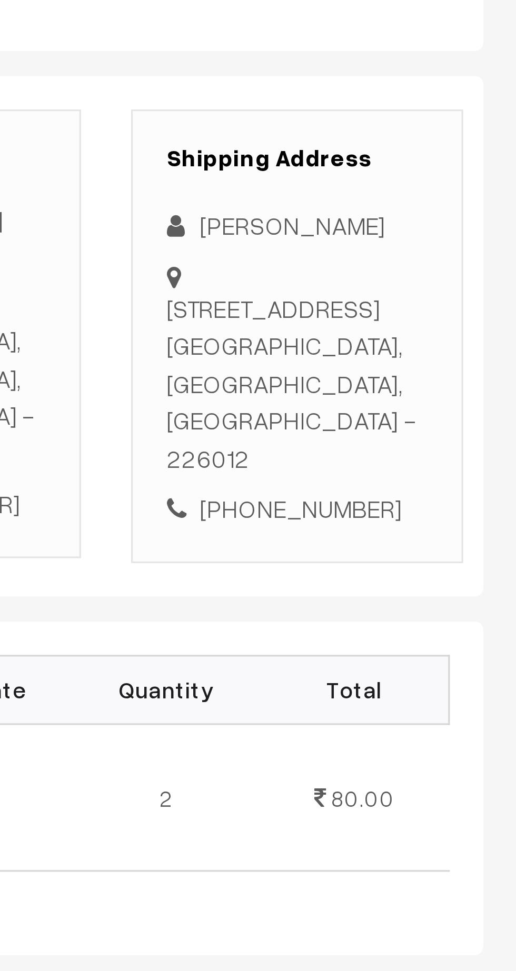
copy div "[STREET_ADDRESS]"
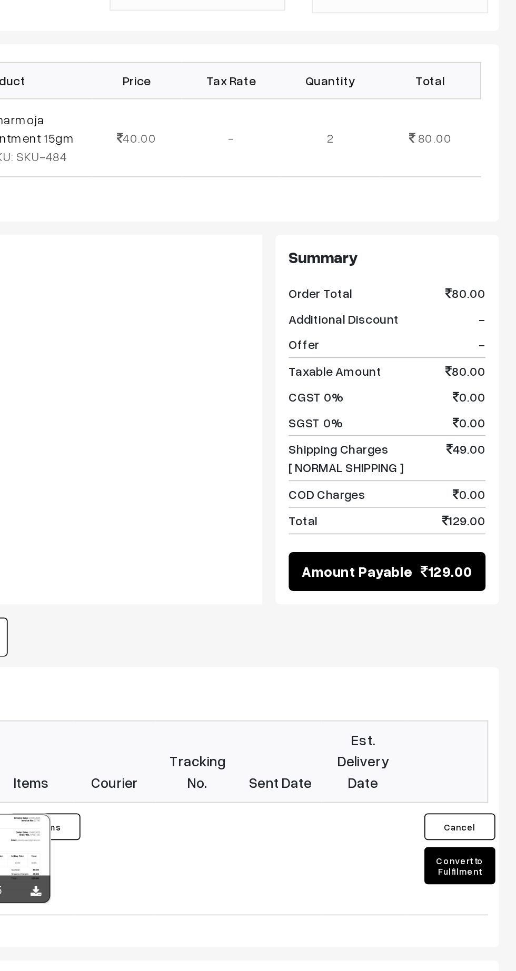
scroll to position [31, 0]
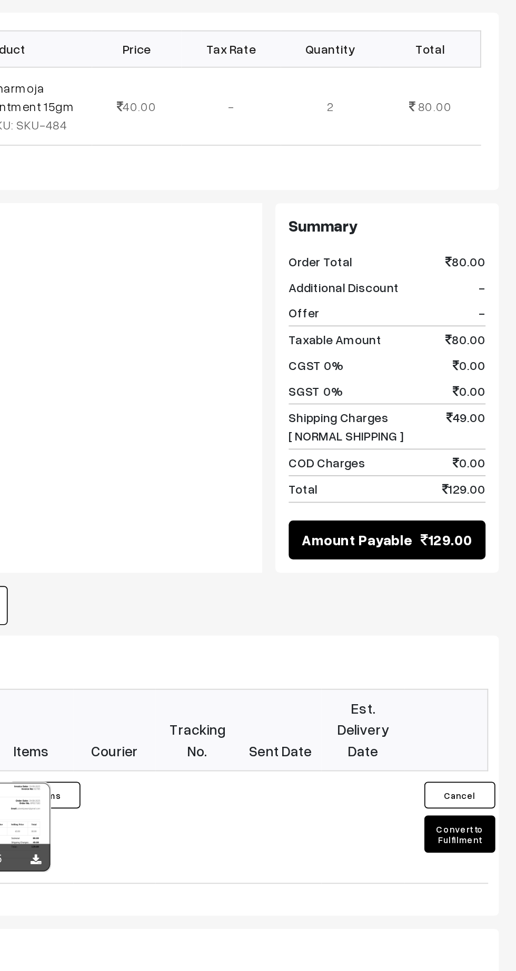
click at [489, 841] on button "Convert to Fulfilment" at bounding box center [482, 851] width 42 height 22
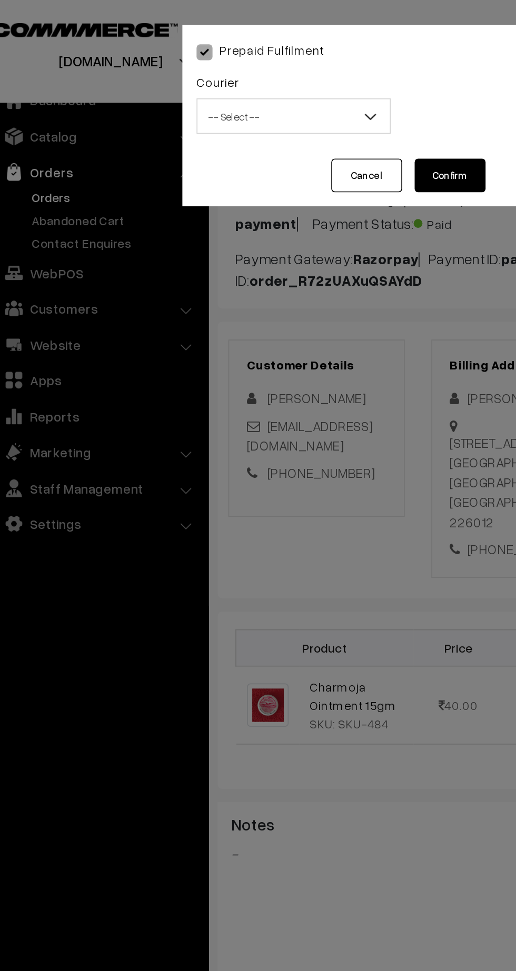
click at [181, 59] on span "-- Select --" at bounding box center [192, 68] width 115 height 21
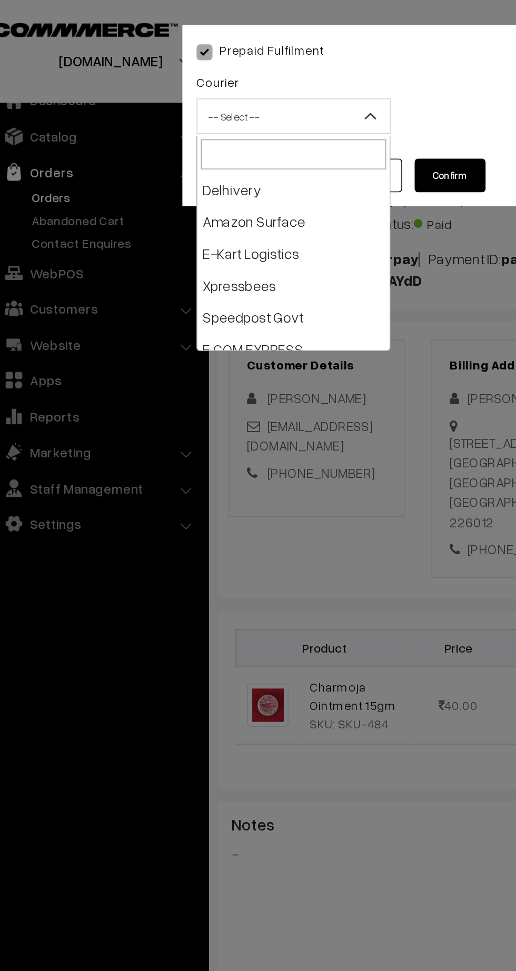
scroll to position [76, 0]
select select "6"
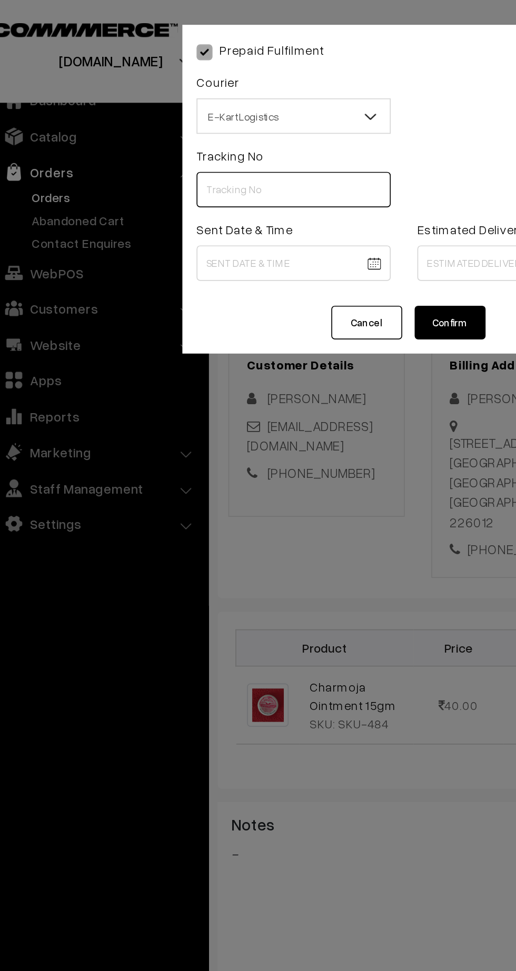
paste input "PAXP9000198890"
type input "PAXP9000198890"
click at [174, 156] on body "Thank you for showing interest. Our team will call you shortly. Close kirtiphar…" at bounding box center [258, 600] width 516 height 1263
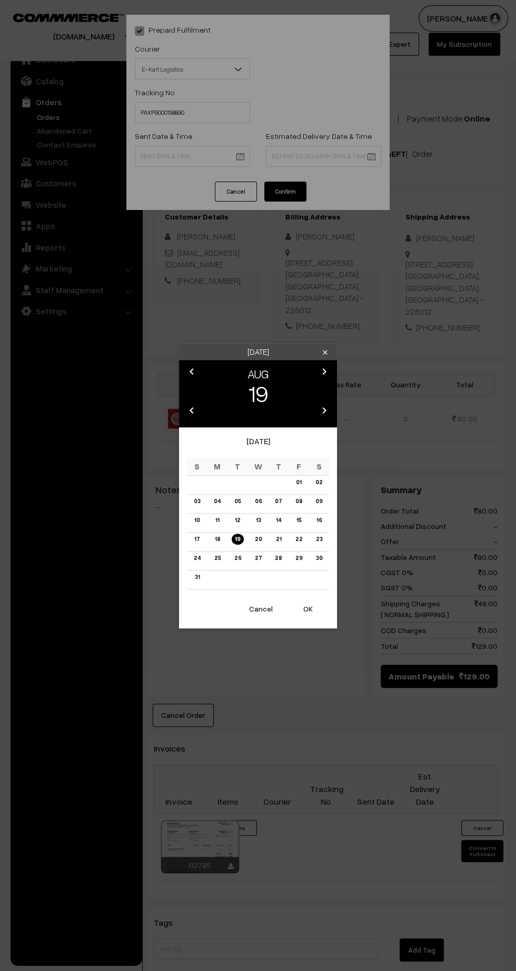
click at [307, 608] on button "OK" at bounding box center [308, 608] width 42 height 23
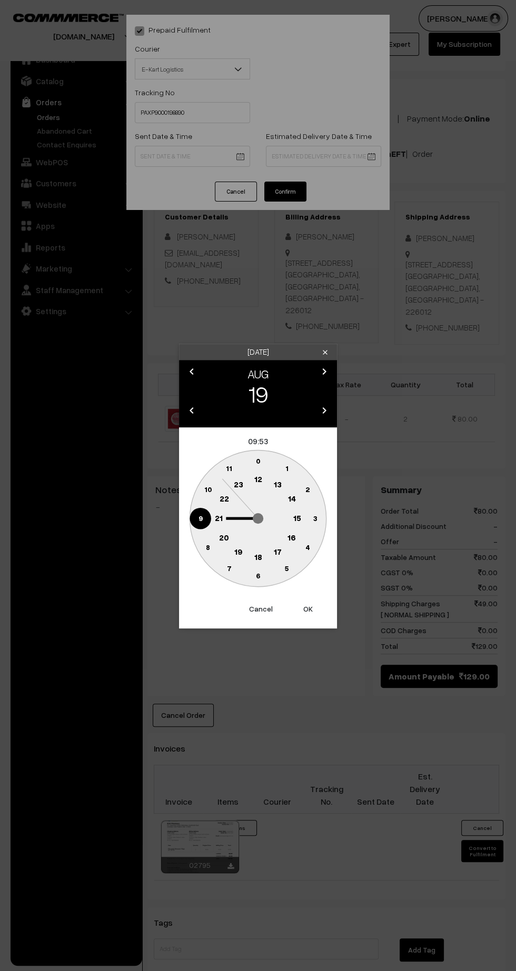
click at [255, 476] on text "12" at bounding box center [258, 477] width 8 height 9
click at [200, 517] on text "45" at bounding box center [200, 517] width 9 height 9
type input "19-08-2025 12:45"
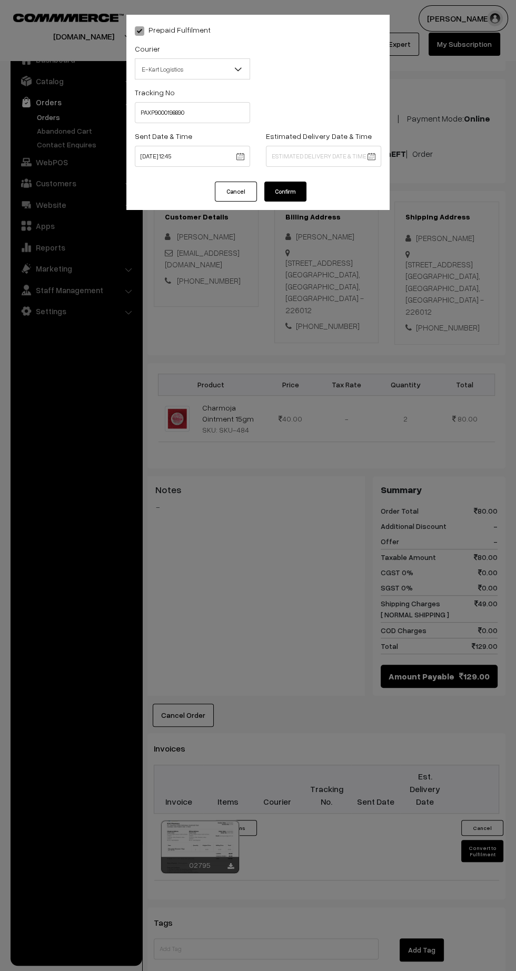
click at [347, 153] on body "Thank you for showing interest. Our team will call you shortly. Close kirtiphar…" at bounding box center [258, 600] width 516 height 1263
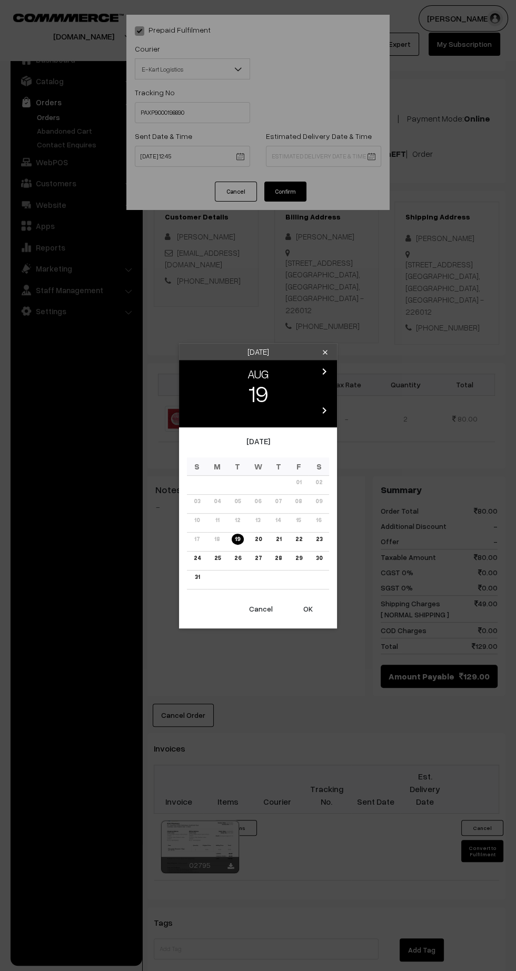
click at [324, 545] on td "23" at bounding box center [318, 541] width 21 height 19
click at [317, 536] on link "23" at bounding box center [318, 538] width 13 height 11
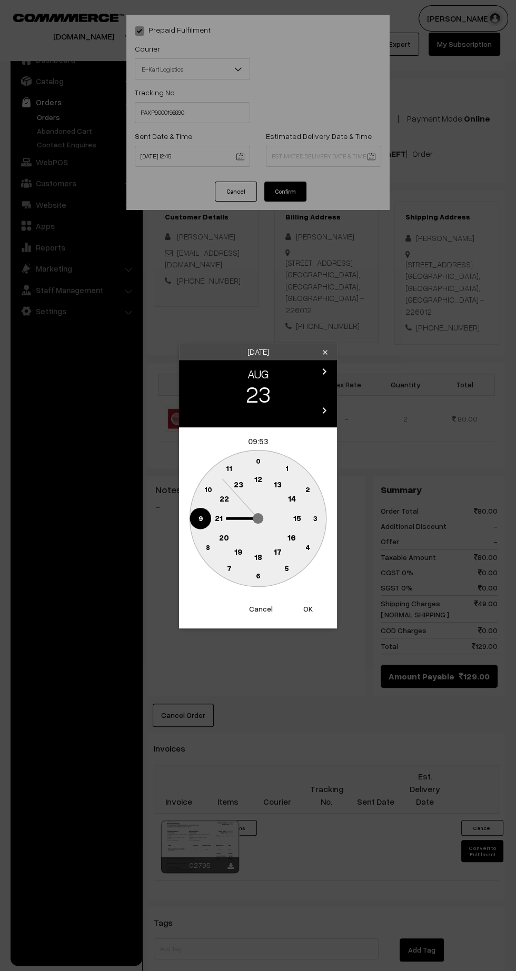
click at [221, 517] on text "21" at bounding box center [219, 516] width 8 height 9
click at [267, 575] on circle at bounding box center [258, 576] width 22 height 22
type input "23-08-2025 21:30"
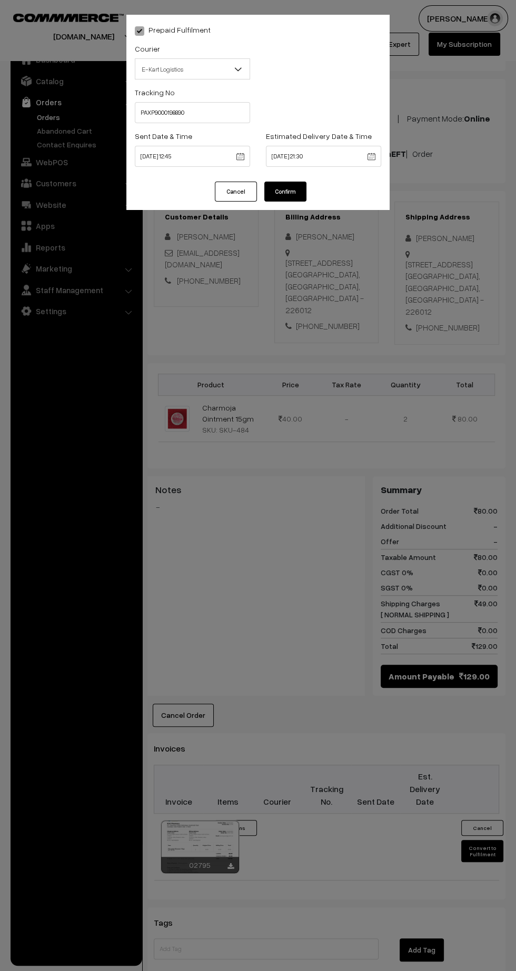
click at [301, 185] on button "Confirm" at bounding box center [285, 191] width 42 height 20
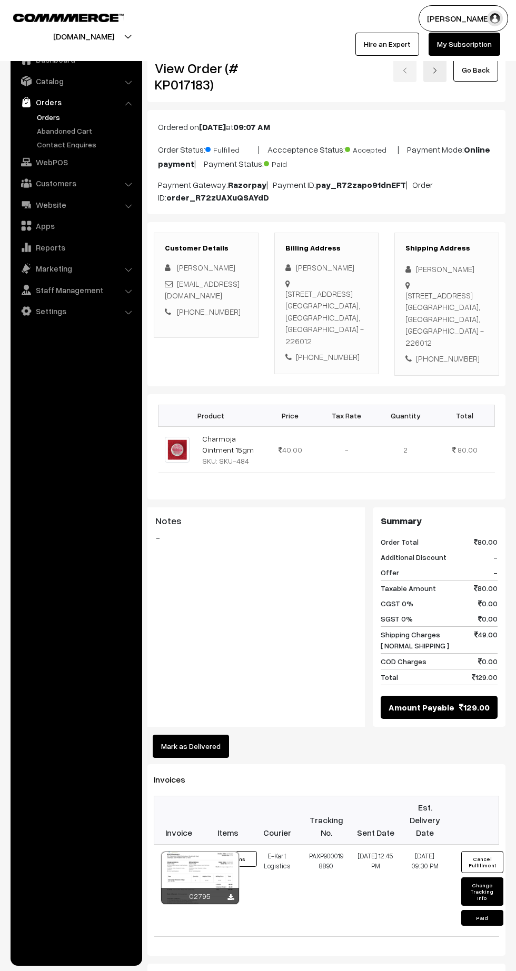
scroll to position [31, 0]
